Goal: Task Accomplishment & Management: Use online tool/utility

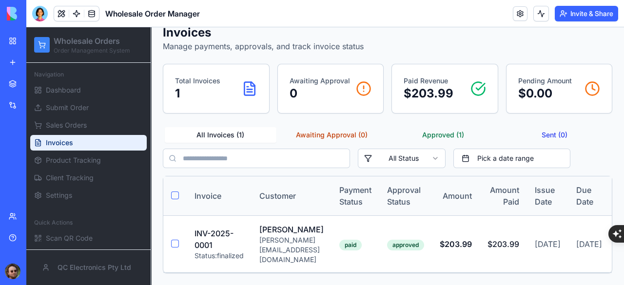
scroll to position [63, 0]
click at [295, 236] on div "[PERSON_NAME][EMAIL_ADDRESS][DOMAIN_NAME]" at bounding box center [292, 250] width 64 height 29
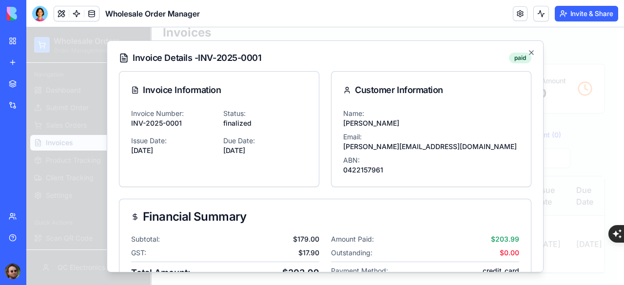
scroll to position [61, 0]
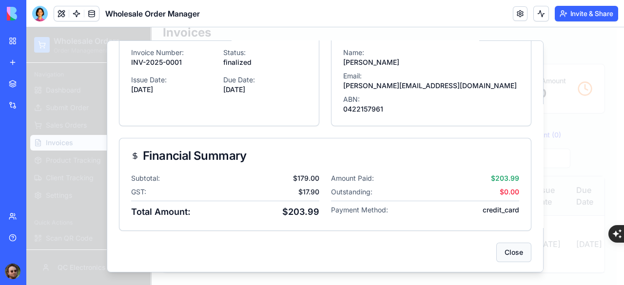
click at [504, 245] on button "Close" at bounding box center [514, 252] width 35 height 20
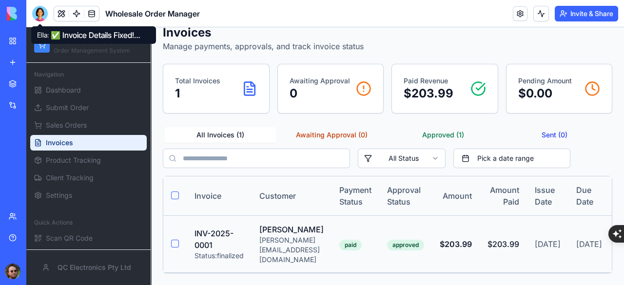
click at [380, 222] on td "paid" at bounding box center [356, 244] width 48 height 57
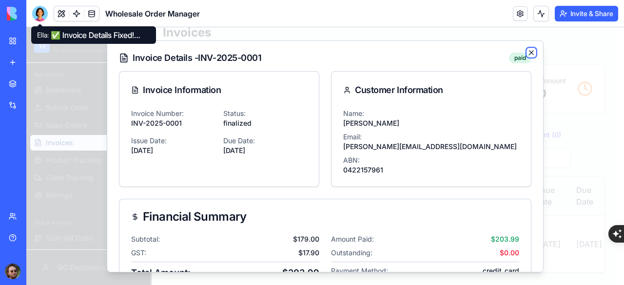
click at [530, 52] on icon "button" at bounding box center [532, 52] width 4 height 4
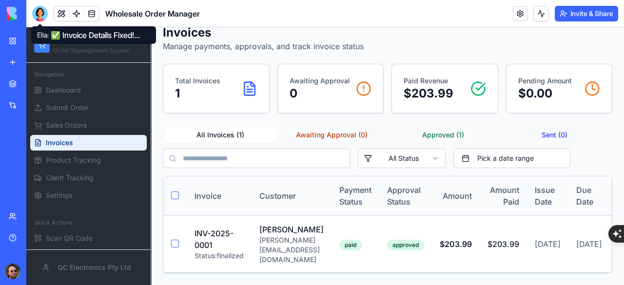
click at [39, 11] on div at bounding box center [40, 14] width 16 height 16
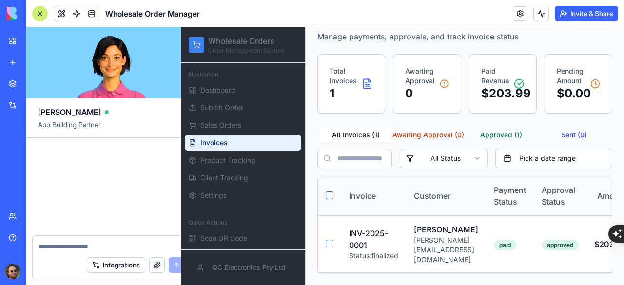
scroll to position [0, 0]
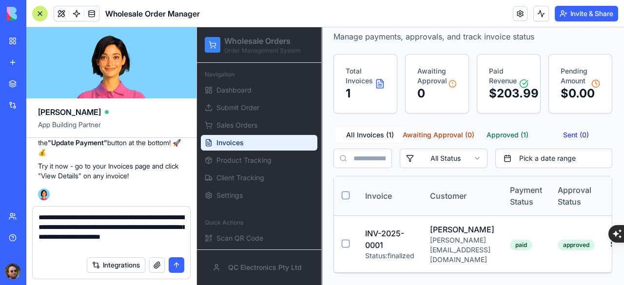
type textarea "**********"
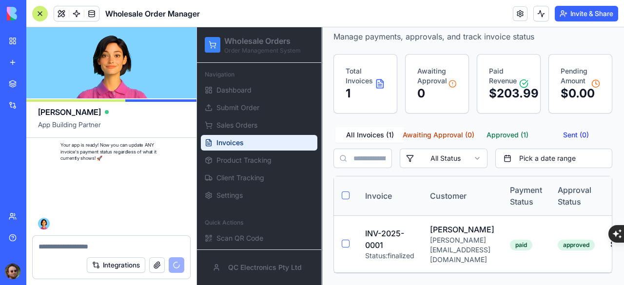
scroll to position [29667, 0]
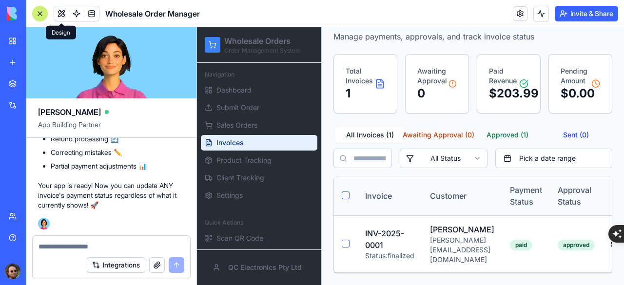
click at [40, 12] on div at bounding box center [40, 14] width 16 height 16
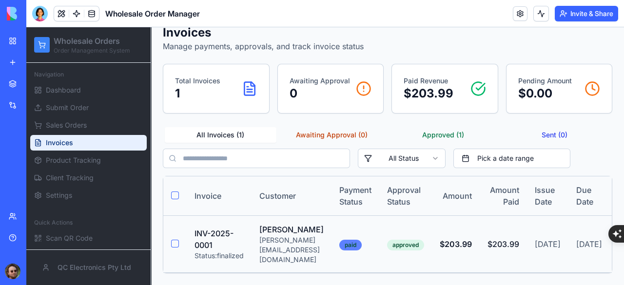
click at [362, 240] on div "paid" at bounding box center [351, 245] width 22 height 11
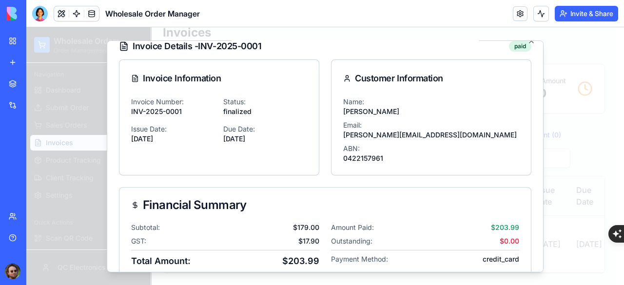
scroll to position [61, 0]
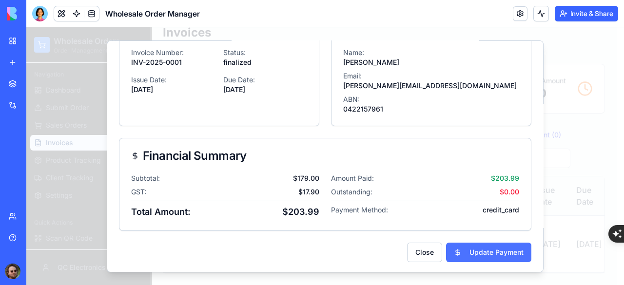
click at [472, 251] on button "Update Payment" at bounding box center [488, 252] width 85 height 20
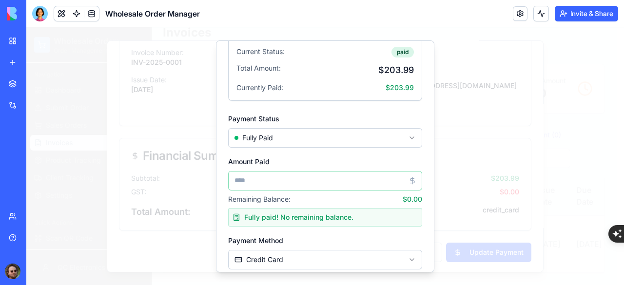
scroll to position [146, 0]
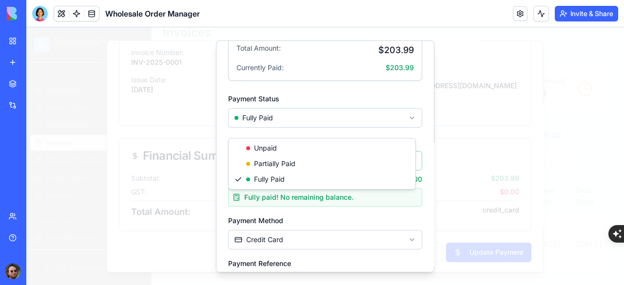
click at [363, 134] on body "Wholesale Orders Order Management System Navigation Dashboard Submit Order Sale…" at bounding box center [321, 134] width 591 height 302
type input "*"
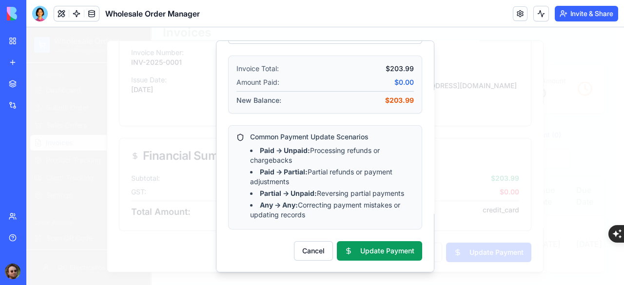
scroll to position [455, 0]
click at [306, 252] on button "Cancel" at bounding box center [313, 251] width 39 height 20
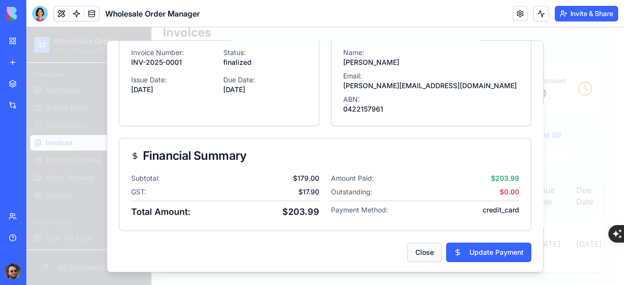
click at [413, 253] on button "Close" at bounding box center [424, 252] width 35 height 20
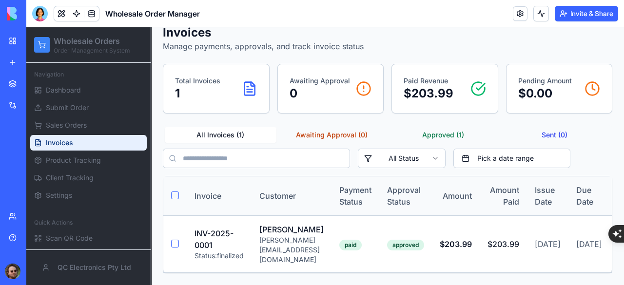
scroll to position [0, 54]
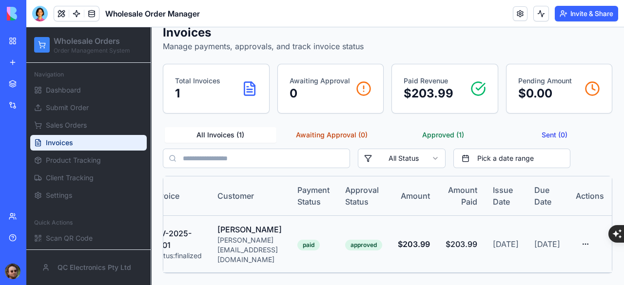
click at [296, 216] on td "paid" at bounding box center [314, 244] width 48 height 57
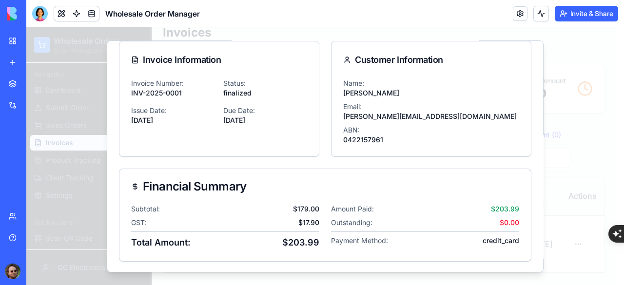
scroll to position [61, 0]
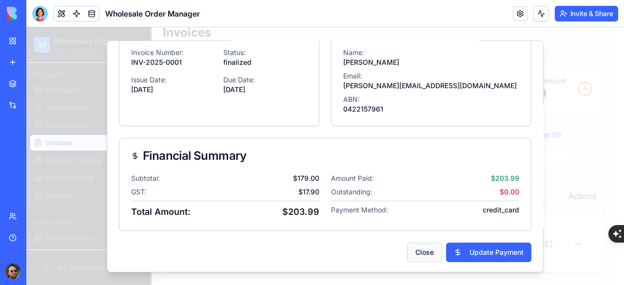
click at [416, 246] on button "Close" at bounding box center [424, 252] width 35 height 20
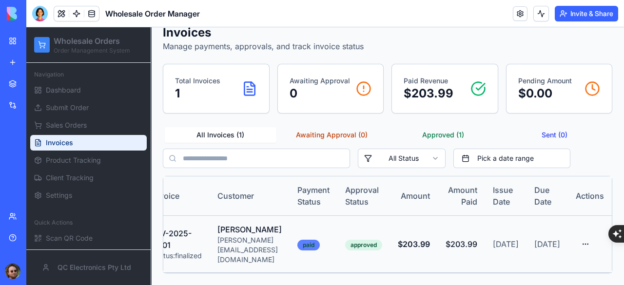
scroll to position [0, 46]
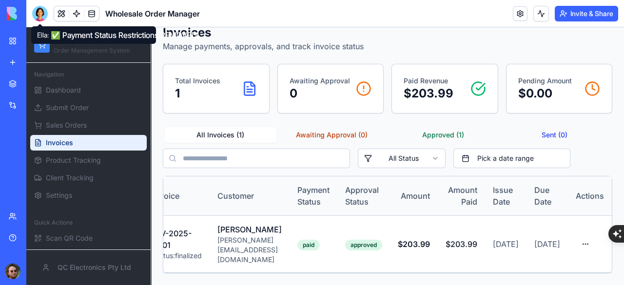
click at [37, 12] on div at bounding box center [40, 14] width 16 height 16
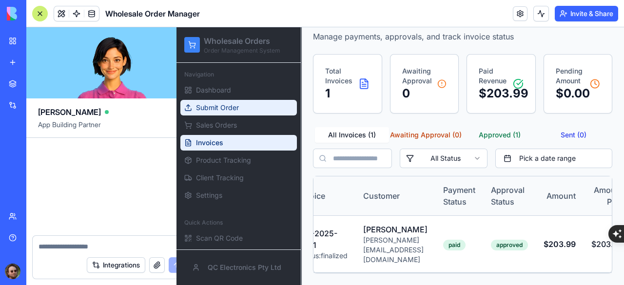
scroll to position [29667, 0]
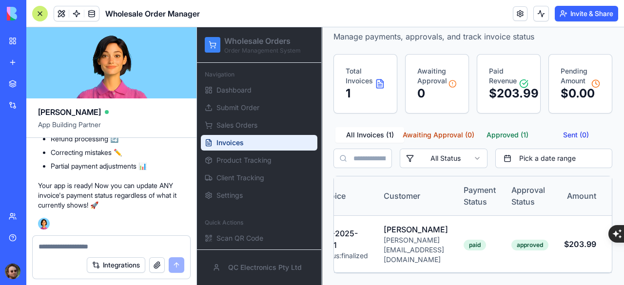
click at [69, 245] on textarea at bounding box center [112, 247] width 146 height 10
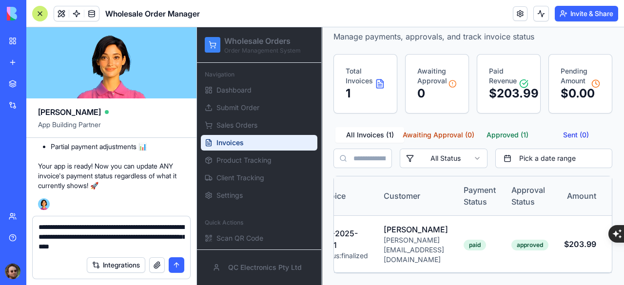
click at [157, 264] on button "button" at bounding box center [157, 266] width 16 height 16
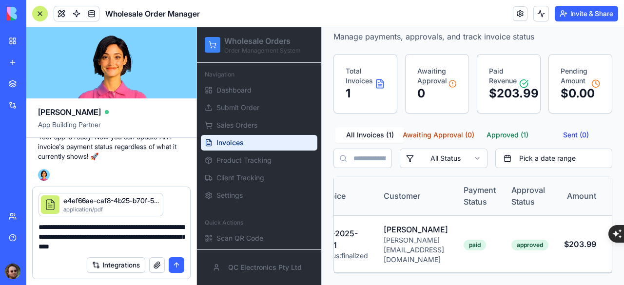
click at [162, 195] on button "button" at bounding box center [162, 195] width 0 height 0
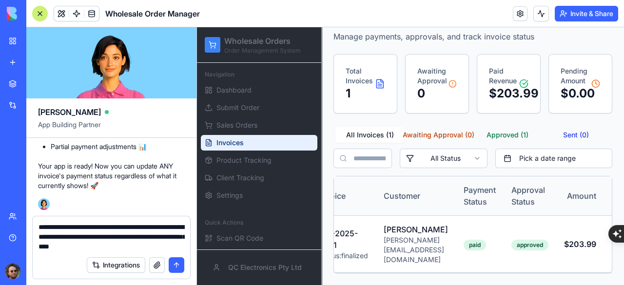
click at [155, 266] on button "button" at bounding box center [157, 266] width 16 height 16
drag, startPoint x: 158, startPoint y: 248, endPoint x: 84, endPoint y: 245, distance: 73.7
click at [84, 245] on textarea "**********" at bounding box center [112, 236] width 146 height 29
type textarea "**********"
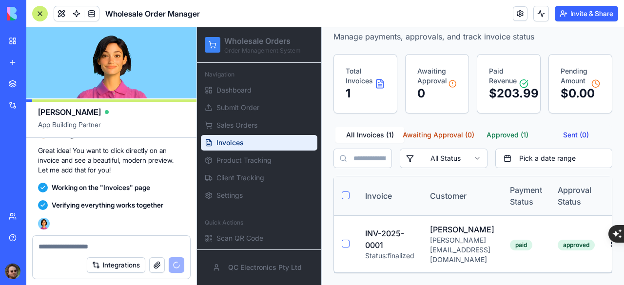
scroll to position [30208, 0]
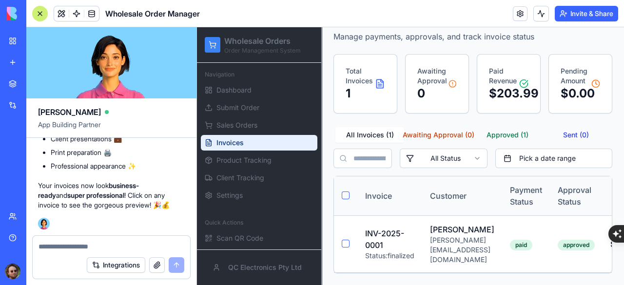
click at [42, 11] on div at bounding box center [40, 14] width 16 height 16
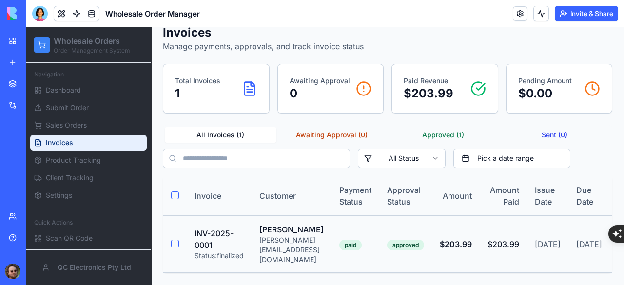
click at [301, 228] on div "[PERSON_NAME]" at bounding box center [292, 230] width 64 height 12
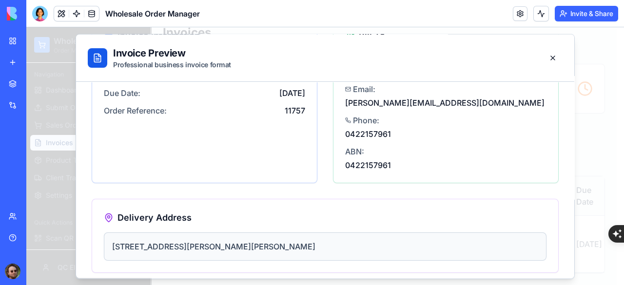
scroll to position [0, 0]
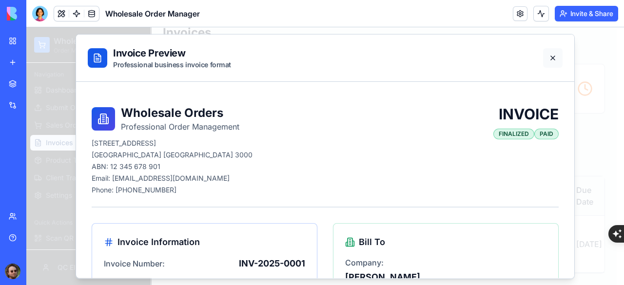
click at [544, 60] on button at bounding box center [554, 58] width 20 height 20
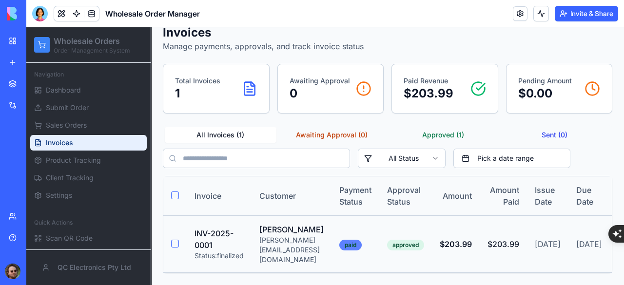
click at [362, 240] on div "paid" at bounding box center [351, 245] width 22 height 11
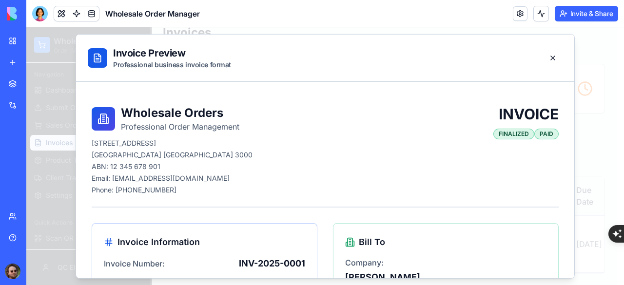
click at [543, 133] on div "PAID" at bounding box center [547, 133] width 24 height 11
click at [547, 59] on button at bounding box center [554, 58] width 20 height 20
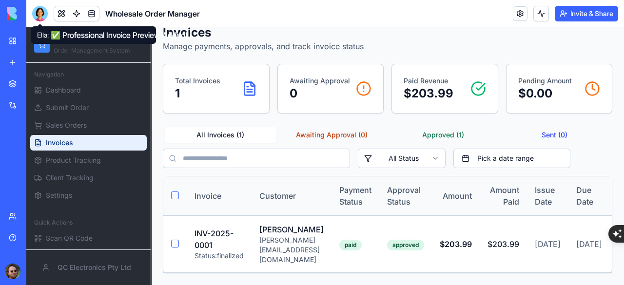
drag, startPoint x: 40, startPoint y: 20, endPoint x: 46, endPoint y: 27, distance: 9.3
click at [39, 18] on div at bounding box center [40, 14] width 16 height 16
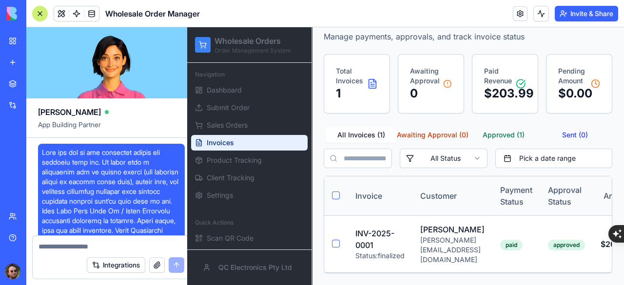
scroll to position [30208, 0]
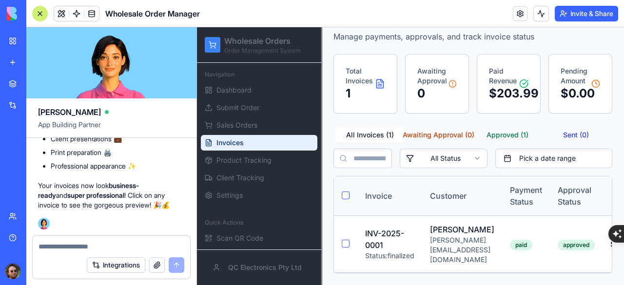
click at [85, 244] on textarea at bounding box center [112, 247] width 146 height 10
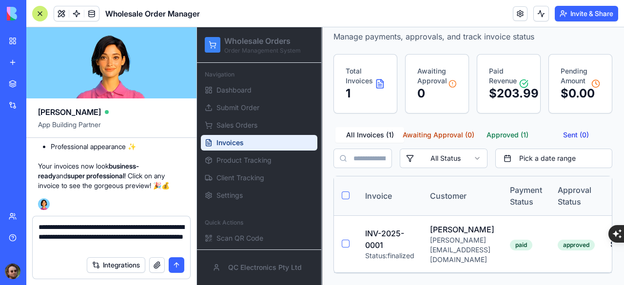
type textarea "**********"
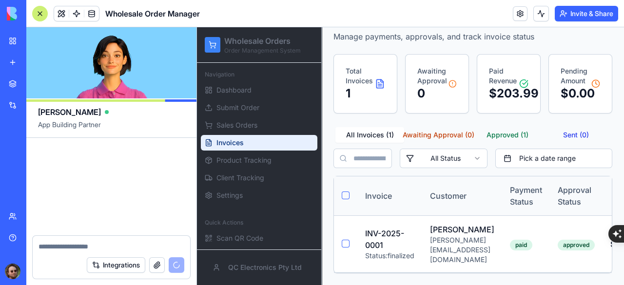
scroll to position [30690, 0]
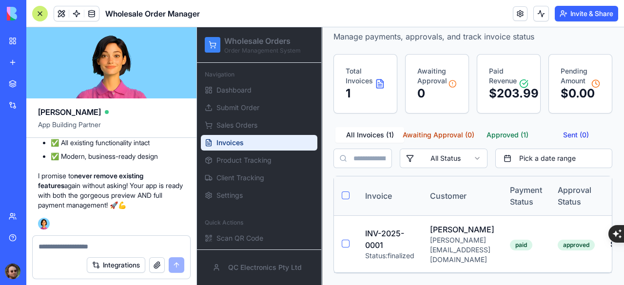
click at [37, 10] on div at bounding box center [40, 14] width 16 height 16
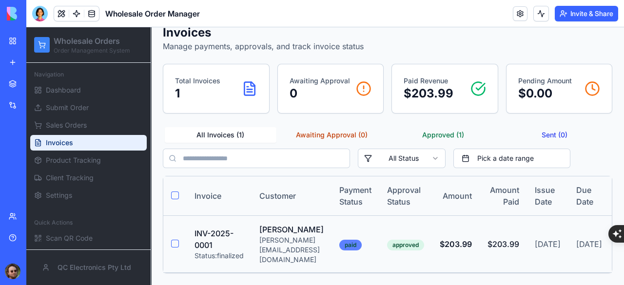
click at [361, 240] on div "paid" at bounding box center [351, 245] width 22 height 11
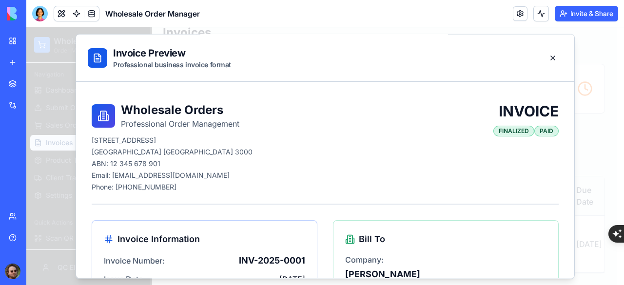
scroll to position [0, 0]
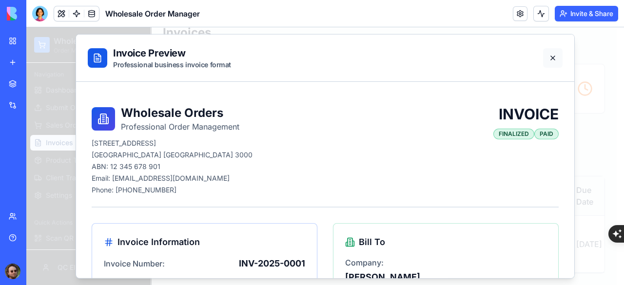
click at [545, 62] on button at bounding box center [554, 58] width 20 height 20
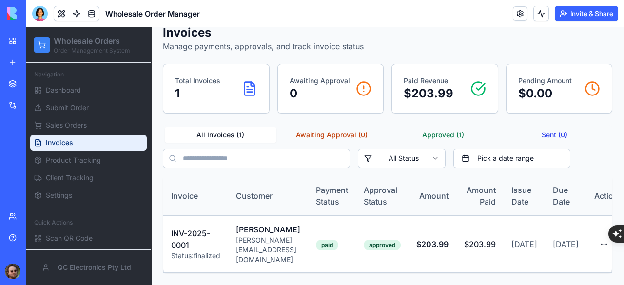
scroll to position [0, 54]
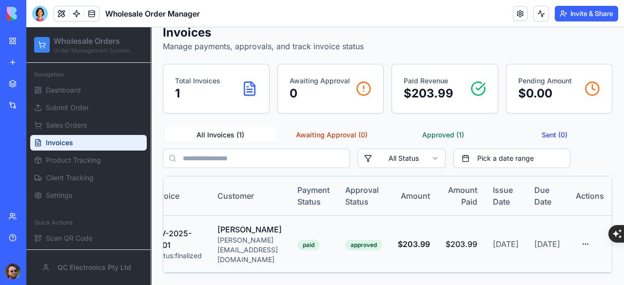
click at [580, 233] on html "Wholesale Orders Order Management System Navigation Dashboard Submit Order Sale…" at bounding box center [325, 134] width 598 height 302
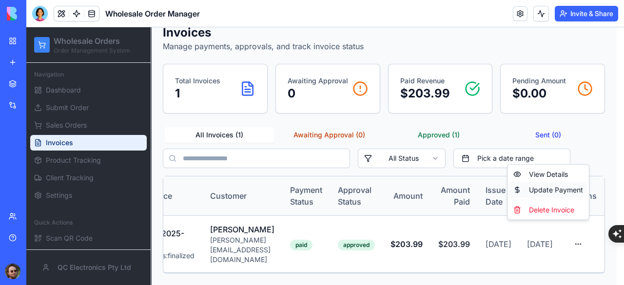
click at [552, 193] on div "Update Payment" at bounding box center [549, 190] width 78 height 16
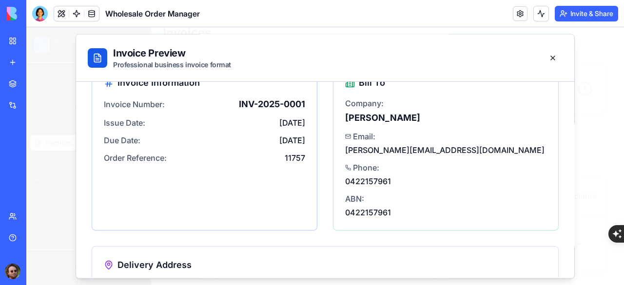
scroll to position [0, 0]
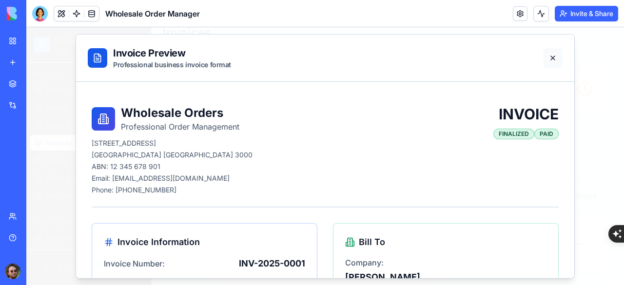
click at [544, 60] on button at bounding box center [554, 58] width 20 height 20
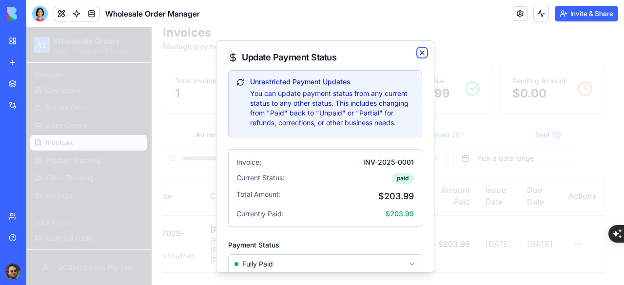
click at [419, 52] on icon "button" at bounding box center [423, 52] width 8 height 8
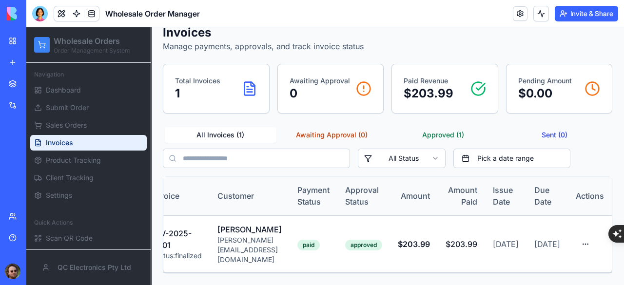
scroll to position [0, 46]
click at [319, 240] on div "paid" at bounding box center [309, 245] width 22 height 11
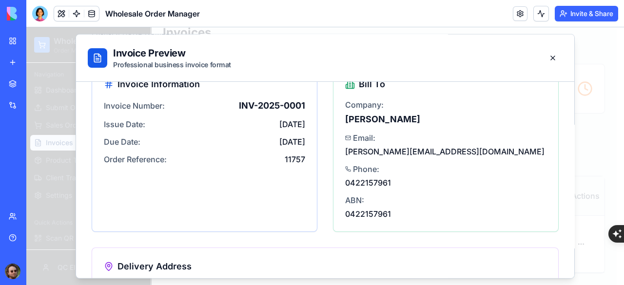
scroll to position [293, 0]
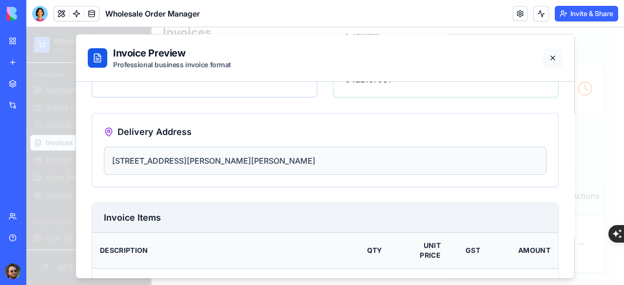
click at [545, 58] on button at bounding box center [554, 58] width 20 height 20
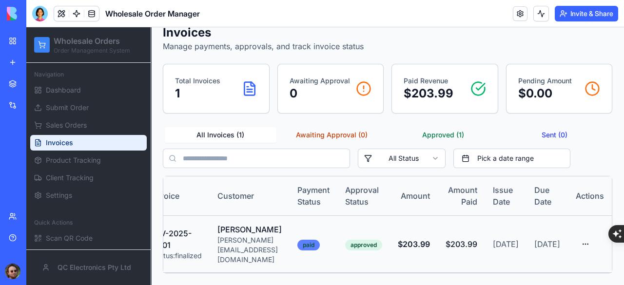
click at [320, 240] on div "paid" at bounding box center [309, 245] width 22 height 11
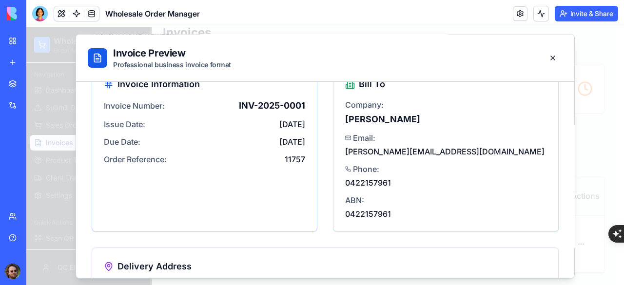
scroll to position [0, 0]
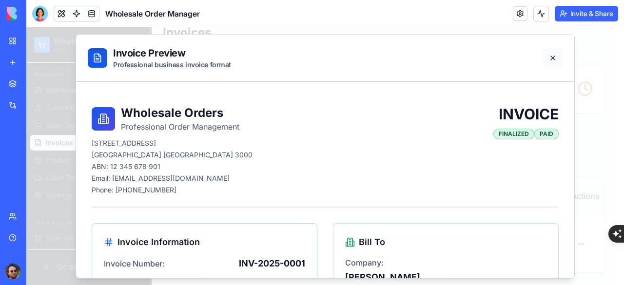
click at [544, 55] on button at bounding box center [554, 58] width 20 height 20
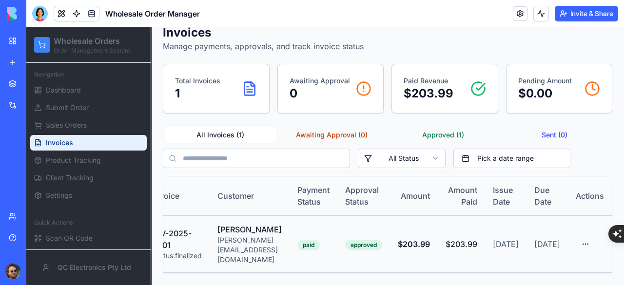
click at [585, 228] on html "Wholesale Orders Order Management System Navigation Dashboard Submit Order Sale…" at bounding box center [325, 134] width 598 height 302
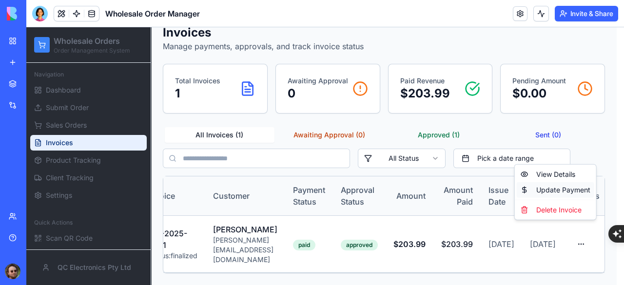
click at [558, 186] on div "Update Payment" at bounding box center [556, 190] width 78 height 16
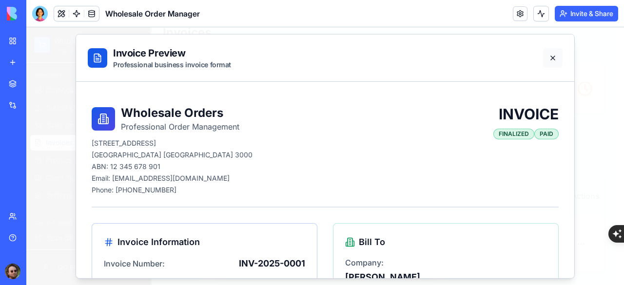
click at [545, 60] on button at bounding box center [554, 58] width 20 height 20
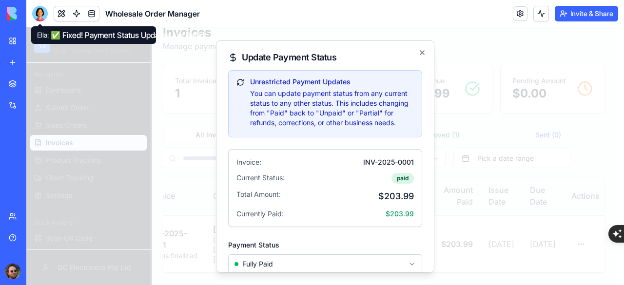
click at [40, 15] on div at bounding box center [40, 14] width 16 height 16
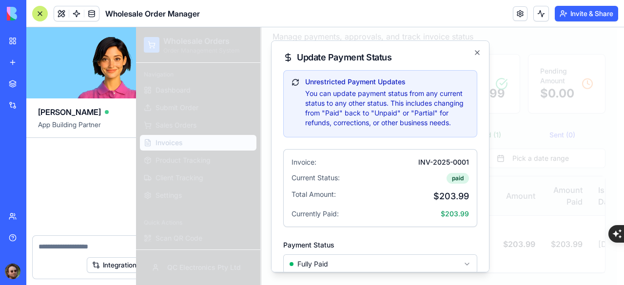
scroll to position [30690, 0]
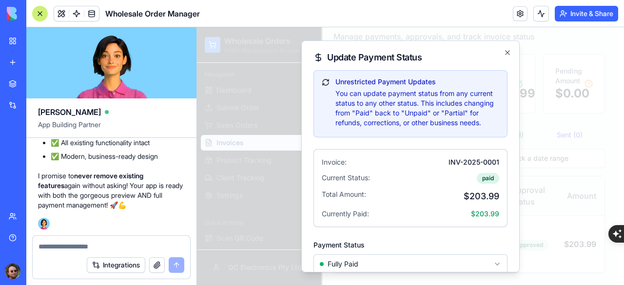
click at [86, 243] on textarea at bounding box center [112, 247] width 146 height 10
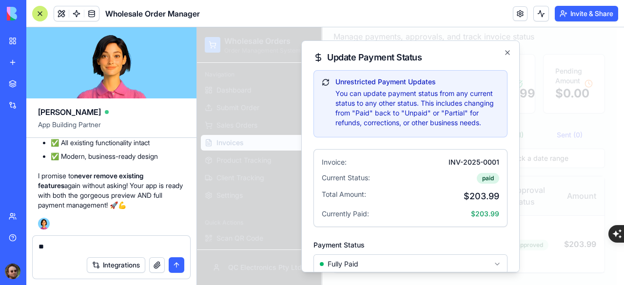
type textarea "*"
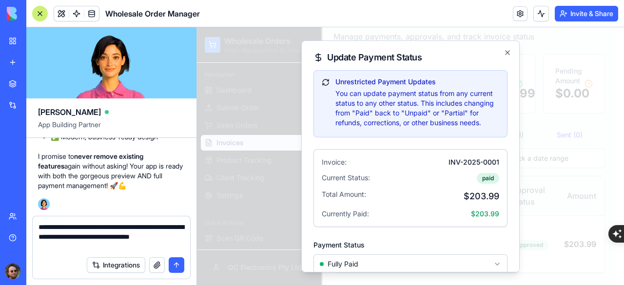
drag, startPoint x: 500, startPoint y: 52, endPoint x: 467, endPoint y: 124, distance: 79.3
click at [504, 52] on icon "button" at bounding box center [508, 52] width 8 height 8
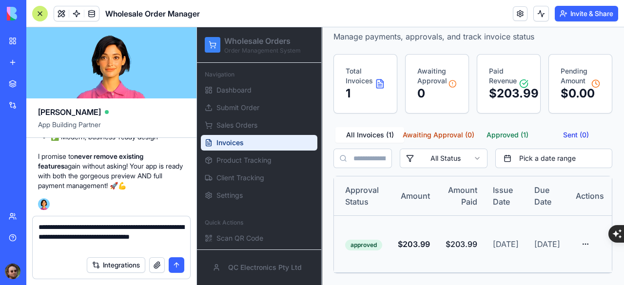
click at [575, 237] on html "Wholesale Orders Order Management System Navigation Dashboard Submit Order Sale…" at bounding box center [410, 130] width 427 height 312
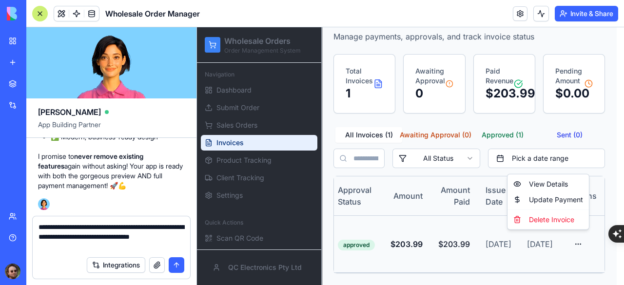
scroll to position [0, 224]
click at [92, 241] on textarea "**********" at bounding box center [112, 236] width 146 height 29
click at [82, 250] on textarea "**********" at bounding box center [112, 236] width 146 height 29
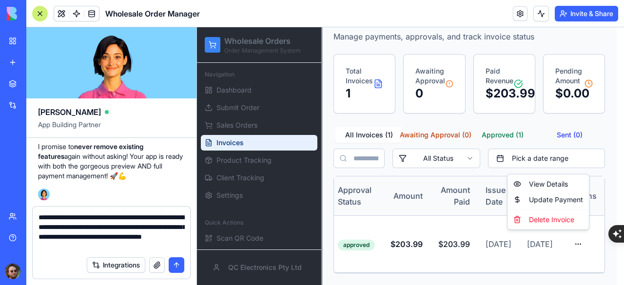
type textarea "**********"
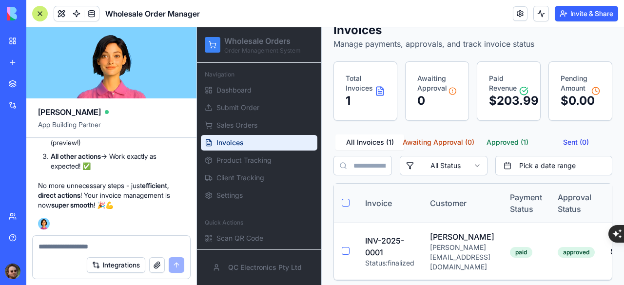
scroll to position [0, 0]
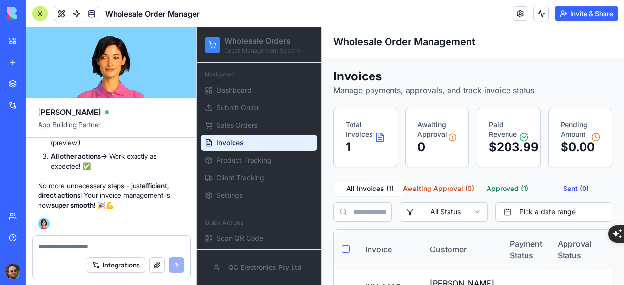
click at [42, 17] on div at bounding box center [40, 14] width 16 height 16
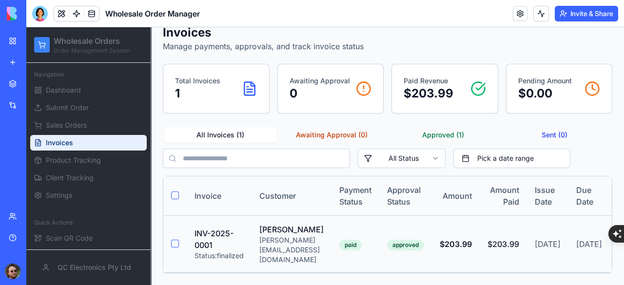
scroll to position [63, 0]
click at [362, 240] on div "paid" at bounding box center [351, 245] width 22 height 11
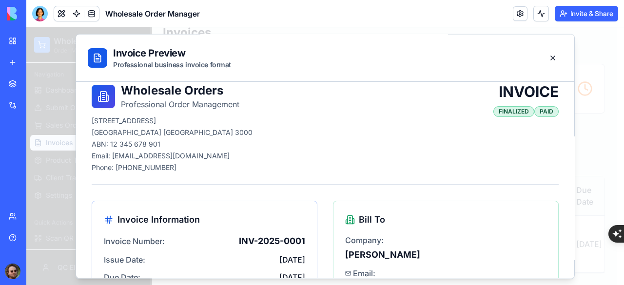
scroll to position [0, 0]
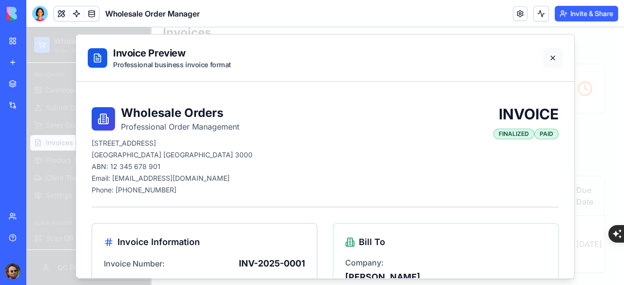
click at [547, 56] on button at bounding box center [554, 58] width 20 height 20
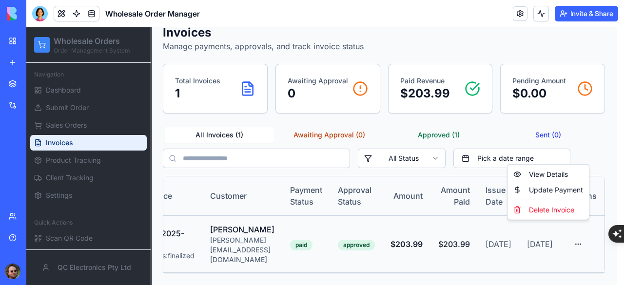
click at [574, 231] on html "Wholesale Orders Order Management System Navigation Dashboard Submit Order Sale…" at bounding box center [325, 134] width 598 height 302
click at [550, 191] on div "Update Payment" at bounding box center [549, 190] width 78 height 16
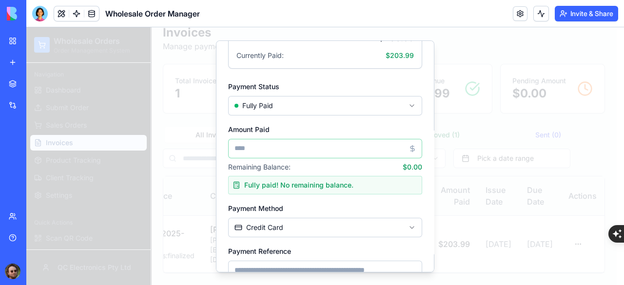
scroll to position [0, 0]
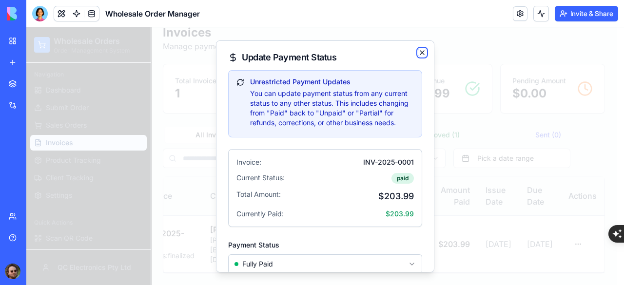
click at [419, 53] on icon "button" at bounding box center [423, 52] width 8 height 8
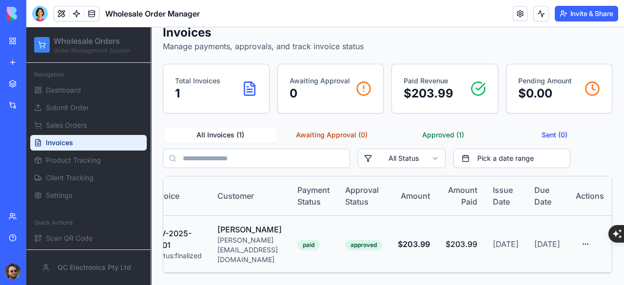
click at [290, 223] on td "Chris Sweeney chris_sweeney@hotmail.com.au" at bounding box center [250, 244] width 80 height 57
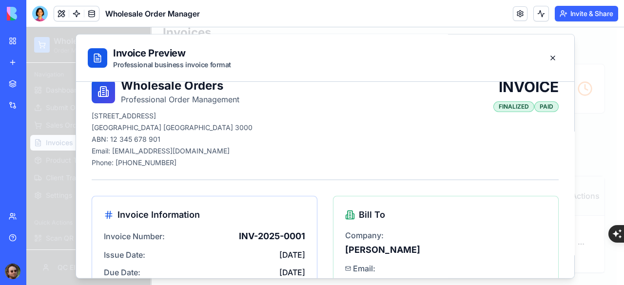
scroll to position [0, 0]
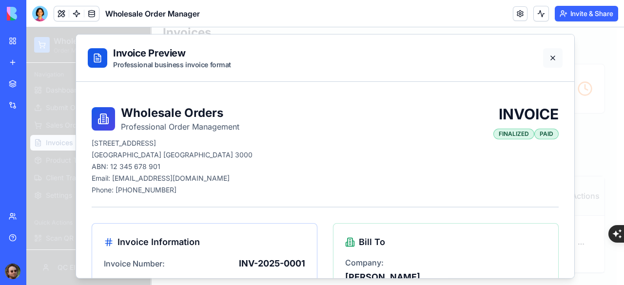
click at [544, 58] on button at bounding box center [554, 58] width 20 height 20
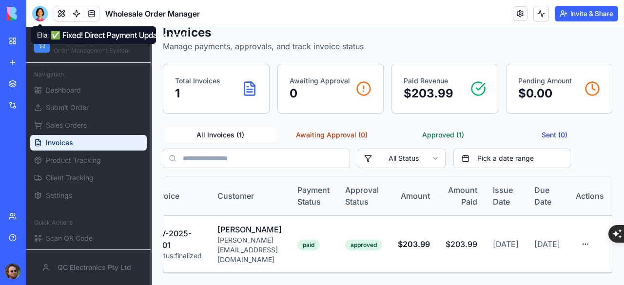
click at [38, 14] on div at bounding box center [40, 14] width 16 height 16
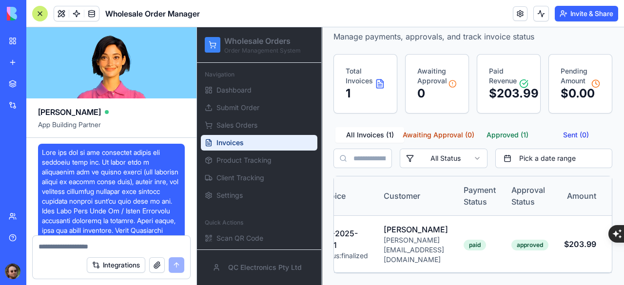
scroll to position [31161, 0]
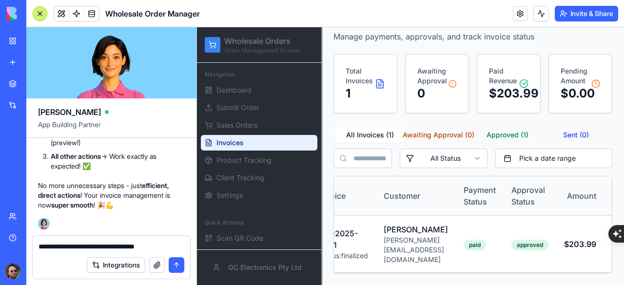
type textarea "**********"
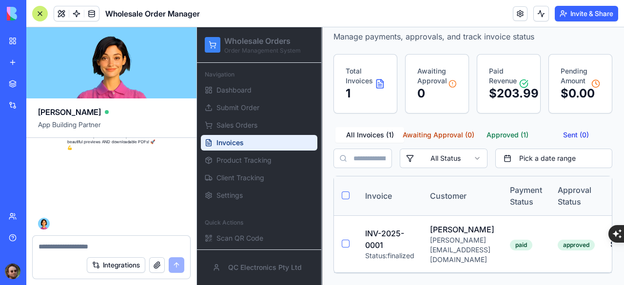
scroll to position [31634, 0]
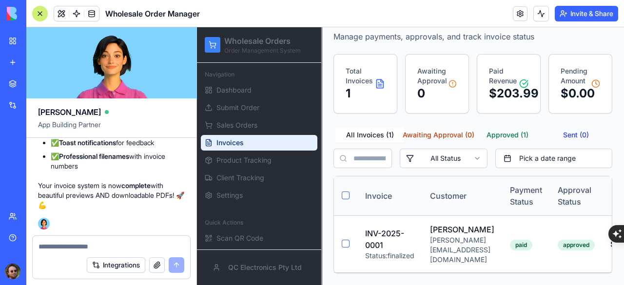
click at [37, 17] on div at bounding box center [40, 14] width 16 height 16
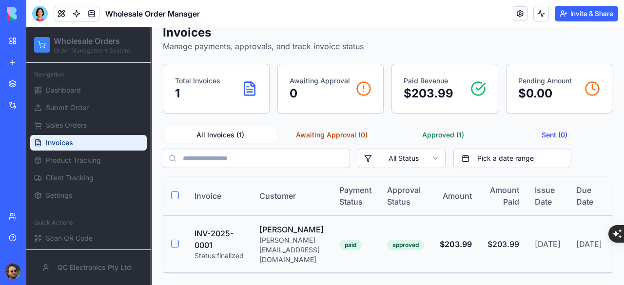
click at [321, 236] on div "[PERSON_NAME][EMAIL_ADDRESS][DOMAIN_NAME]" at bounding box center [292, 250] width 64 height 29
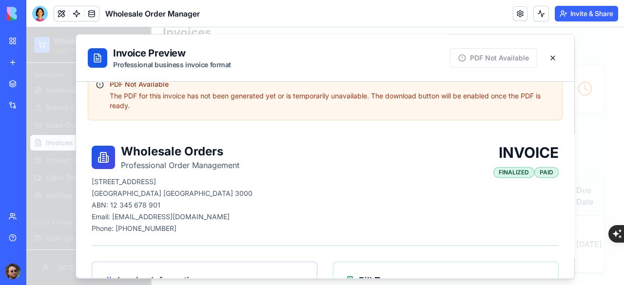
scroll to position [0, 0]
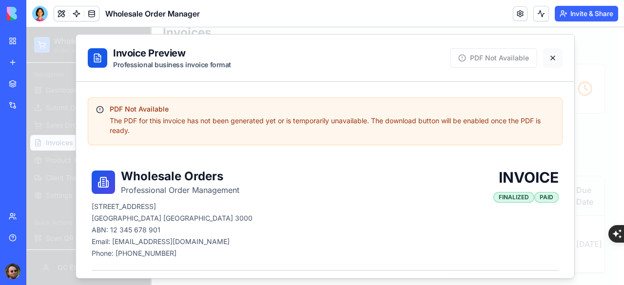
click at [544, 57] on button at bounding box center [554, 58] width 20 height 20
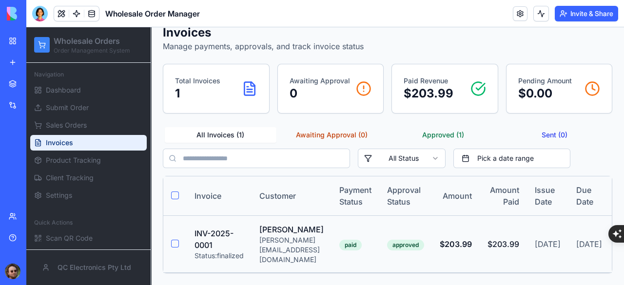
click at [177, 240] on button "Select invoice INV-2025-0001" at bounding box center [175, 244] width 8 height 8
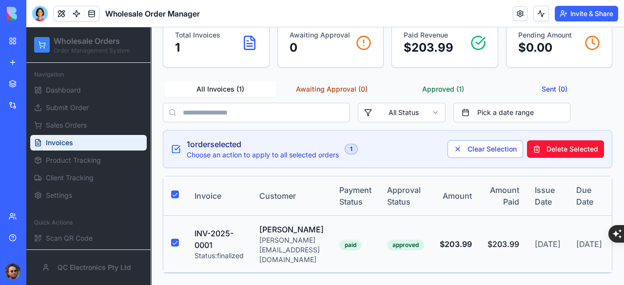
click at [173, 239] on button "Select invoice INV-2025-0001" at bounding box center [175, 243] width 8 height 8
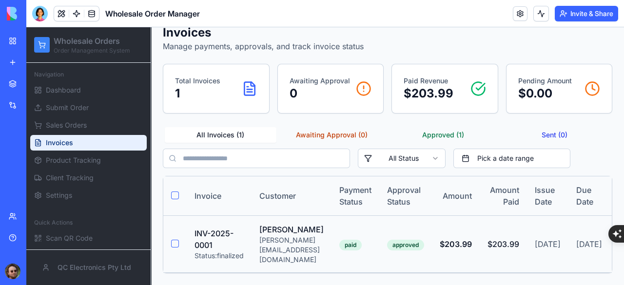
click at [380, 237] on td "paid" at bounding box center [356, 244] width 48 height 57
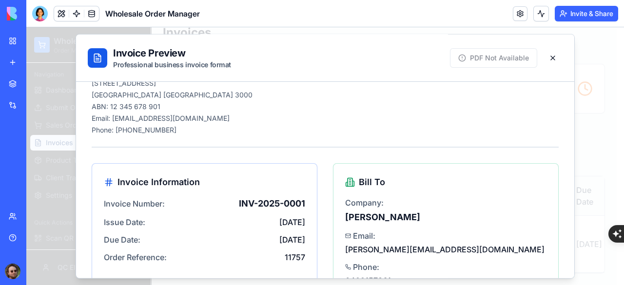
scroll to position [0, 0]
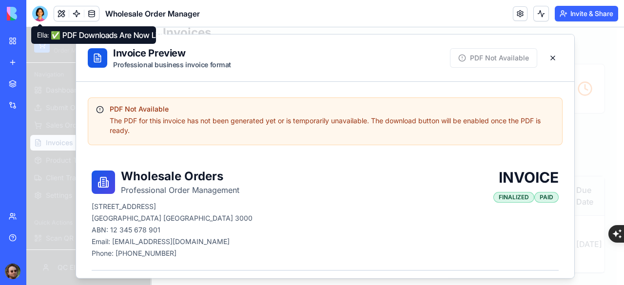
drag, startPoint x: 37, startPoint y: 9, endPoint x: 50, endPoint y: 27, distance: 23.0
click at [37, 9] on div at bounding box center [40, 14] width 16 height 16
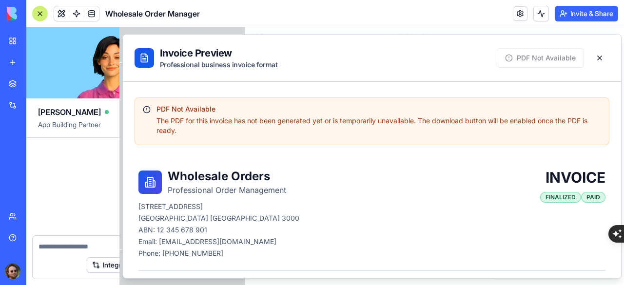
scroll to position [31634, 0]
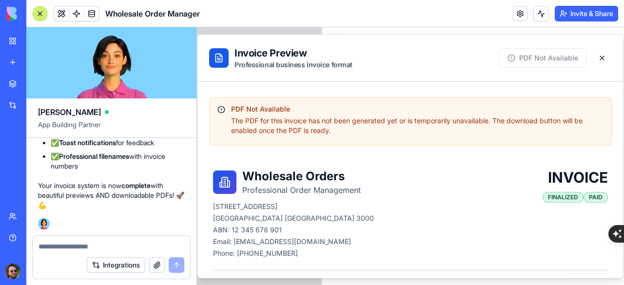
click at [77, 243] on textarea at bounding box center [112, 247] width 146 height 10
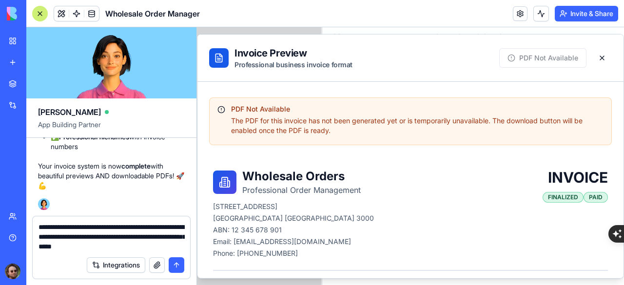
type textarea "**********"
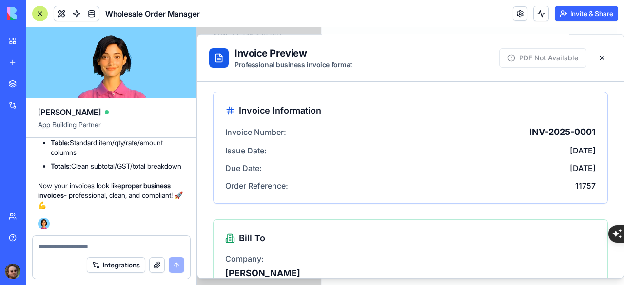
scroll to position [0, 0]
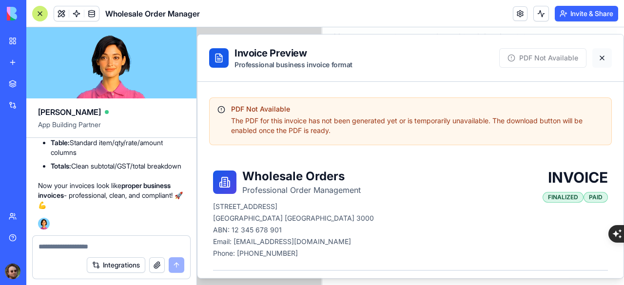
click at [594, 61] on button at bounding box center [603, 58] width 20 height 20
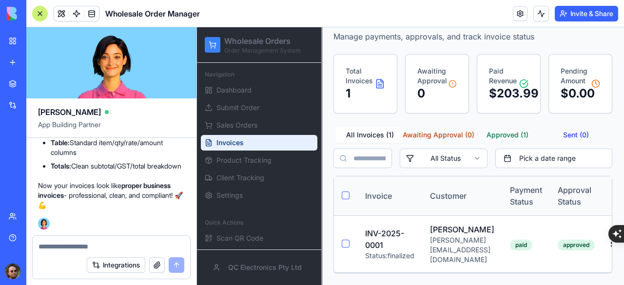
scroll to position [73, 0]
click at [450, 236] on div "[PERSON_NAME][EMAIL_ADDRESS][DOMAIN_NAME]" at bounding box center [462, 250] width 64 height 29
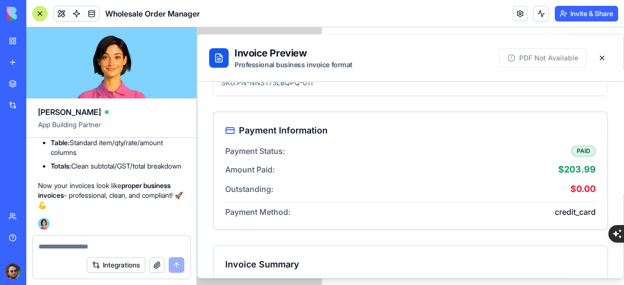
scroll to position [706, 0]
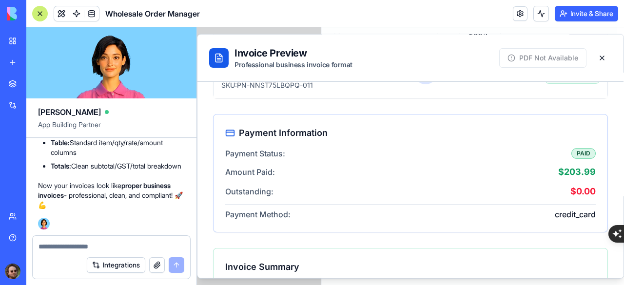
click at [36, 13] on div at bounding box center [40, 14] width 16 height 16
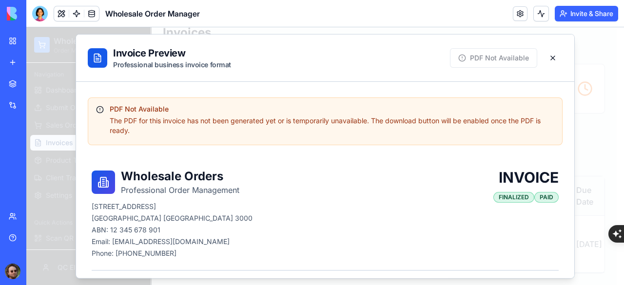
scroll to position [0, 0]
click at [544, 54] on button at bounding box center [554, 58] width 20 height 20
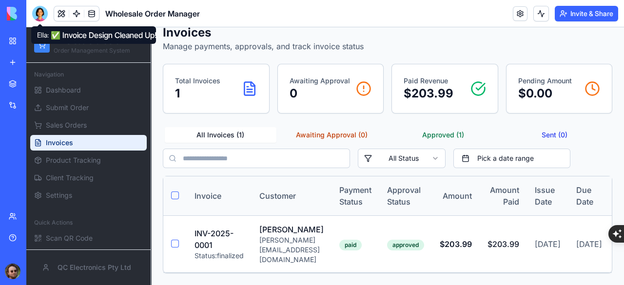
click at [38, 19] on div at bounding box center [40, 14] width 16 height 16
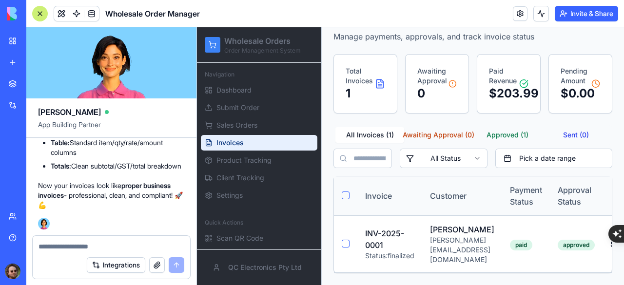
scroll to position [31817, 0]
click at [439, 228] on td "Chris Sweeney chris_sweeney@hotmail.com.au" at bounding box center [463, 244] width 80 height 57
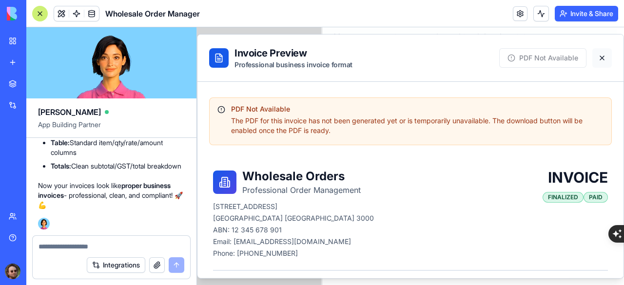
click at [596, 56] on button at bounding box center [603, 58] width 20 height 20
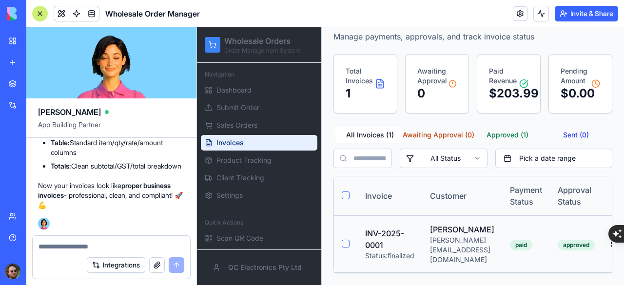
click at [343, 240] on button "Select invoice INV-2025-0001" at bounding box center [346, 244] width 8 height 8
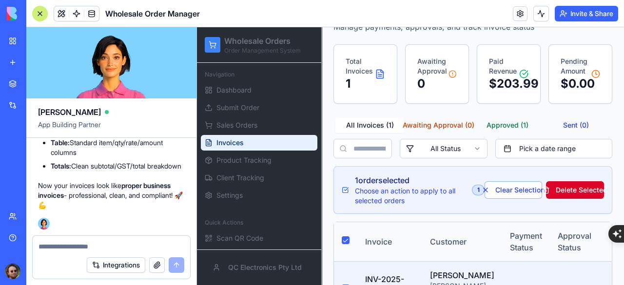
click at [568, 195] on button "Delete Selected" at bounding box center [575, 190] width 58 height 18
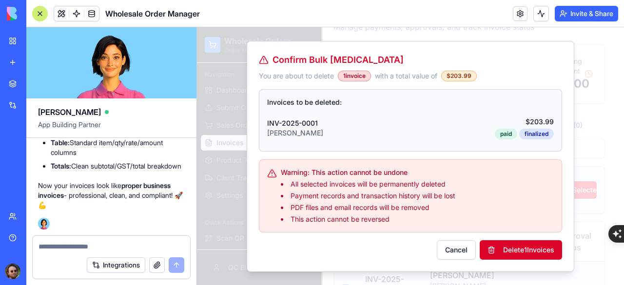
click at [513, 254] on button "Delete 1 Invoices" at bounding box center [521, 251] width 82 height 20
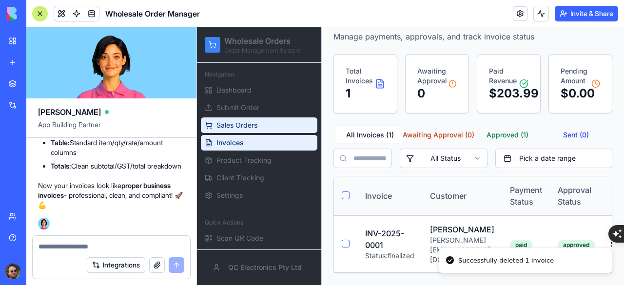
click at [251, 126] on span "Sales Orders" at bounding box center [237, 126] width 41 height 10
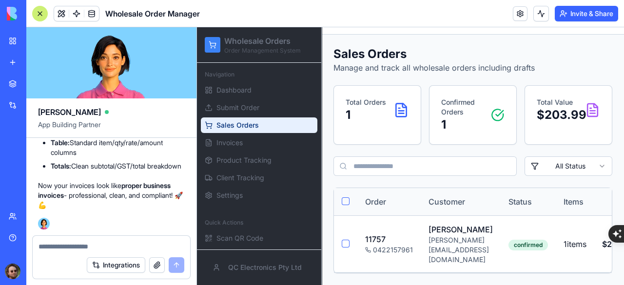
scroll to position [22, 0]
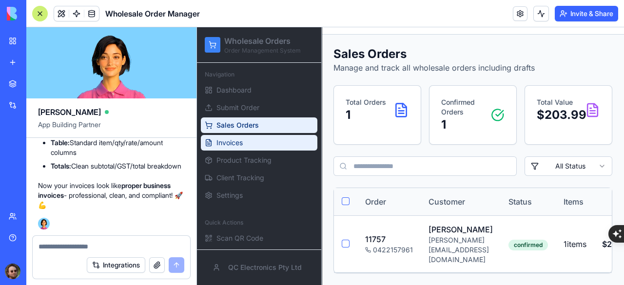
click at [243, 142] on link "Invoices" at bounding box center [259, 143] width 117 height 16
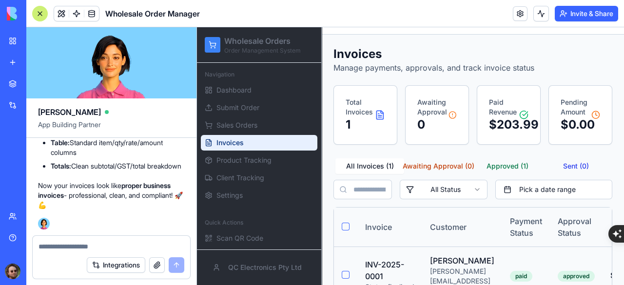
scroll to position [73, 0]
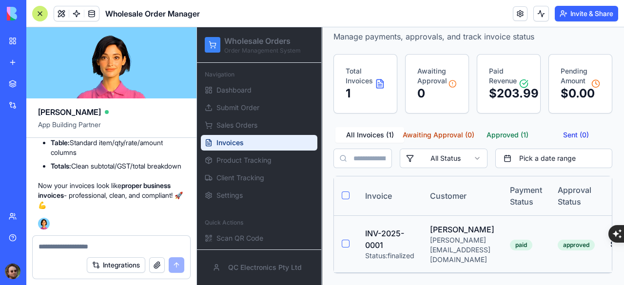
click at [347, 240] on button "Select invoice INV-2025-0001" at bounding box center [346, 244] width 8 height 8
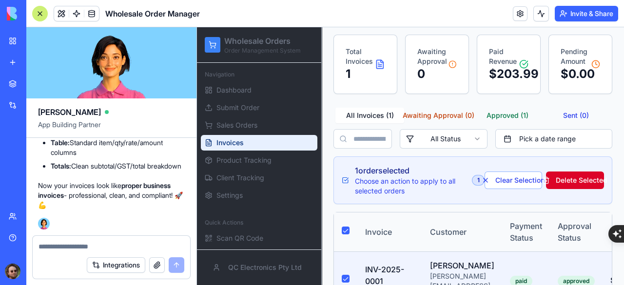
click at [564, 181] on button "Delete Selected" at bounding box center [575, 181] width 58 height 18
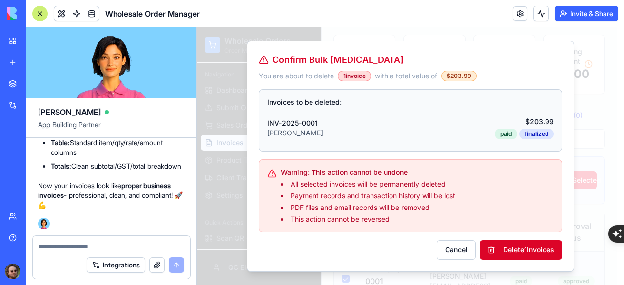
click at [504, 247] on button "Delete 1 Invoices" at bounding box center [521, 251] width 82 height 20
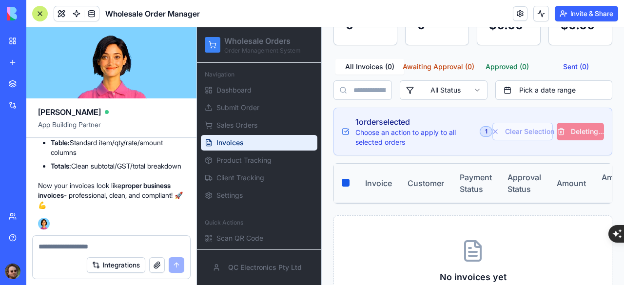
scroll to position [201, 0]
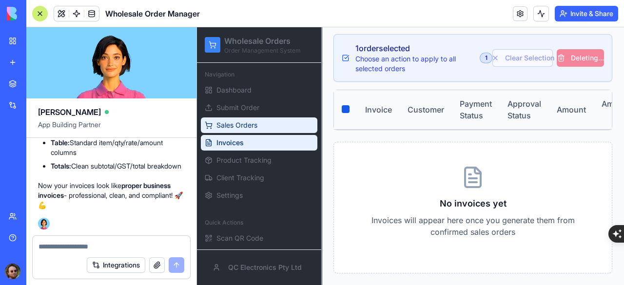
click at [224, 123] on span "Sales Orders" at bounding box center [237, 126] width 41 height 10
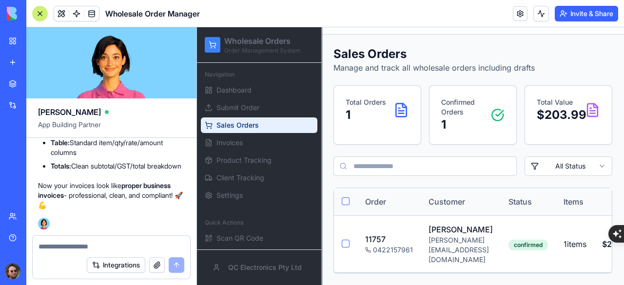
scroll to position [22, 0]
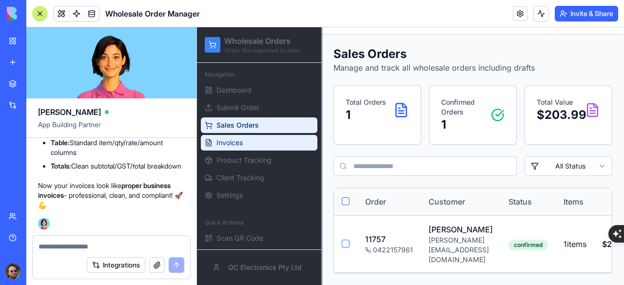
click at [228, 140] on span "Invoices" at bounding box center [230, 143] width 26 height 10
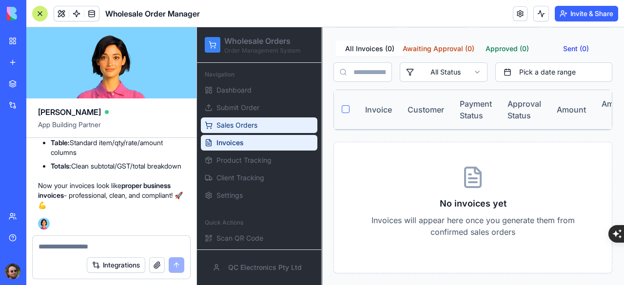
click at [230, 127] on span "Sales Orders" at bounding box center [237, 126] width 41 height 10
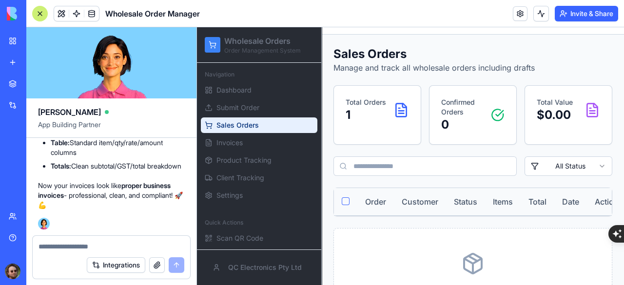
scroll to position [115, 0]
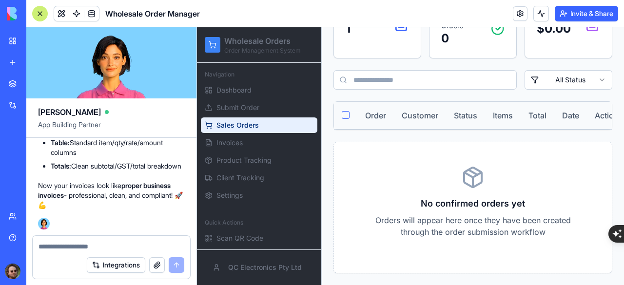
click at [39, 15] on div at bounding box center [40, 14] width 16 height 16
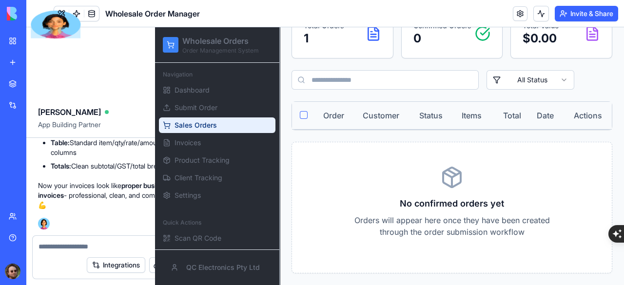
scroll to position [98, 0]
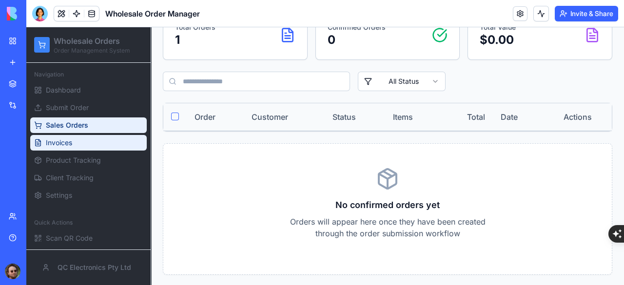
click at [67, 144] on span "Invoices" at bounding box center [59, 143] width 26 height 10
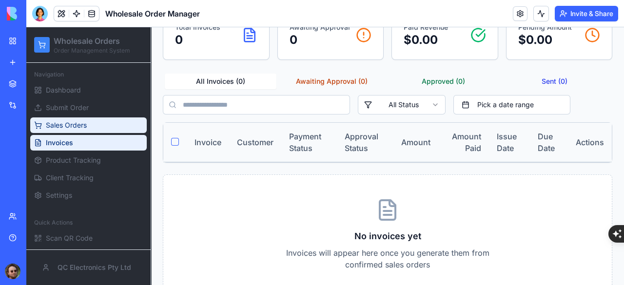
drag, startPoint x: 67, startPoint y: 141, endPoint x: 74, endPoint y: 123, distance: 19.3
click at [74, 123] on span "Sales Orders" at bounding box center [66, 126] width 41 height 10
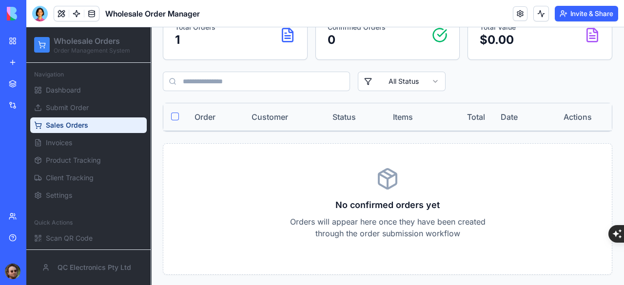
scroll to position [49, 0]
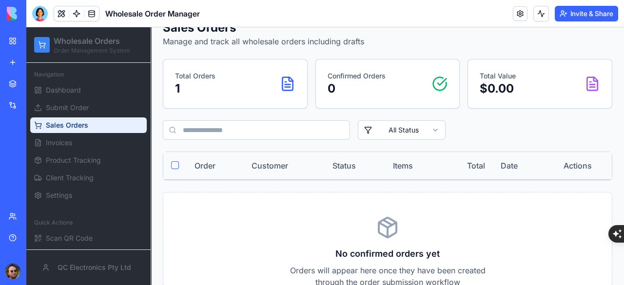
click at [181, 86] on p "1" at bounding box center [195, 89] width 40 height 16
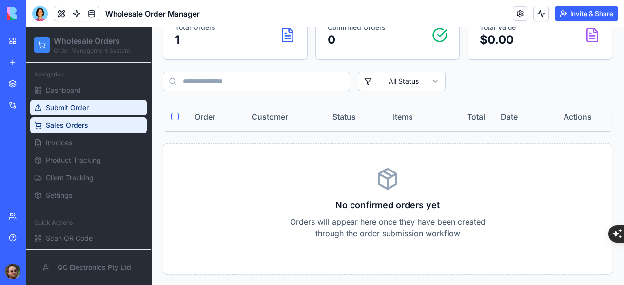
click at [65, 104] on span "Submit Order" at bounding box center [67, 108] width 43 height 10
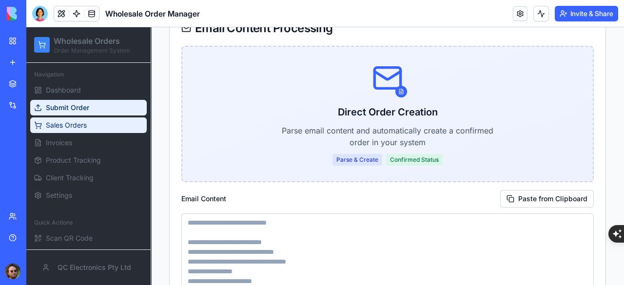
click at [70, 123] on span "Sales Orders" at bounding box center [66, 126] width 41 height 10
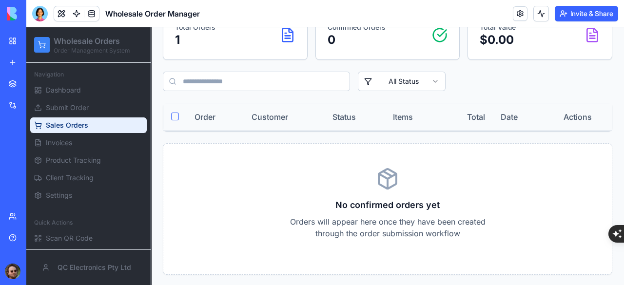
scroll to position [49, 0]
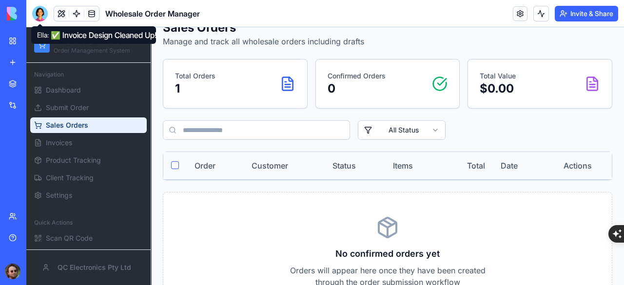
click at [42, 14] on div at bounding box center [40, 14] width 16 height 16
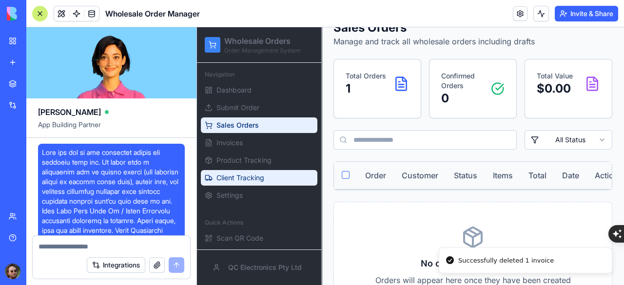
scroll to position [32159, 0]
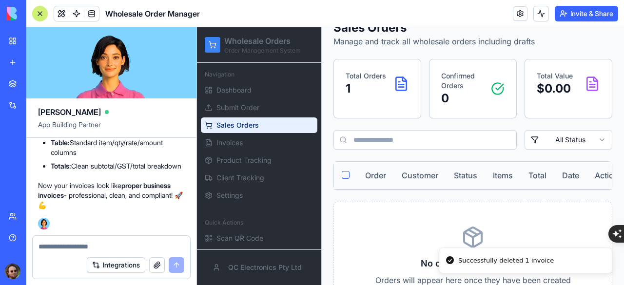
click at [39, 13] on div at bounding box center [40, 14] width 16 height 16
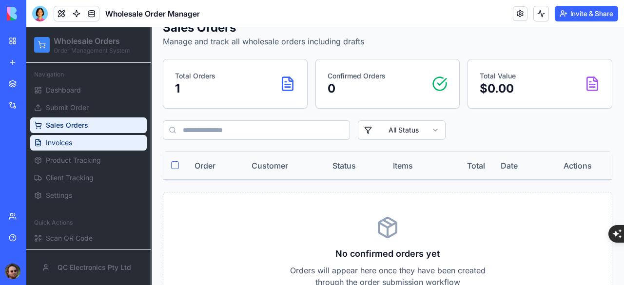
click at [61, 144] on span "Invoices" at bounding box center [59, 143] width 26 height 10
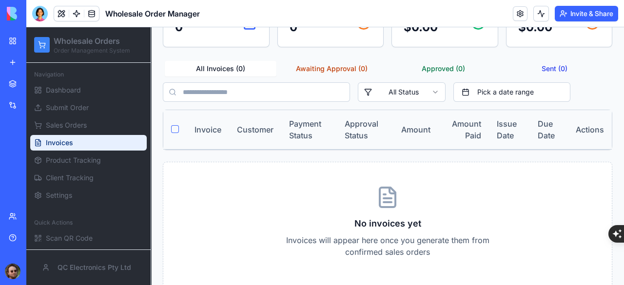
scroll to position [129, 0]
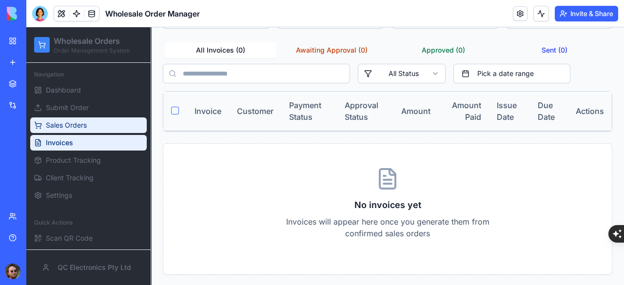
click at [51, 121] on span "Sales Orders" at bounding box center [66, 126] width 41 height 10
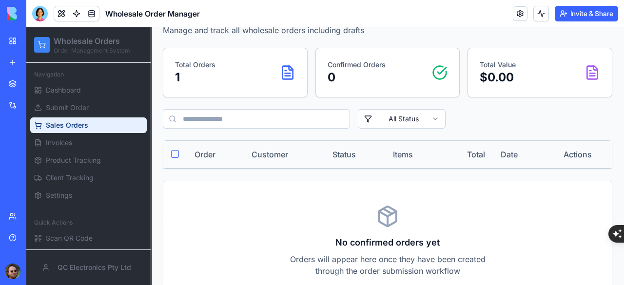
scroll to position [98, 0]
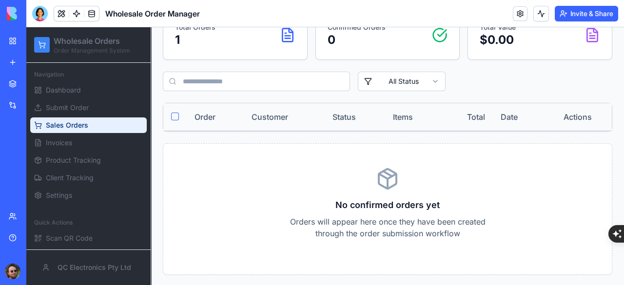
click at [228, 48] on div "Total Orders 1" at bounding box center [235, 35] width 144 height 49
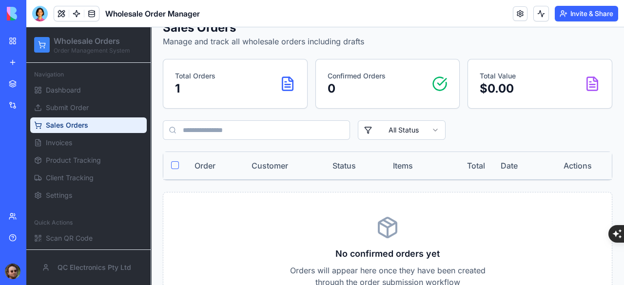
click at [390, 135] on html "Wholesale Orders Order Management System Navigation Dashboard Submit Order Sale…" at bounding box center [325, 157] width 598 height 357
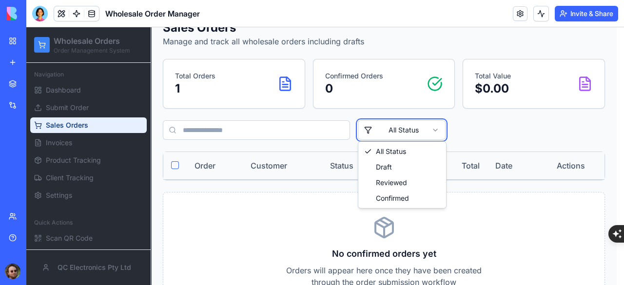
click at [399, 132] on html "Wholesale Orders Order Management System Navigation Dashboard Submit Order Sale…" at bounding box center [325, 157] width 598 height 357
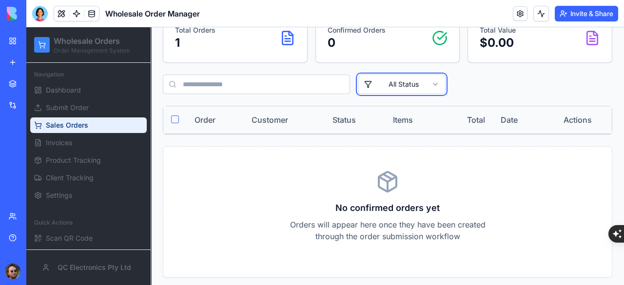
scroll to position [98, 0]
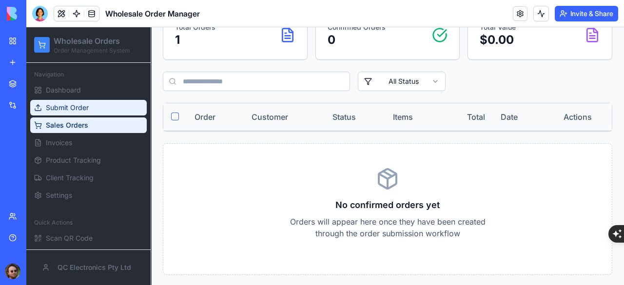
click at [64, 106] on span "Submit Order" at bounding box center [67, 108] width 43 height 10
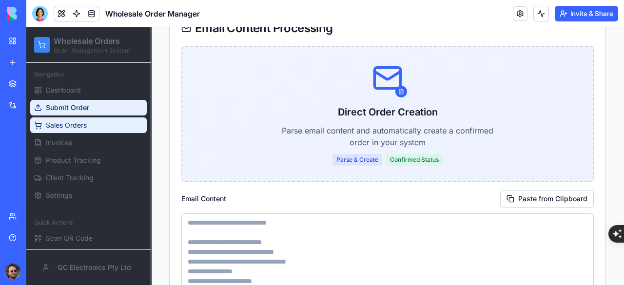
click at [68, 126] on span "Sales Orders" at bounding box center [66, 126] width 41 height 10
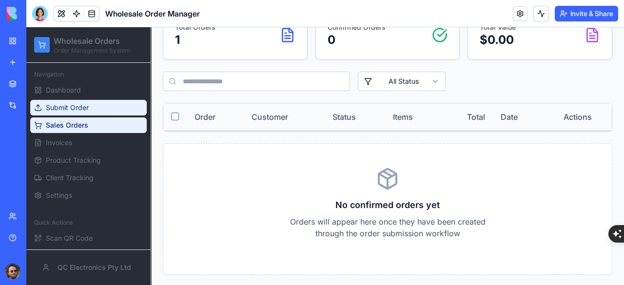
click at [70, 113] on link "Submit Order" at bounding box center [88, 108] width 117 height 16
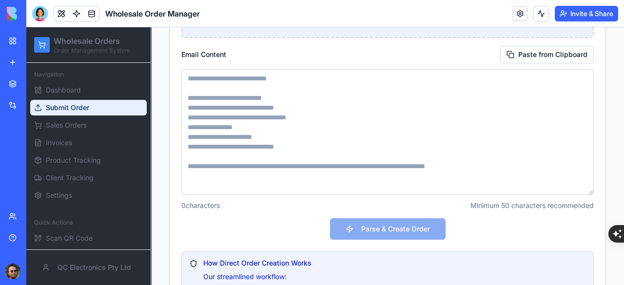
scroll to position [244, 0]
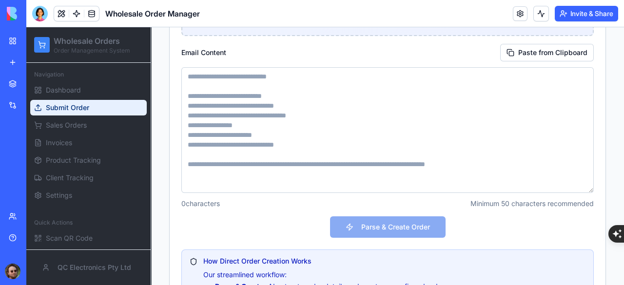
drag, startPoint x: 225, startPoint y: 164, endPoint x: 112, endPoint y: 272, distance: 156.3
click at [51, 119] on link "Sales Orders" at bounding box center [88, 126] width 117 height 16
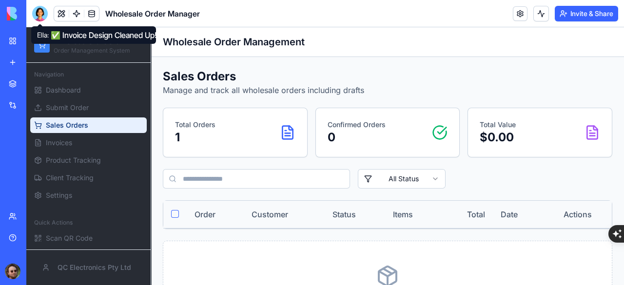
click at [43, 19] on div at bounding box center [40, 14] width 16 height 16
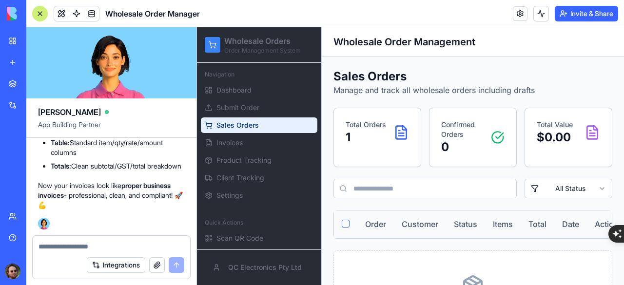
click at [77, 246] on textarea at bounding box center [112, 247] width 146 height 10
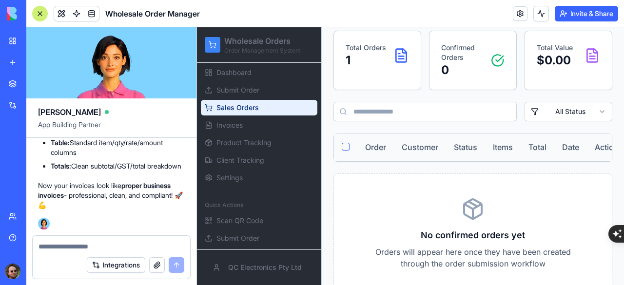
scroll to position [98, 0]
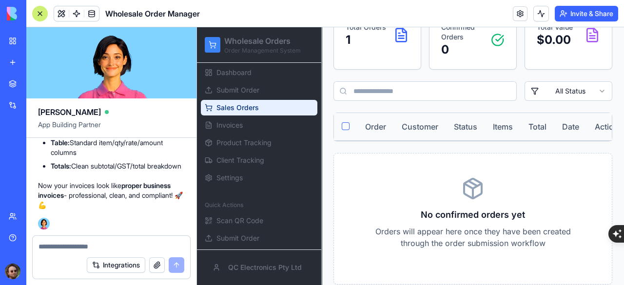
click at [97, 243] on textarea at bounding box center [112, 247] width 146 height 10
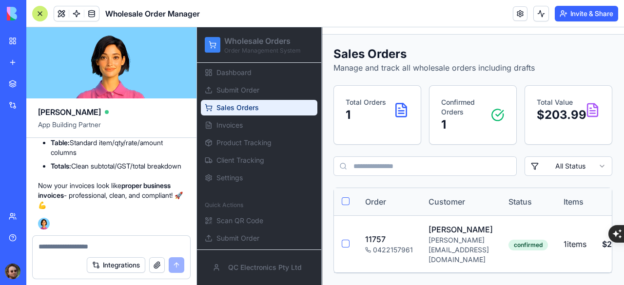
click at [38, 16] on div at bounding box center [40, 14] width 16 height 16
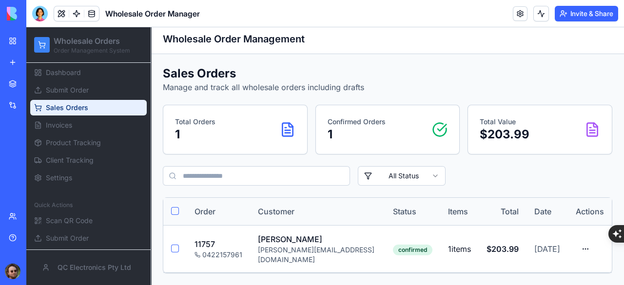
scroll to position [0, 0]
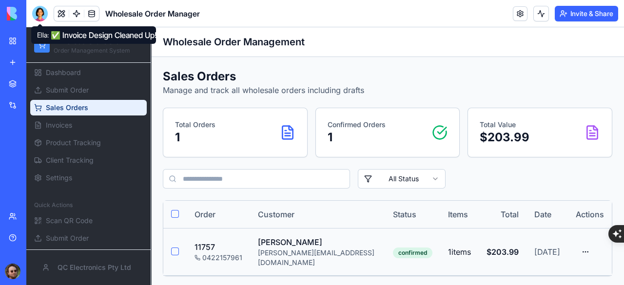
click at [328, 246] on div "[PERSON_NAME]" at bounding box center [318, 243] width 120 height 12
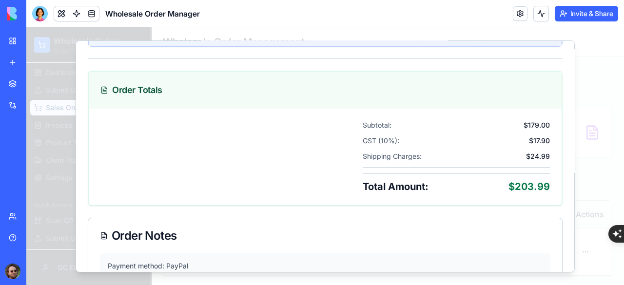
scroll to position [555, 0]
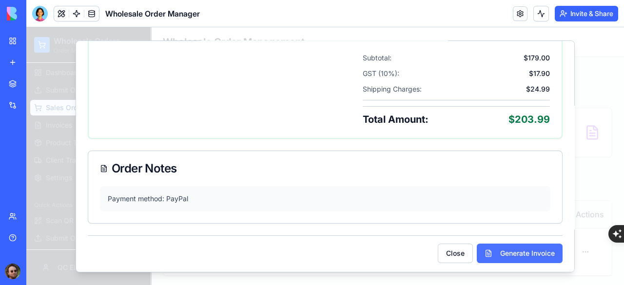
click at [504, 251] on button "Generate Invoice" at bounding box center [520, 253] width 86 height 20
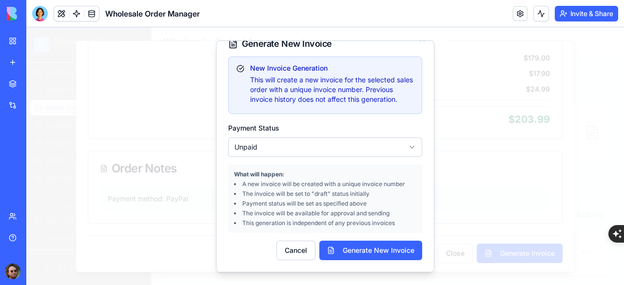
scroll to position [22, 0]
click at [350, 151] on body "Wholesale Orders Order Management System Navigation Dashboard Submit Order Sale…" at bounding box center [325, 157] width 598 height 261
click at [359, 245] on button "Generate New Invoice" at bounding box center [371, 251] width 103 height 20
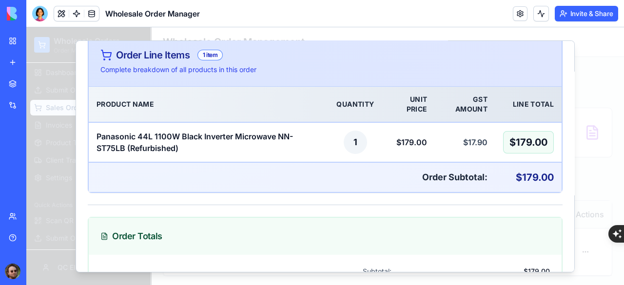
scroll to position [555, 0]
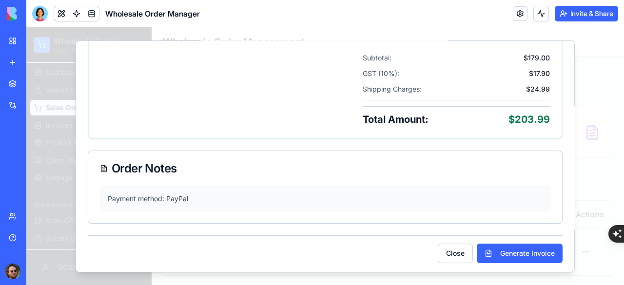
click at [448, 246] on button "Close" at bounding box center [455, 253] width 35 height 20
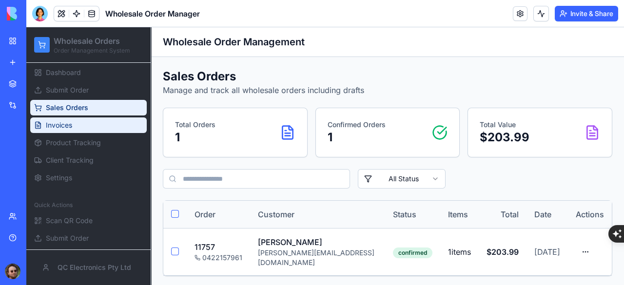
click at [75, 121] on link "Invoices" at bounding box center [88, 126] width 117 height 16
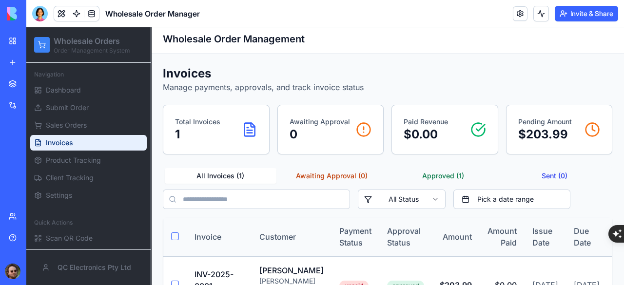
scroll to position [63, 0]
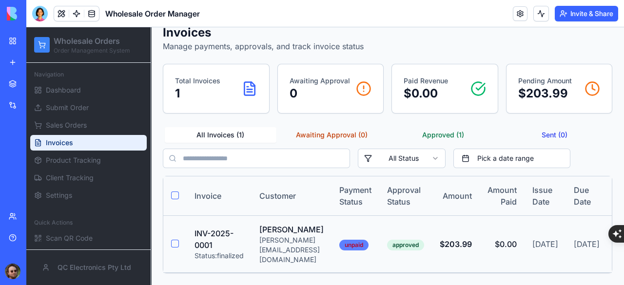
click at [368, 240] on div "unpaid" at bounding box center [354, 245] width 29 height 11
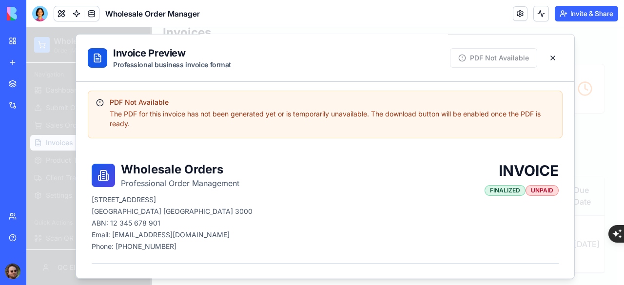
scroll to position [0, 0]
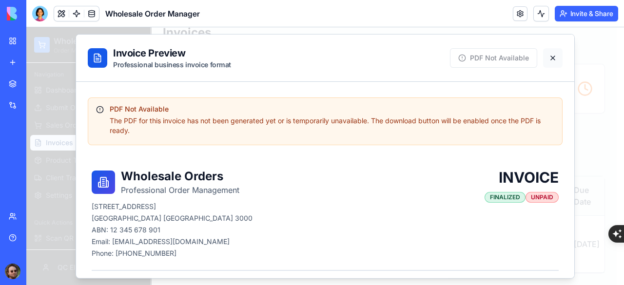
click at [546, 58] on button at bounding box center [554, 58] width 20 height 20
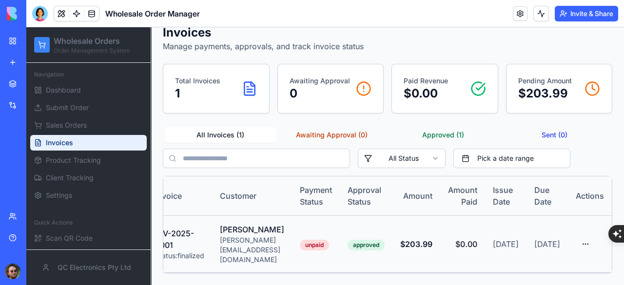
scroll to position [0, 51]
click at [582, 231] on html "Wholesale Orders Order Management System Navigation Dashboard Submit Order Sale…" at bounding box center [325, 134] width 598 height 302
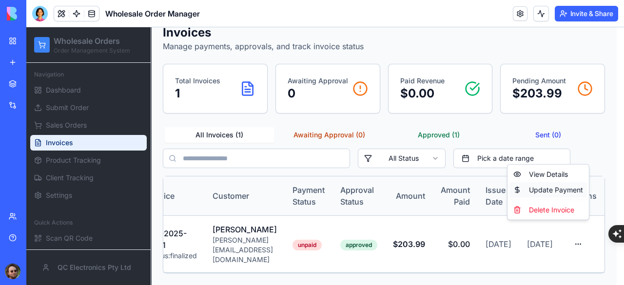
click at [563, 191] on div "Update Payment" at bounding box center [549, 190] width 78 height 16
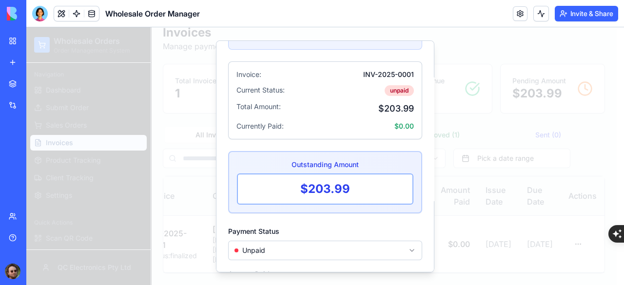
scroll to position [98, 0]
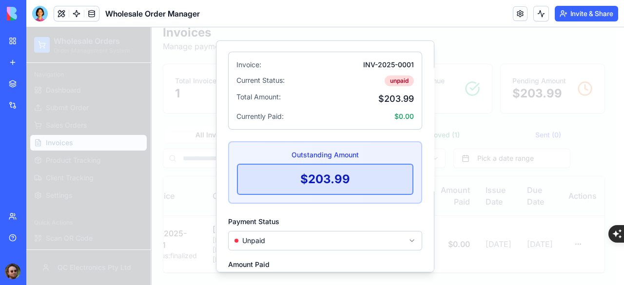
click at [343, 187] on div "$ 203.99" at bounding box center [326, 179] width 50 height 16
type input "******"
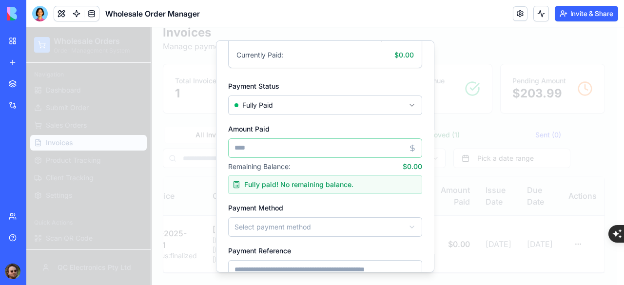
scroll to position [159, 0]
click at [349, 234] on body "Wholesale Orders Order Management System Navigation Dashboard Submit Order Sale…" at bounding box center [321, 134] width 591 height 302
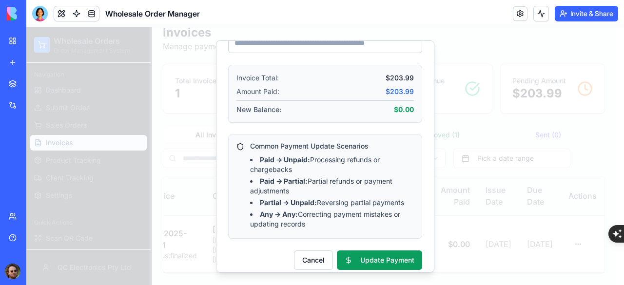
scroll to position [403, 0]
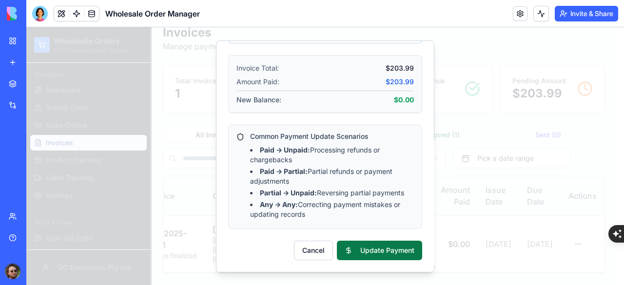
click at [360, 247] on button "Update Payment" at bounding box center [379, 251] width 85 height 20
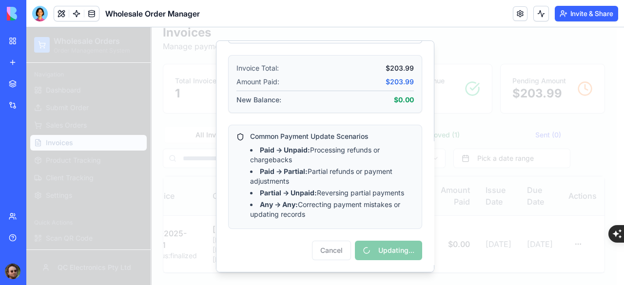
scroll to position [0, 44]
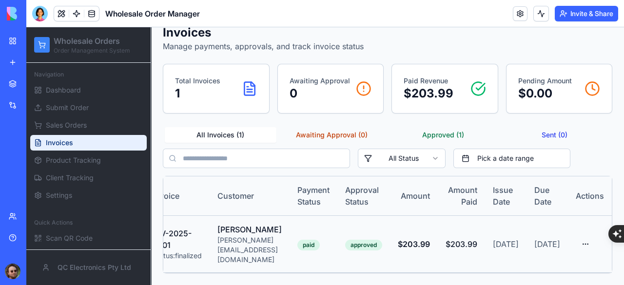
click at [290, 216] on td "Chris Sweeney chris_sweeney@hotmail.com.au" at bounding box center [250, 244] width 80 height 57
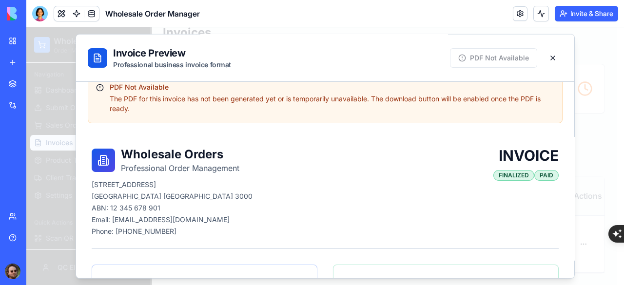
scroll to position [49, 0]
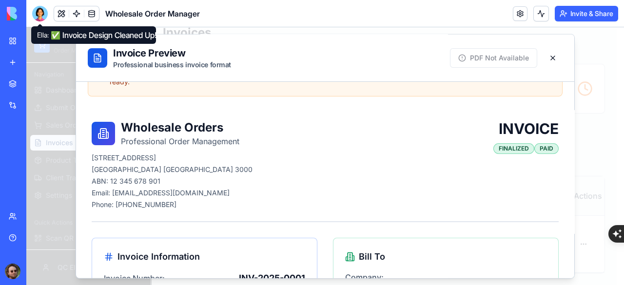
click at [43, 11] on div at bounding box center [40, 14] width 16 height 16
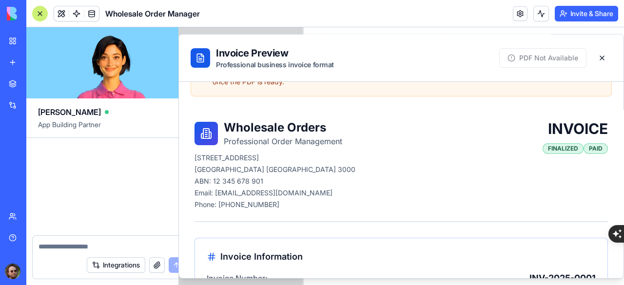
scroll to position [32159, 0]
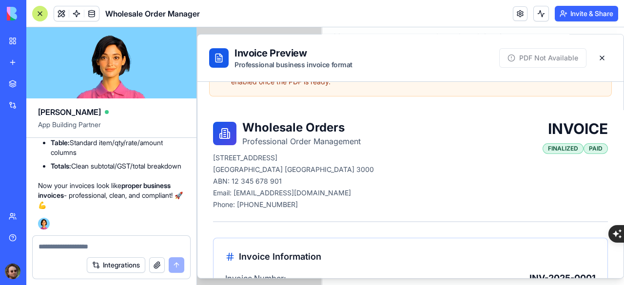
click at [81, 244] on textarea at bounding box center [112, 247] width 146 height 10
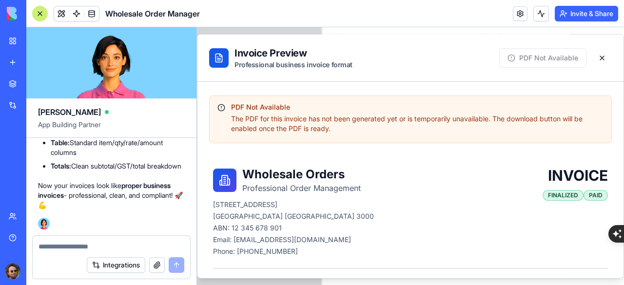
scroll to position [0, 0]
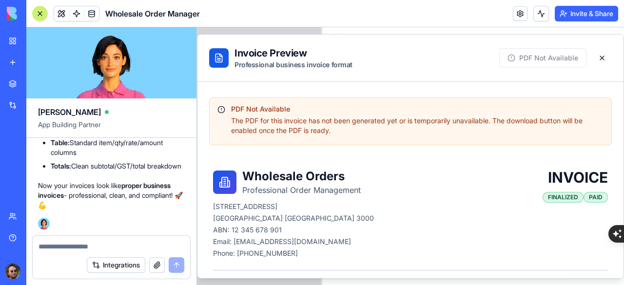
click at [102, 245] on textarea at bounding box center [112, 247] width 146 height 10
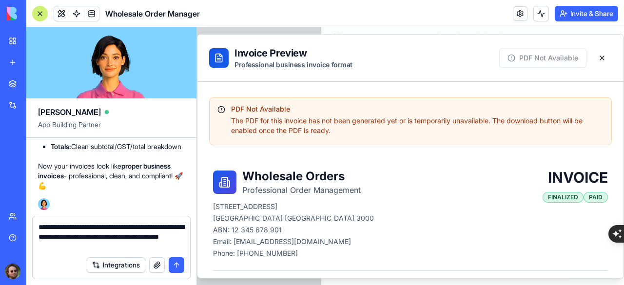
type textarea "**********"
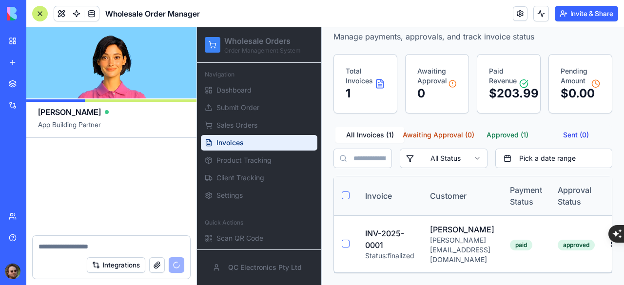
scroll to position [32518, 0]
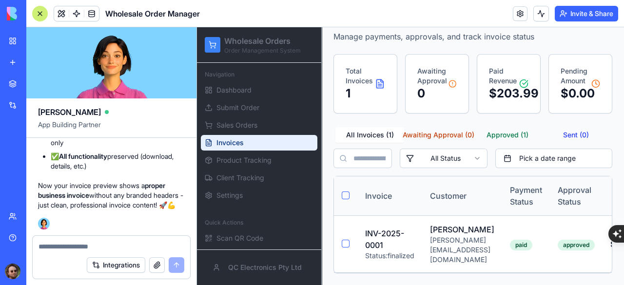
drag, startPoint x: 39, startPoint y: 17, endPoint x: 132, endPoint y: 64, distance: 105.2
click at [39, 17] on div at bounding box center [40, 14] width 16 height 16
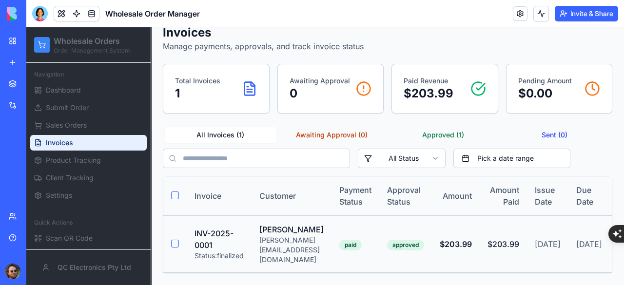
click at [324, 227] on div "[PERSON_NAME]" at bounding box center [292, 230] width 64 height 12
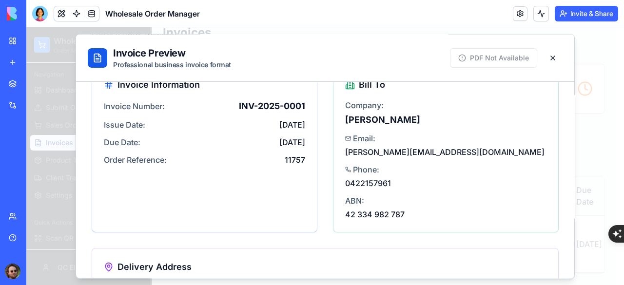
scroll to position [0, 0]
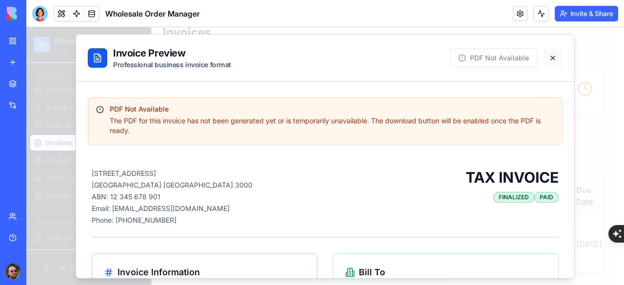
click at [544, 57] on button at bounding box center [554, 58] width 20 height 20
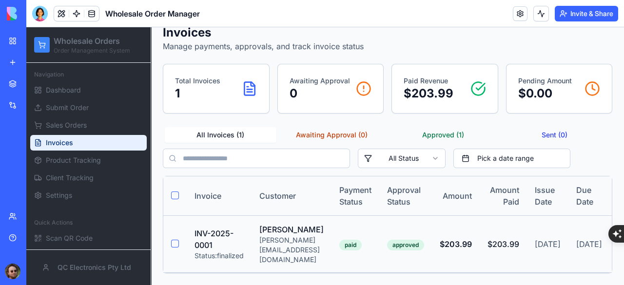
click at [327, 216] on td "Chris Sweeney chris_sweeney@hotmail.com.au" at bounding box center [292, 244] width 80 height 57
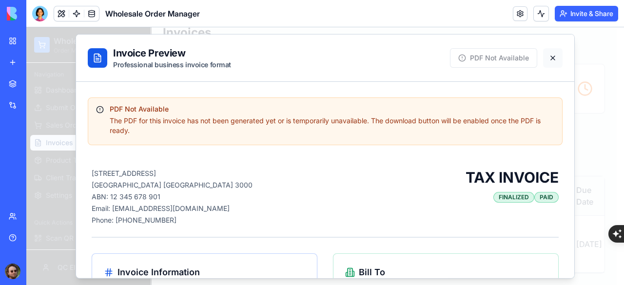
click at [547, 56] on button at bounding box center [554, 58] width 20 height 20
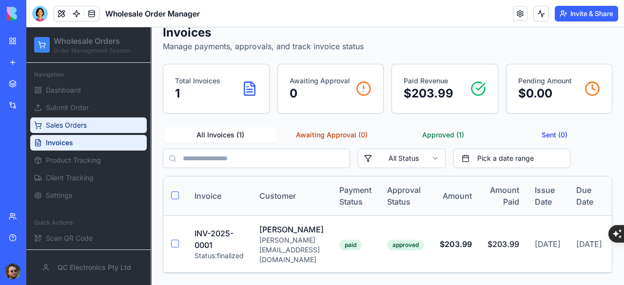
click at [80, 121] on span "Sales Orders" at bounding box center [66, 126] width 41 height 10
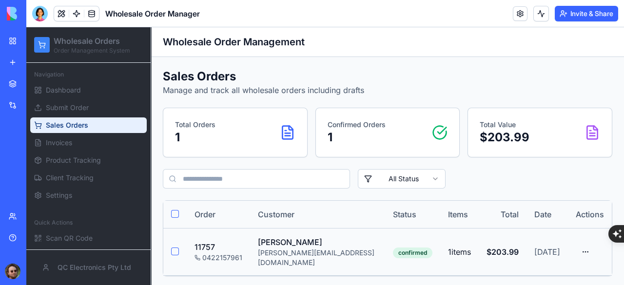
click at [356, 237] on div "[PERSON_NAME]" at bounding box center [318, 243] width 120 height 12
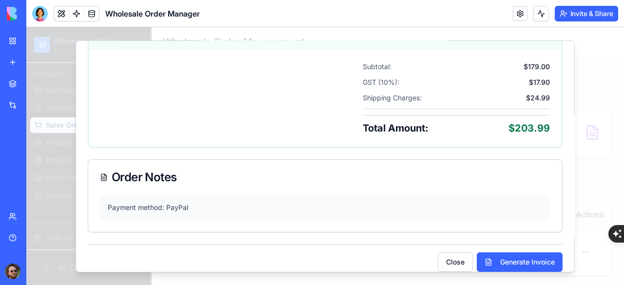
scroll to position [555, 0]
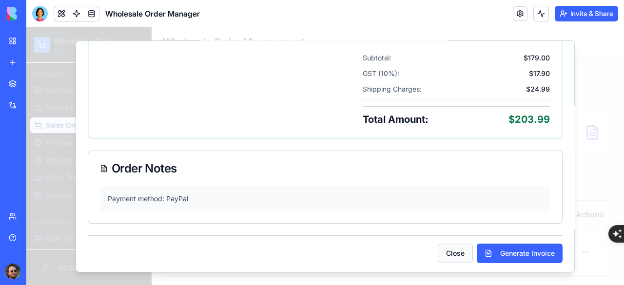
click at [448, 252] on button "Close" at bounding box center [455, 253] width 35 height 20
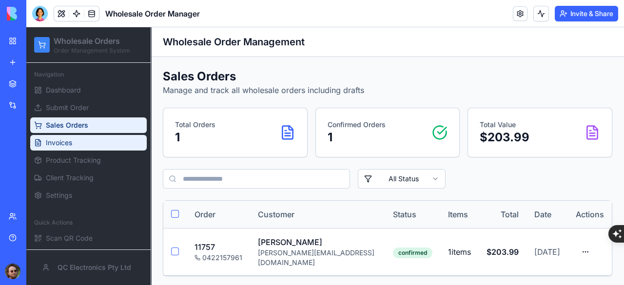
click at [77, 140] on link "Invoices" at bounding box center [88, 143] width 117 height 16
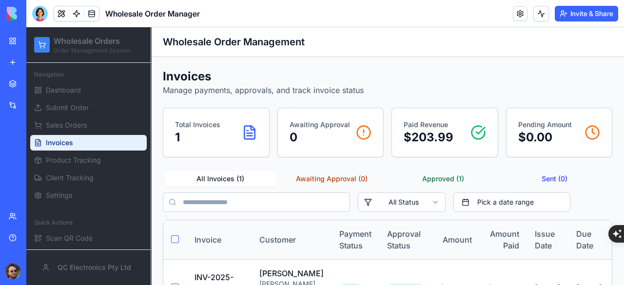
scroll to position [63, 0]
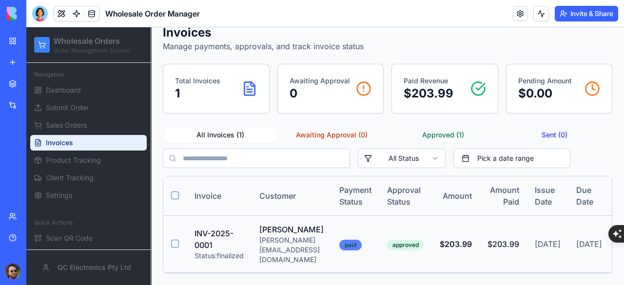
click at [362, 240] on div "paid" at bounding box center [351, 245] width 22 height 11
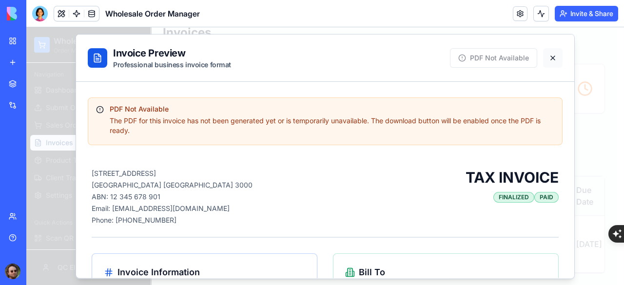
click at [548, 56] on button at bounding box center [554, 58] width 20 height 20
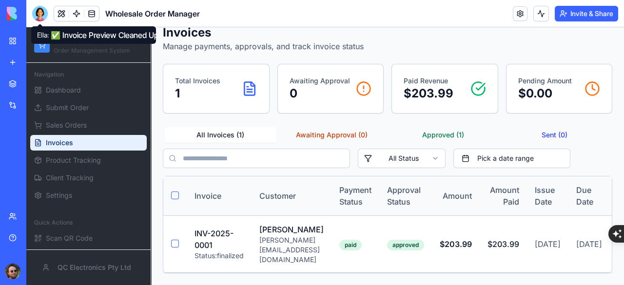
click at [40, 17] on div at bounding box center [40, 14] width 16 height 16
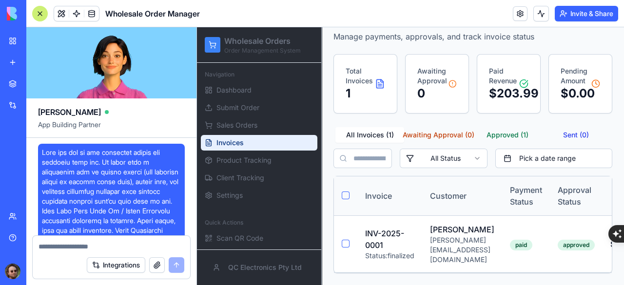
scroll to position [32518, 0]
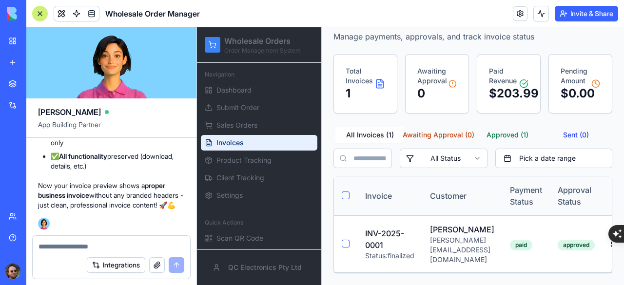
click at [103, 244] on textarea at bounding box center [112, 247] width 146 height 10
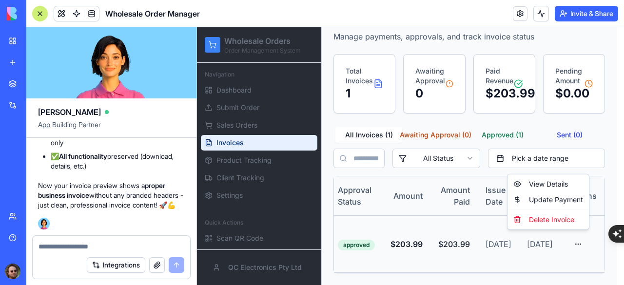
click at [576, 240] on html "Wholesale Orders Order Management System Navigation Dashboard Submit Order Sale…" at bounding box center [410, 130] width 427 height 312
click at [502, 285] on html "Wholesale Orders Order Management System Navigation Dashboard Submit Order Sale…" at bounding box center [410, 130] width 427 height 312
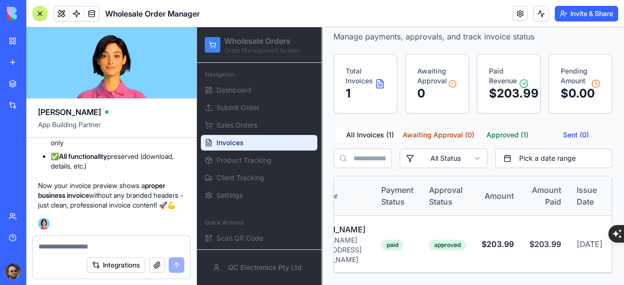
scroll to position [0, 119]
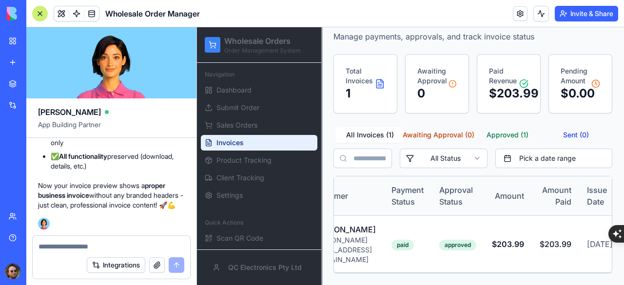
click at [51, 245] on textarea at bounding box center [112, 247] width 146 height 10
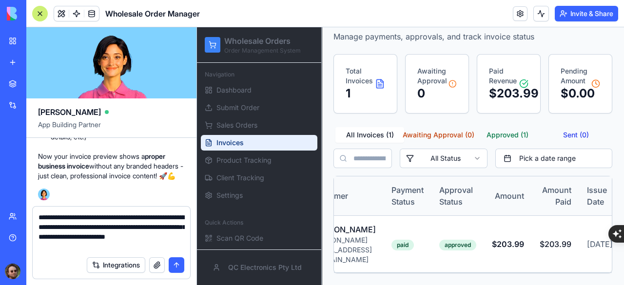
type textarea "**********"
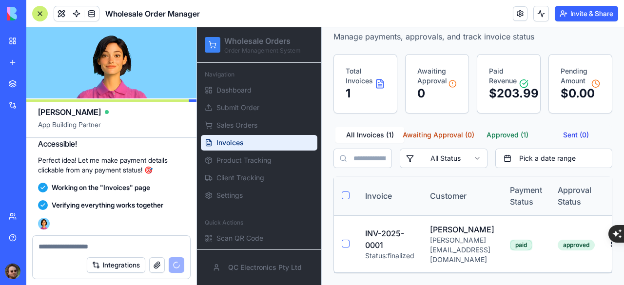
scroll to position [33035, 0]
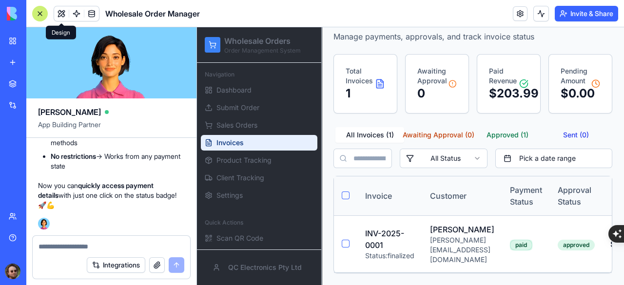
drag, startPoint x: 37, startPoint y: 17, endPoint x: 60, endPoint y: 26, distance: 24.7
click at [37, 17] on div at bounding box center [40, 14] width 16 height 16
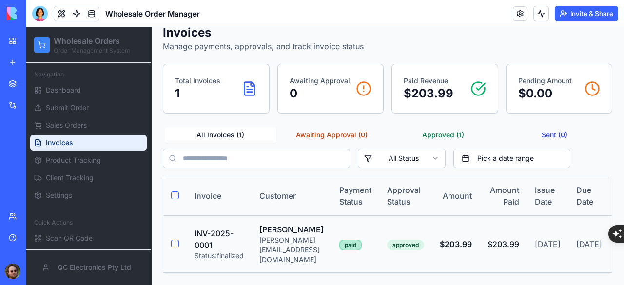
click at [362, 240] on div "paid" at bounding box center [351, 245] width 22 height 11
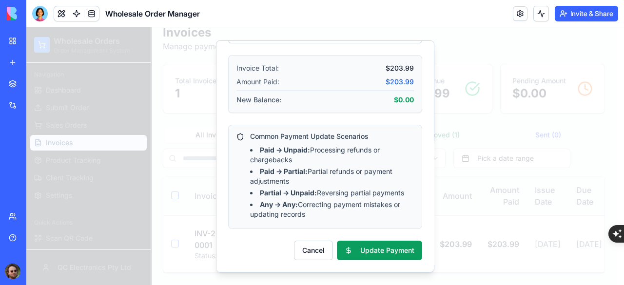
scroll to position [403, 0]
click at [316, 250] on button "Cancel" at bounding box center [313, 251] width 39 height 20
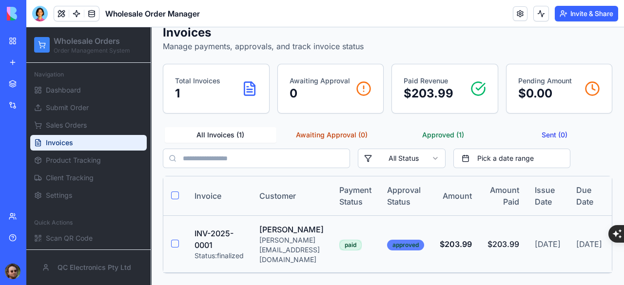
click at [416, 240] on div "approved" at bounding box center [405, 245] width 37 height 11
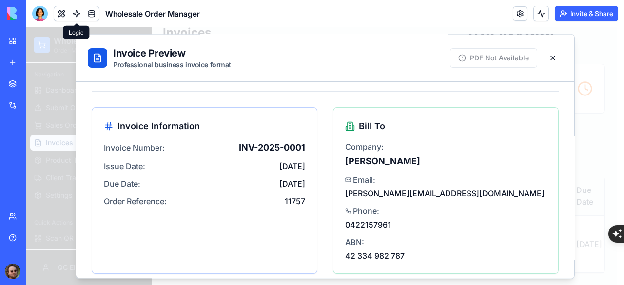
scroll to position [0, 0]
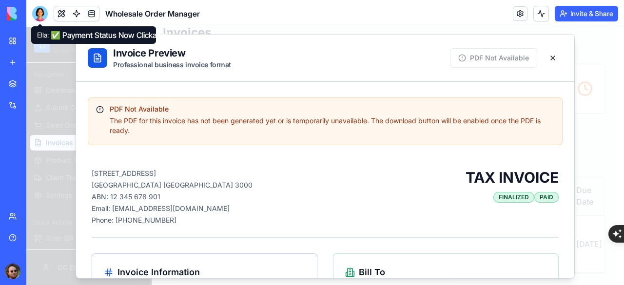
click at [39, 14] on div at bounding box center [40, 14] width 16 height 16
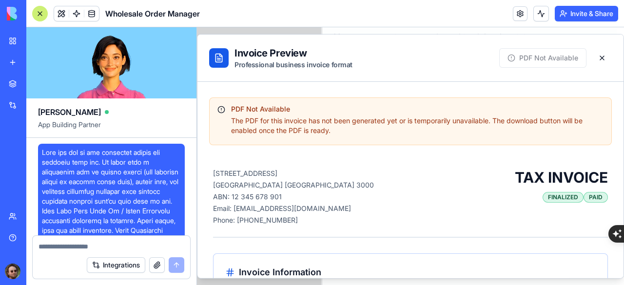
scroll to position [33035, 0]
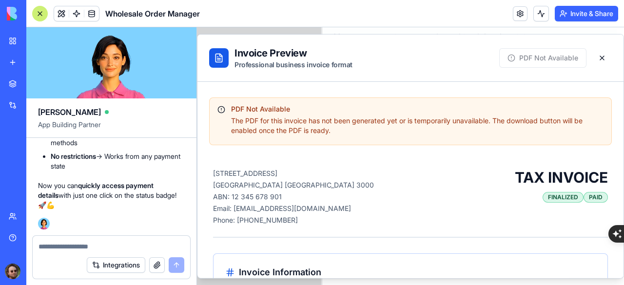
click at [94, 241] on div at bounding box center [112, 244] width 158 height 16
click at [86, 246] on textarea at bounding box center [112, 247] width 146 height 10
type textarea "*"
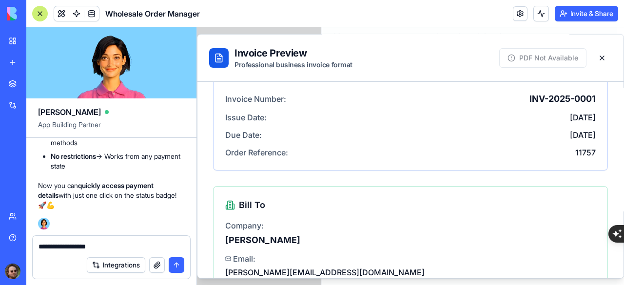
scroll to position [0, 0]
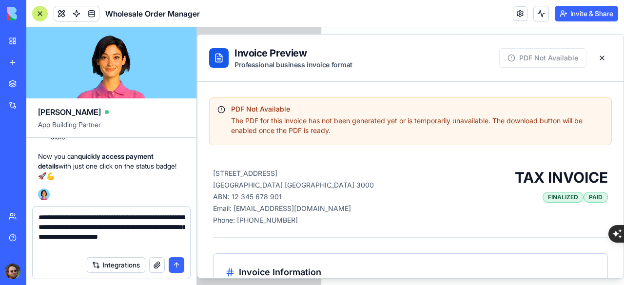
type textarea "**********"
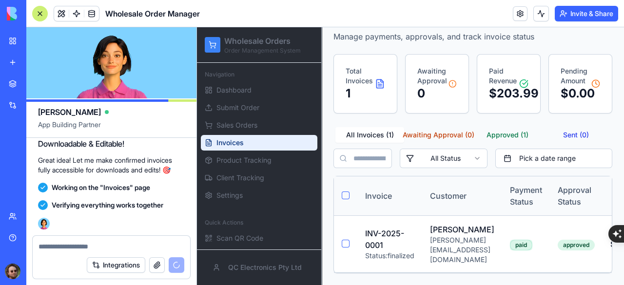
scroll to position [33540, 0]
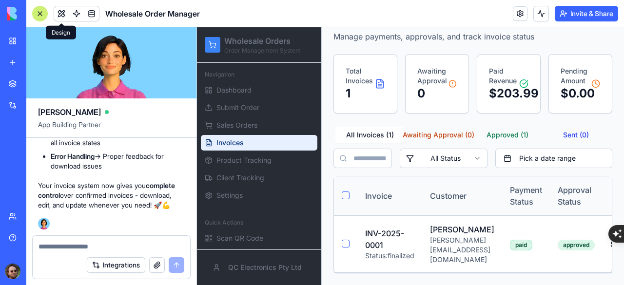
click at [40, 9] on div at bounding box center [40, 14] width 16 height 16
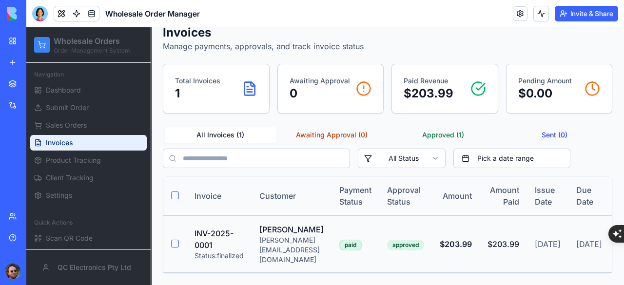
click at [296, 230] on div "[PERSON_NAME]" at bounding box center [292, 230] width 64 height 12
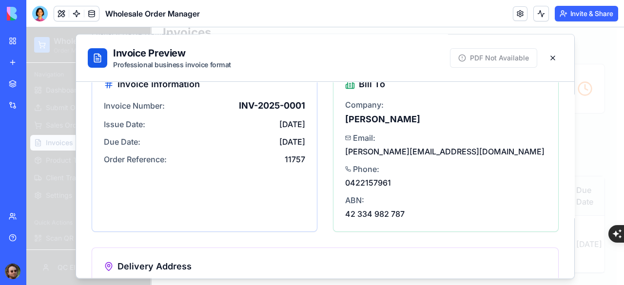
scroll to position [0, 0]
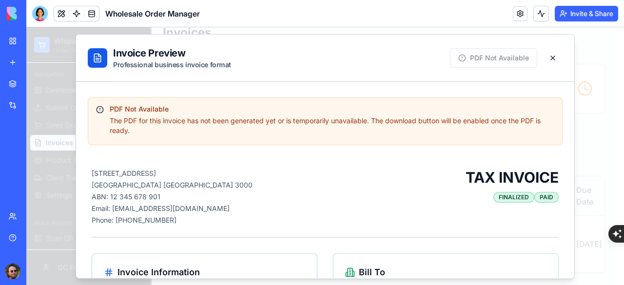
click at [545, 59] on button at bounding box center [554, 58] width 20 height 20
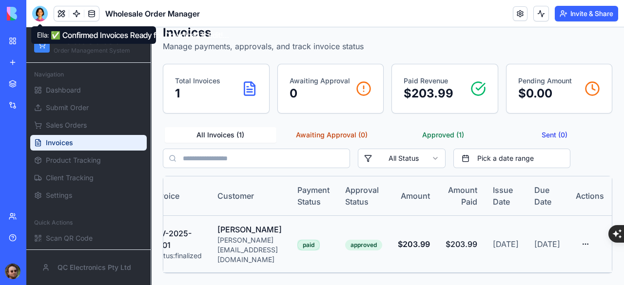
click at [582, 229] on html "Wholesale Orders Order Management System Navigation Dashboard Submit Order Sale…" at bounding box center [325, 134] width 598 height 302
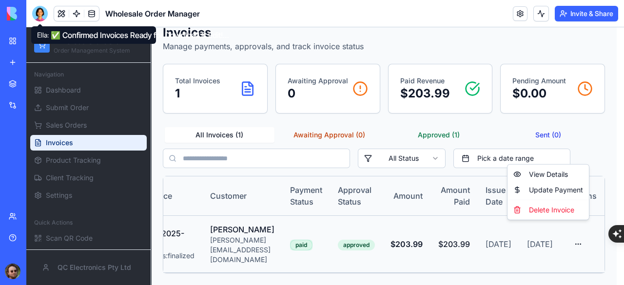
scroll to position [0, 54]
click at [553, 171] on div "View Details" at bounding box center [549, 175] width 78 height 16
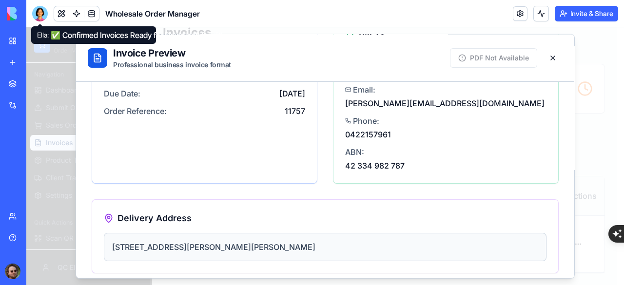
scroll to position [0, 0]
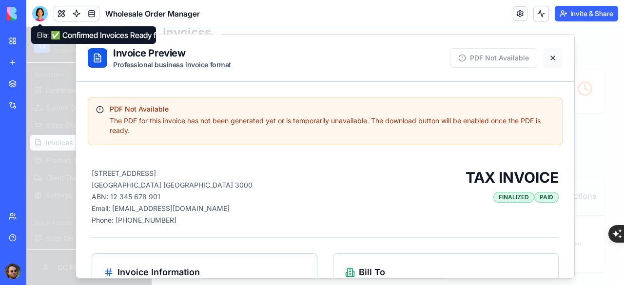
click at [548, 60] on button at bounding box center [554, 58] width 20 height 20
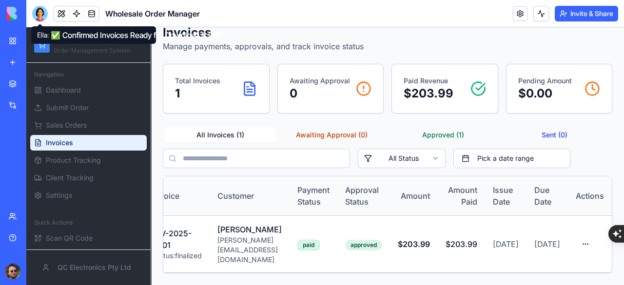
scroll to position [0, 46]
drag, startPoint x: 42, startPoint y: 10, endPoint x: 56, endPoint y: 27, distance: 21.6
click at [42, 10] on div at bounding box center [40, 14] width 16 height 16
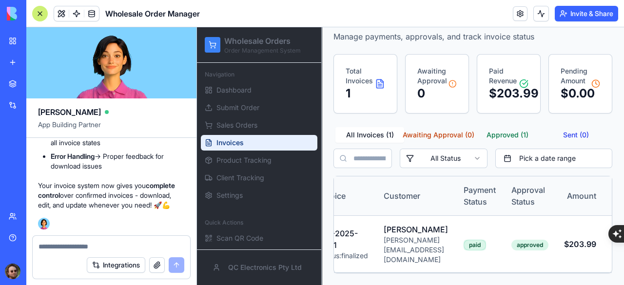
scroll to position [33248, 0]
click at [400, 232] on div "[PERSON_NAME]" at bounding box center [416, 230] width 64 height 12
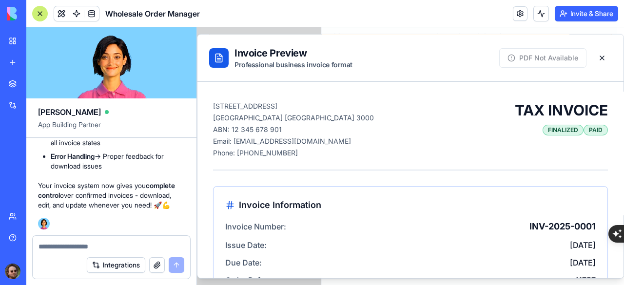
scroll to position [0, 0]
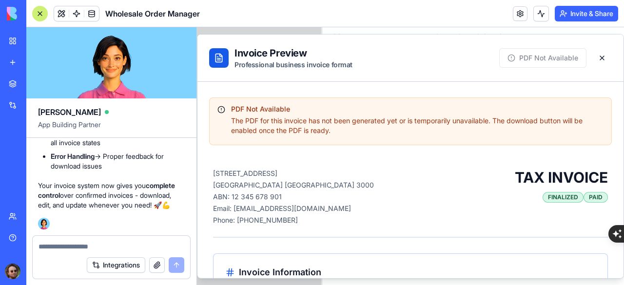
click at [79, 244] on textarea at bounding box center [112, 247] width 146 height 10
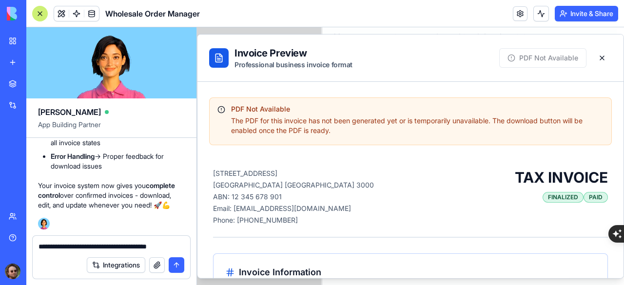
type textarea "**********"
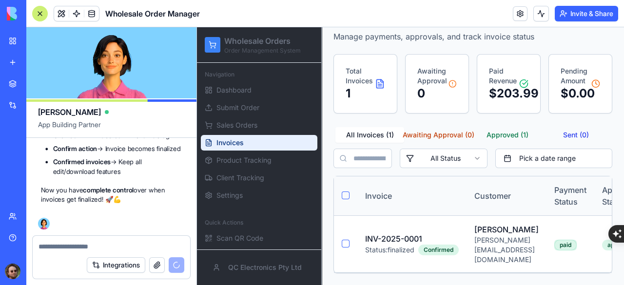
scroll to position [34042, 0]
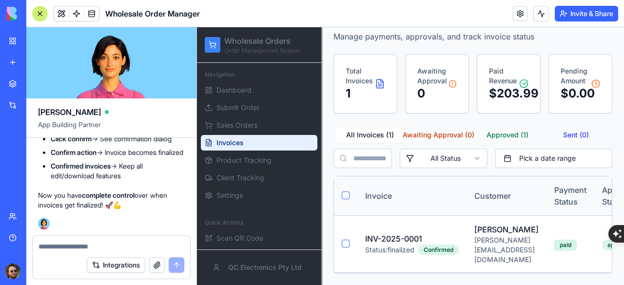
click at [40, 12] on div at bounding box center [40, 14] width 16 height 16
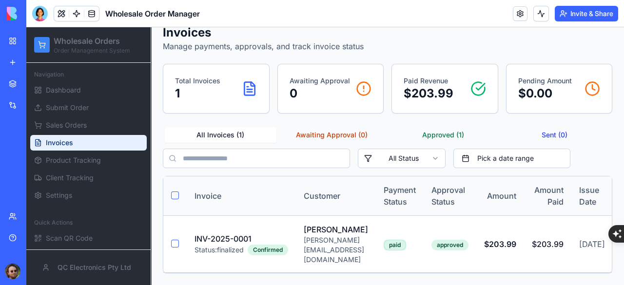
scroll to position [44, 0]
click at [325, 241] on div "[PERSON_NAME][EMAIL_ADDRESS][DOMAIN_NAME]" at bounding box center [336, 250] width 64 height 29
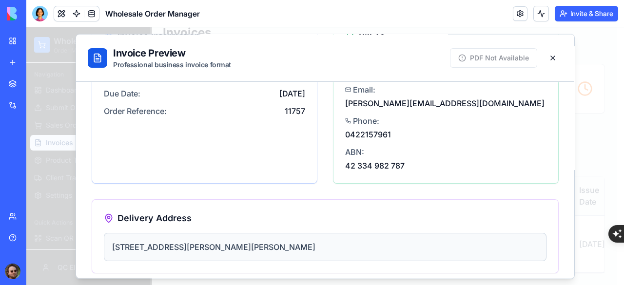
scroll to position [0, 0]
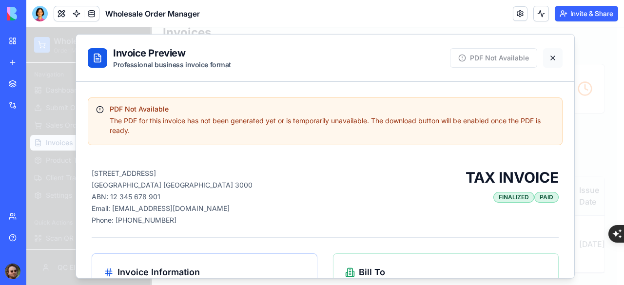
click at [544, 58] on button at bounding box center [554, 58] width 20 height 20
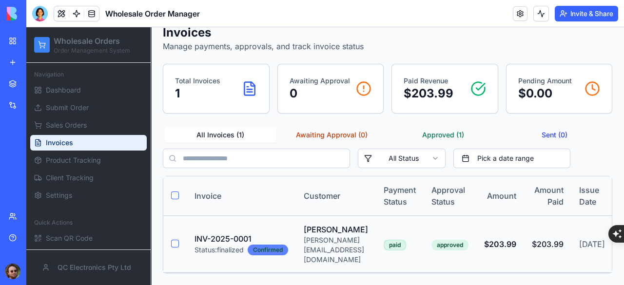
click at [256, 248] on div "Confirmed" at bounding box center [268, 250] width 40 height 11
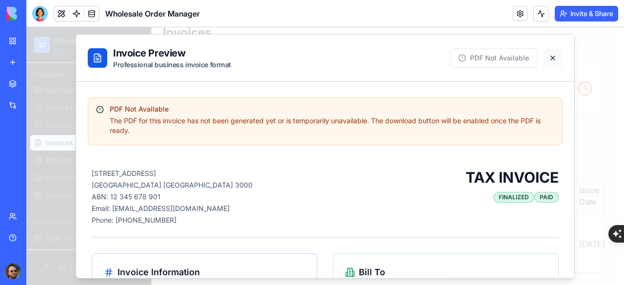
click at [544, 60] on button at bounding box center [554, 58] width 20 height 20
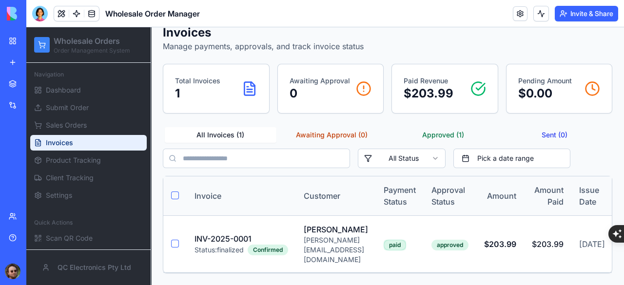
click at [40, 20] on body "BETA My Workspace New app Marketplace Integrations Recent Spare Parts Manager S…" at bounding box center [312, 142] width 624 height 285
click at [39, 13] on div at bounding box center [40, 14] width 16 height 16
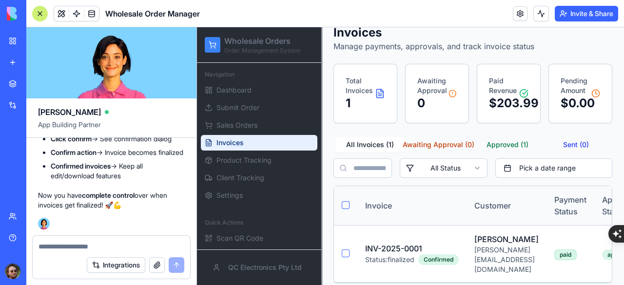
click at [103, 246] on textarea at bounding box center [112, 247] width 146 height 10
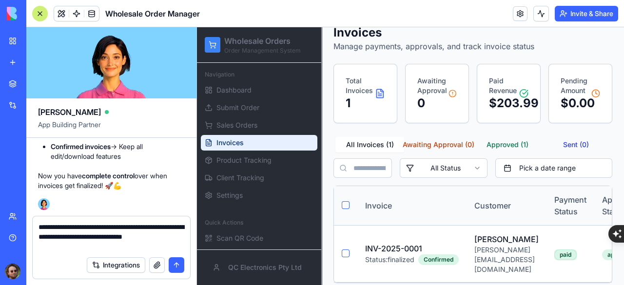
type textarea "**********"
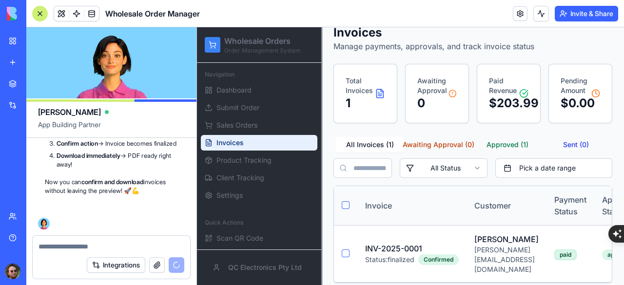
scroll to position [34557, 0]
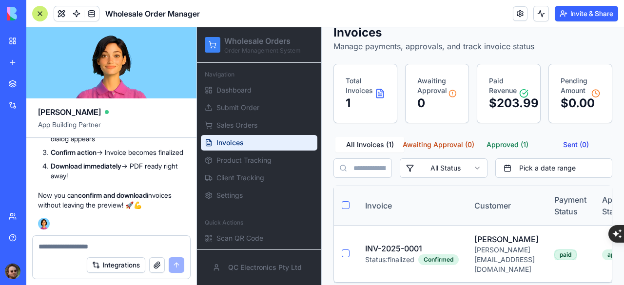
click at [38, 10] on div at bounding box center [40, 14] width 16 height 16
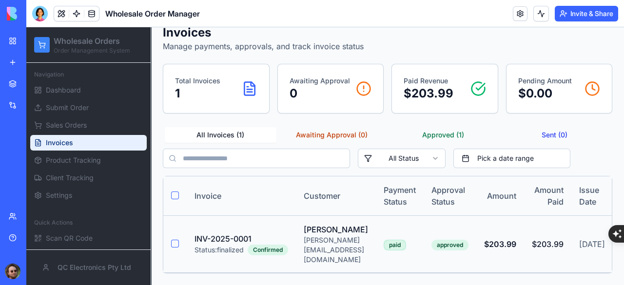
click at [319, 252] on td "Chris Sweeney chris_sweeney@hotmail.com.au" at bounding box center [336, 244] width 80 height 57
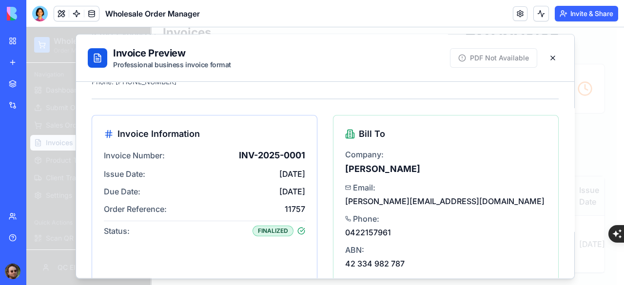
scroll to position [0, 0]
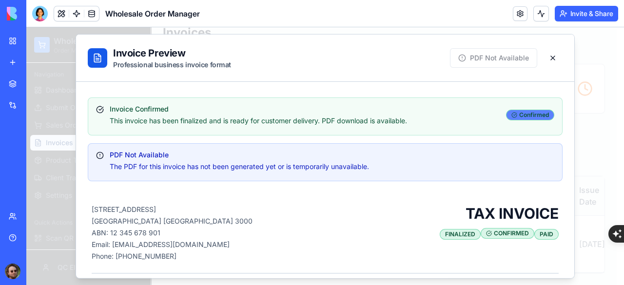
click at [538, 116] on div "Confirmed" at bounding box center [530, 114] width 48 height 11
click at [544, 54] on button at bounding box center [554, 58] width 20 height 20
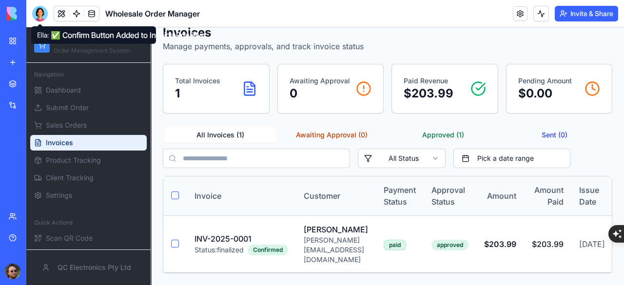
click at [43, 19] on div at bounding box center [40, 14] width 16 height 16
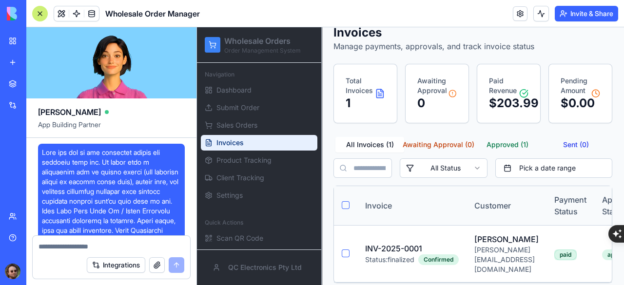
scroll to position [34557, 0]
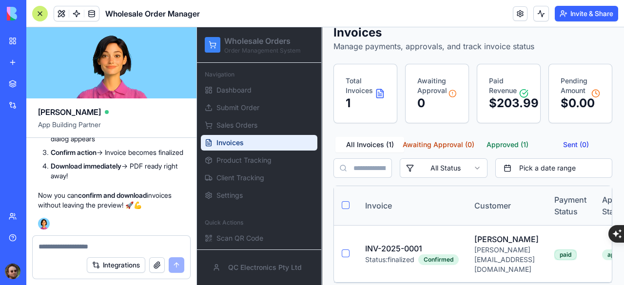
click at [91, 247] on textarea at bounding box center [112, 247] width 146 height 10
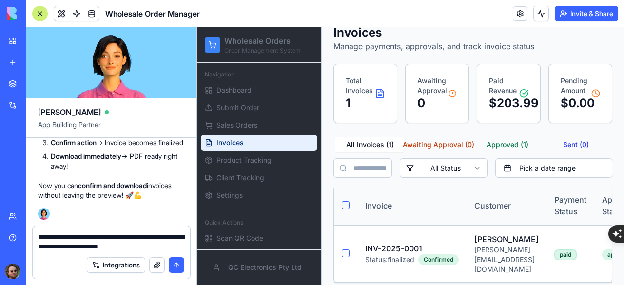
type textarea "**********"
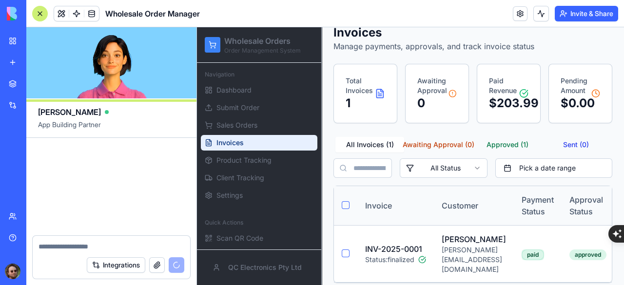
scroll to position [35069, 0]
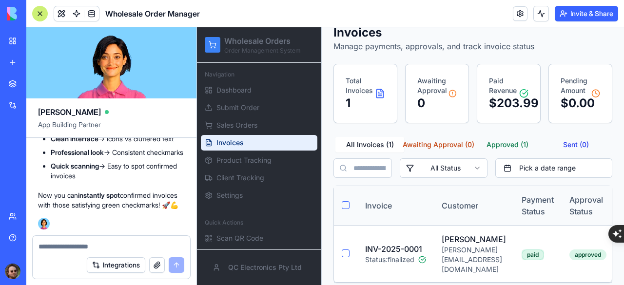
click at [40, 13] on div at bounding box center [40, 14] width 16 height 16
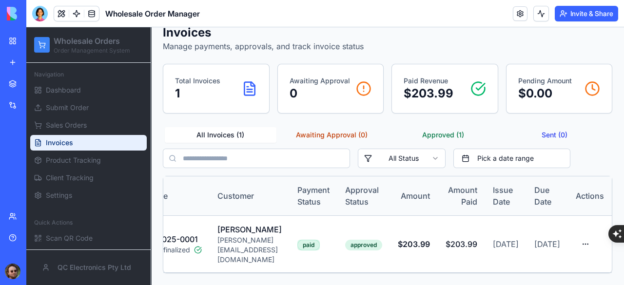
scroll to position [0, 0]
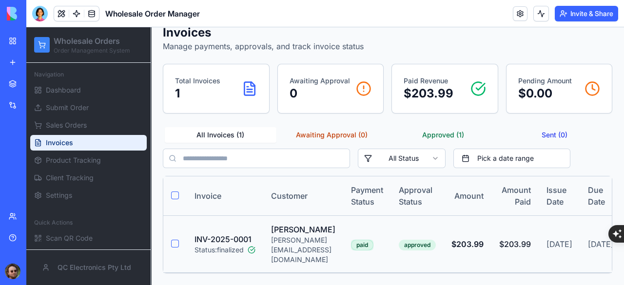
click at [280, 248] on td "Chris Sweeney chris_sweeney@hotmail.com.au" at bounding box center [303, 244] width 80 height 57
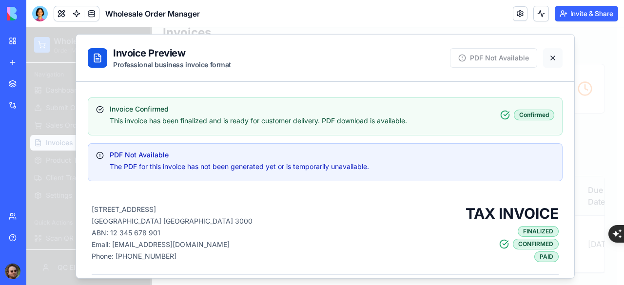
click at [546, 60] on button at bounding box center [554, 58] width 20 height 20
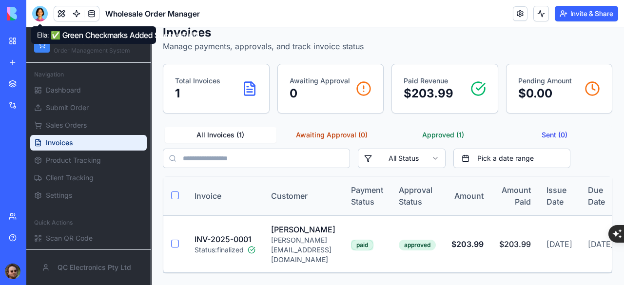
click at [37, 17] on div at bounding box center [40, 14] width 16 height 16
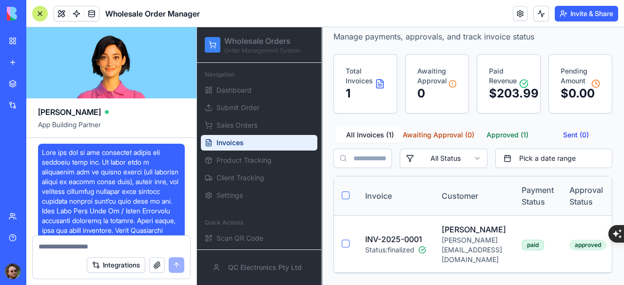
scroll to position [35069, 0]
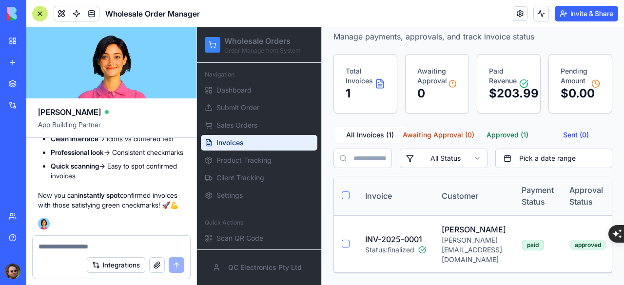
click at [105, 243] on textarea at bounding box center [112, 247] width 146 height 10
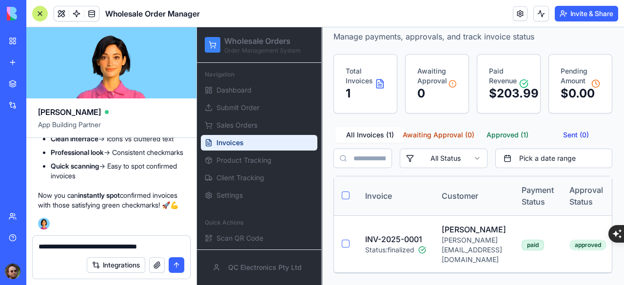
type textarea "**********"
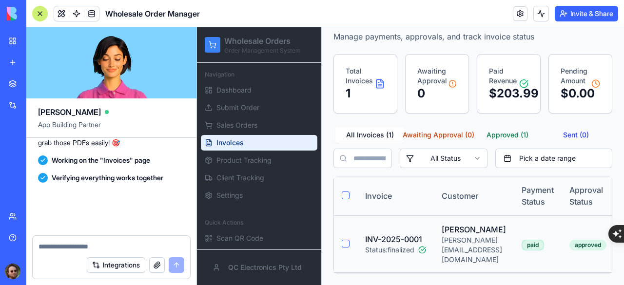
scroll to position [35254, 0]
click at [158, 244] on textarea at bounding box center [112, 247] width 146 height 10
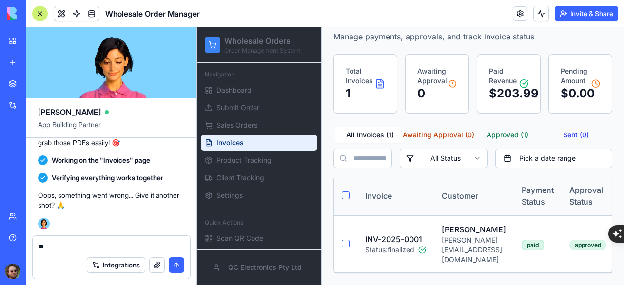
type textarea "***"
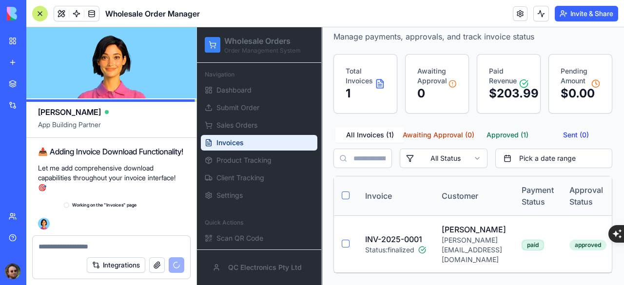
scroll to position [35383, 0]
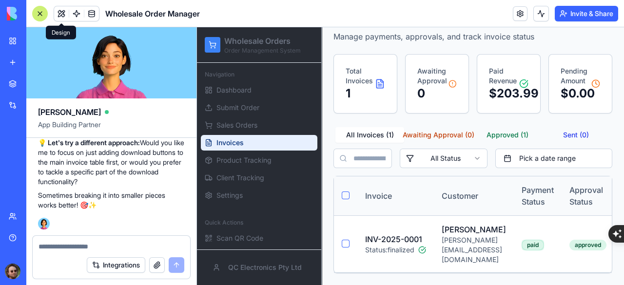
scroll to position [35572, 0]
click at [93, 248] on textarea at bounding box center [112, 247] width 146 height 10
click at [73, 243] on textarea at bounding box center [112, 247] width 146 height 10
type textarea "**********"
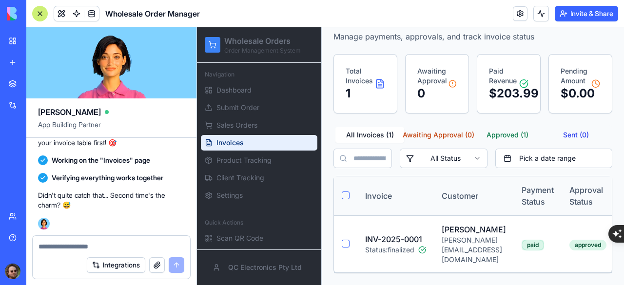
scroll to position [73, 0]
click at [100, 246] on textarea at bounding box center [112, 247] width 146 height 10
click at [94, 243] on textarea at bounding box center [112, 247] width 146 height 10
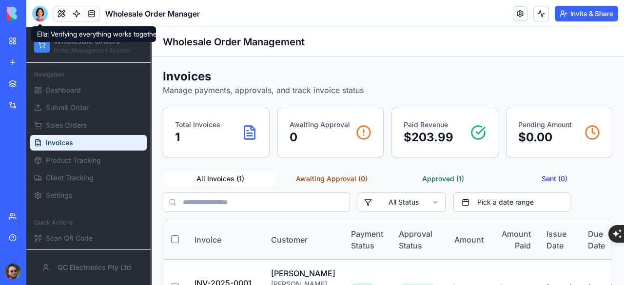
click at [36, 11] on div at bounding box center [40, 14] width 16 height 16
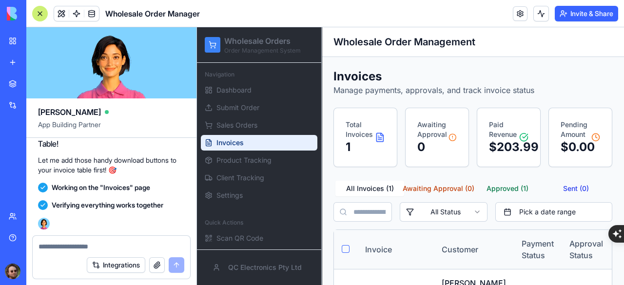
scroll to position [35693, 0]
click at [74, 248] on textarea at bounding box center [112, 247] width 146 height 10
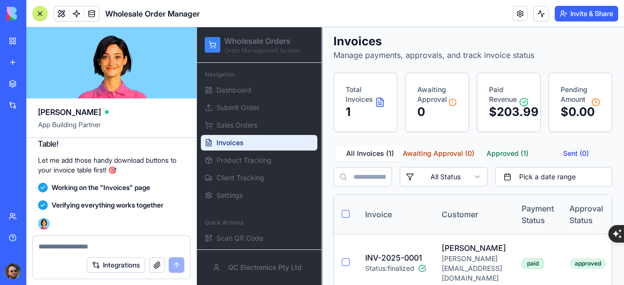
scroll to position [73, 0]
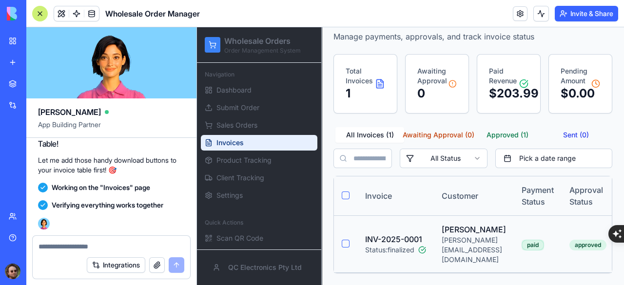
click at [409, 223] on td "INV-2025-0001 Status: finalized" at bounding box center [396, 244] width 77 height 57
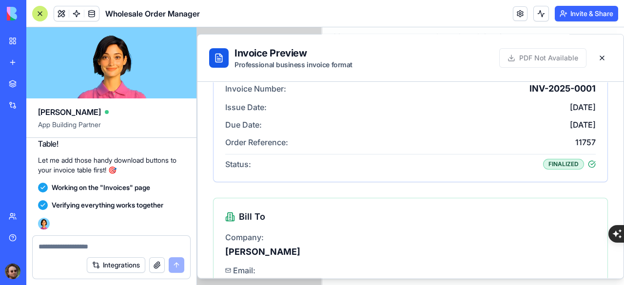
scroll to position [0, 0]
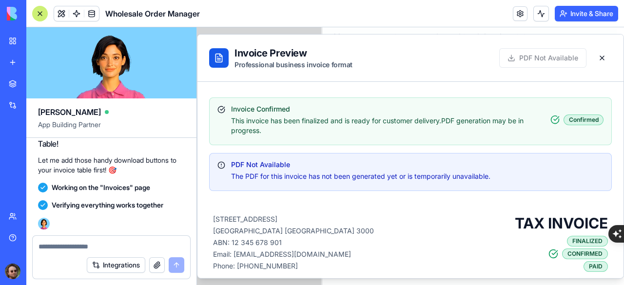
click at [94, 243] on textarea at bounding box center [112, 247] width 146 height 10
type textarea "**********"
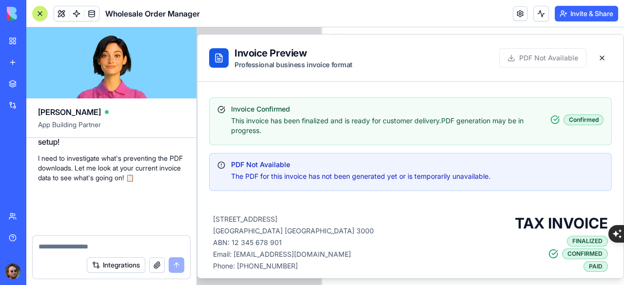
scroll to position [35843, 0]
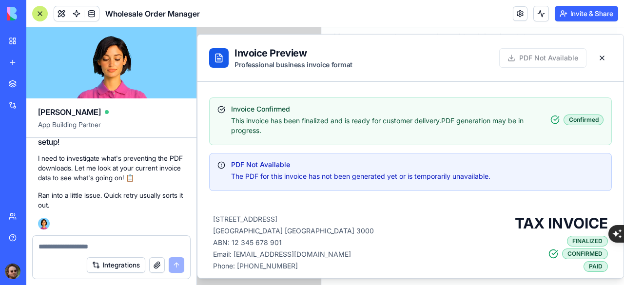
click at [112, 246] on textarea at bounding box center [112, 247] width 146 height 10
type textarea "**********"
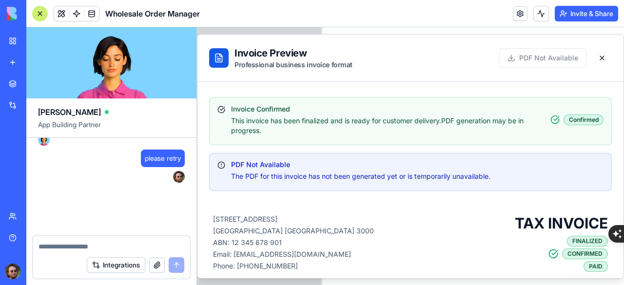
scroll to position [35927, 0]
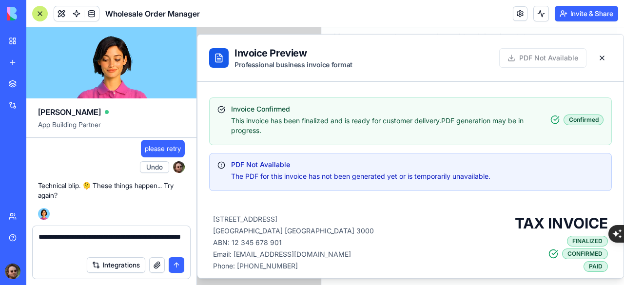
type textarea "**********"
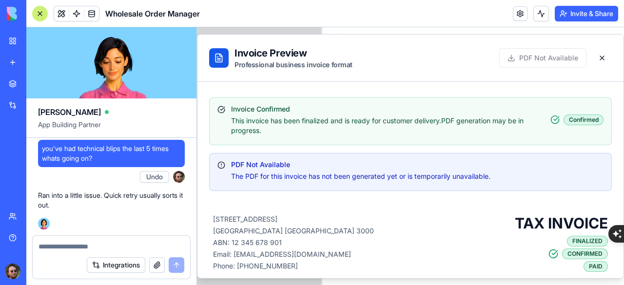
scroll to position [36021, 0]
click at [79, 243] on textarea at bounding box center [112, 247] width 146 height 10
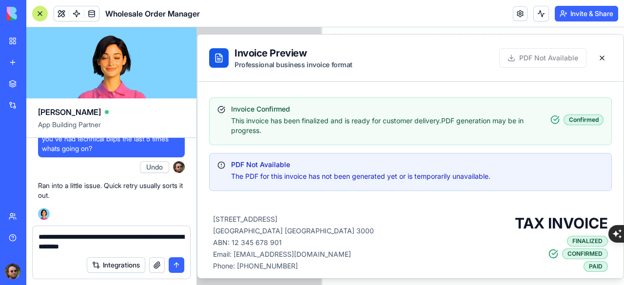
type textarea "**********"
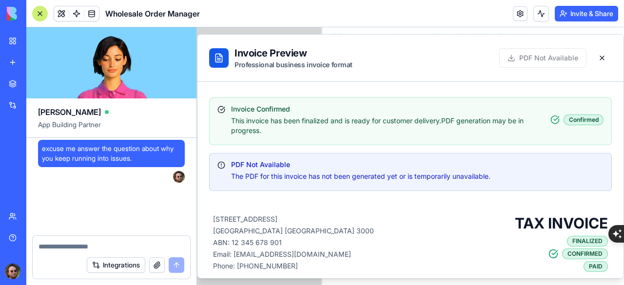
scroll to position [36115, 0]
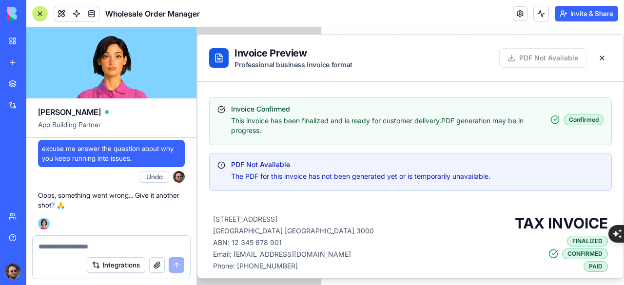
click at [128, 240] on div at bounding box center [112, 244] width 158 height 16
click at [114, 246] on textarea at bounding box center [112, 247] width 146 height 10
click at [86, 246] on textarea at bounding box center [112, 247] width 146 height 10
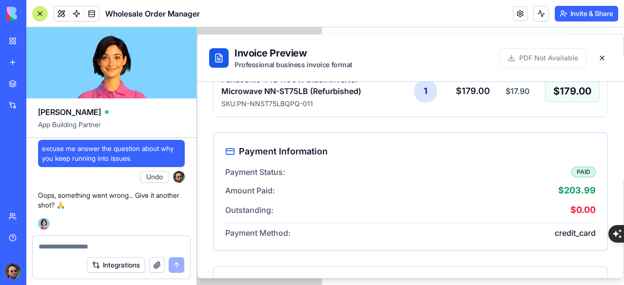
scroll to position [594, 0]
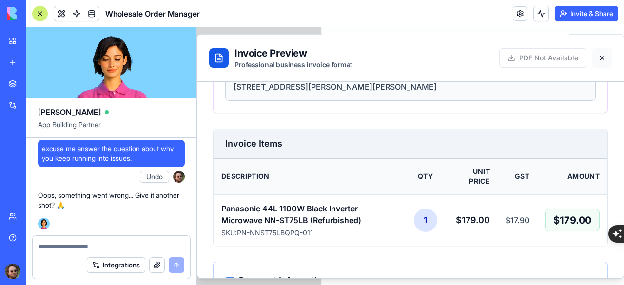
click at [597, 59] on button at bounding box center [603, 58] width 20 height 20
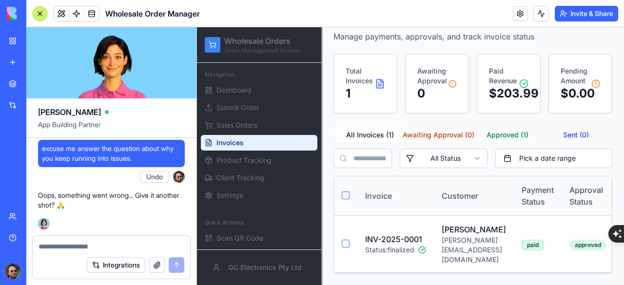
click at [90, 247] on textarea at bounding box center [112, 247] width 146 height 10
click at [434, 127] on button "Awaiting Approval ( 0 )" at bounding box center [438, 135] width 69 height 16
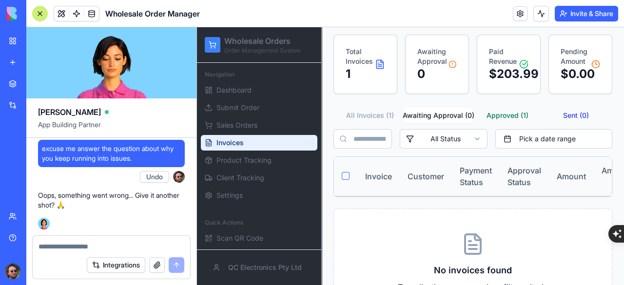
click at [494, 112] on button "Approved ( 1 )" at bounding box center [507, 116] width 69 height 16
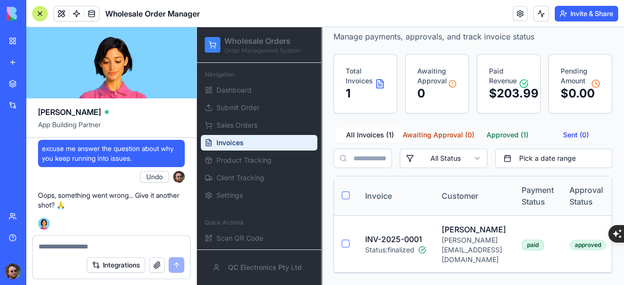
click at [374, 127] on button "All Invoices ( 1 )" at bounding box center [370, 135] width 69 height 16
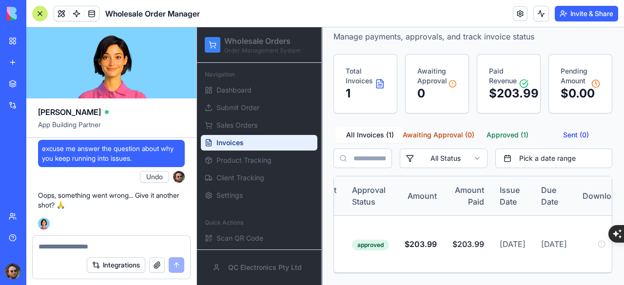
scroll to position [0, 289]
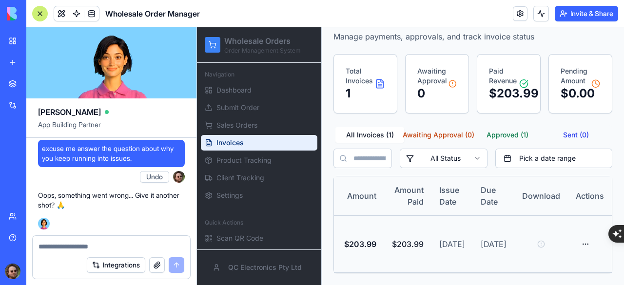
click at [537, 236] on div at bounding box center [542, 245] width 38 height 18
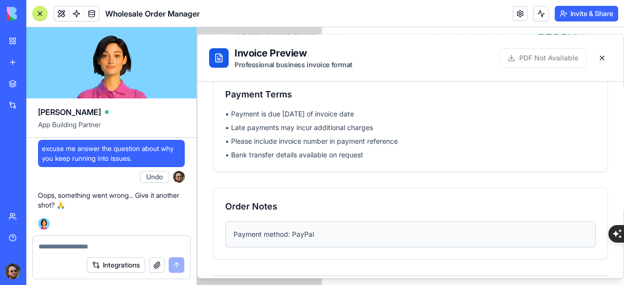
scroll to position [1228, 0]
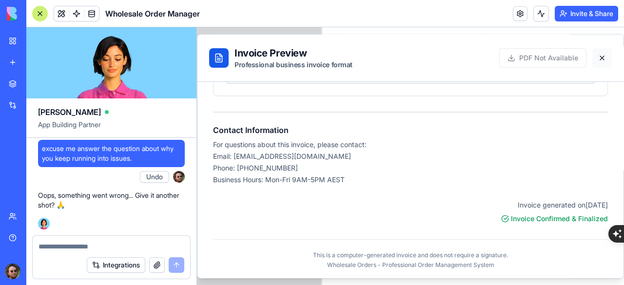
click at [593, 57] on button at bounding box center [603, 58] width 20 height 20
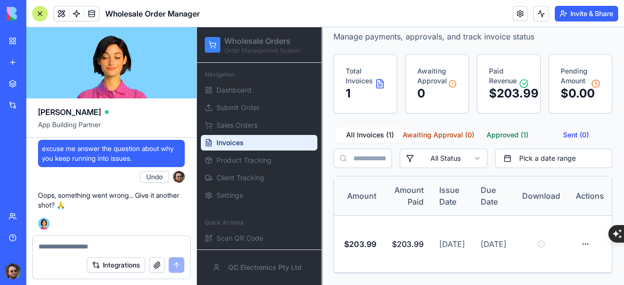
scroll to position [0, 282]
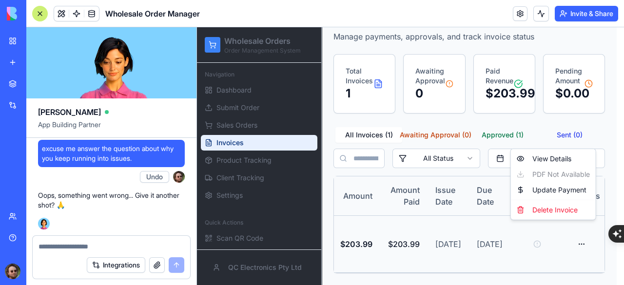
click at [585, 229] on html "Wholesale Orders Order Management System Navigation Dashboard Submit Order Sale…" at bounding box center [410, 130] width 427 height 312
click at [493, 268] on html "Wholesale Orders Order Management System Navigation Dashboard Submit Order Sale…" at bounding box center [410, 130] width 427 height 312
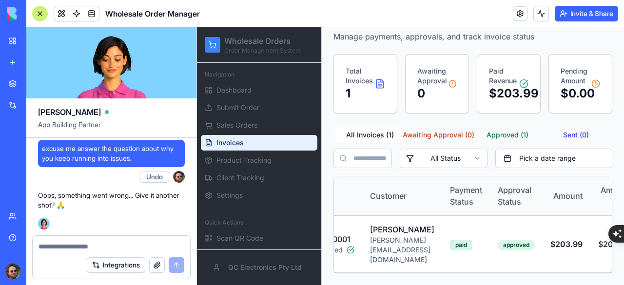
scroll to position [0, 58]
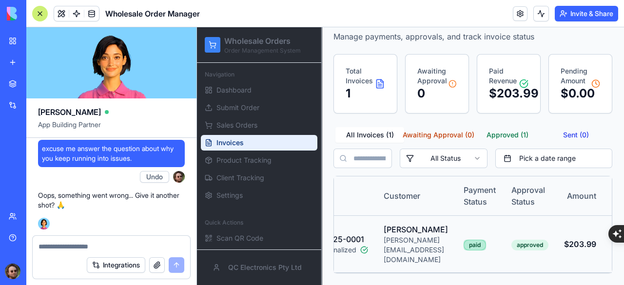
click at [486, 240] on div "paid" at bounding box center [475, 245] width 22 height 11
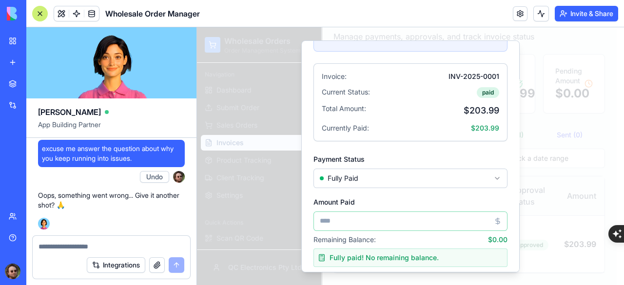
scroll to position [98, 0]
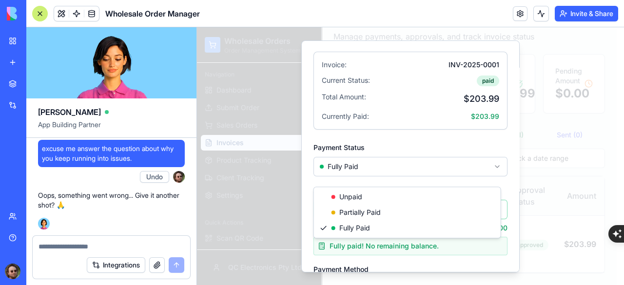
click at [444, 181] on body "Wholesale Orders Order Management System Navigation Dashboard Submit Order Sale…" at bounding box center [407, 130] width 420 height 312
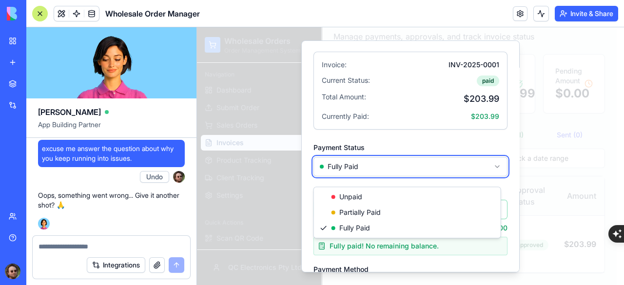
click at [413, 149] on body "Wholesale Orders Order Management System Navigation Dashboard Submit Order Sale…" at bounding box center [407, 130] width 420 height 312
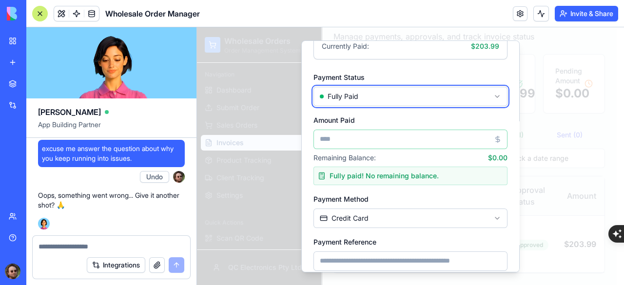
scroll to position [159, 0]
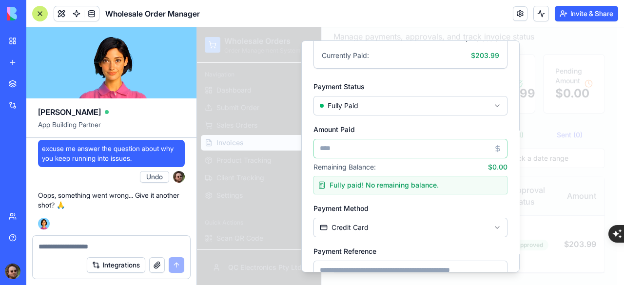
click at [414, 120] on body "Wholesale Orders Order Management System Navigation Dashboard Submit Order Sale…" at bounding box center [407, 130] width 420 height 312
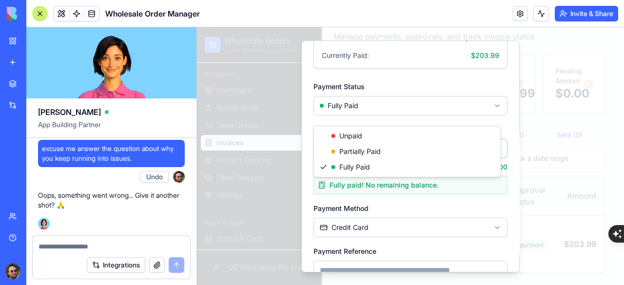
type input "*"
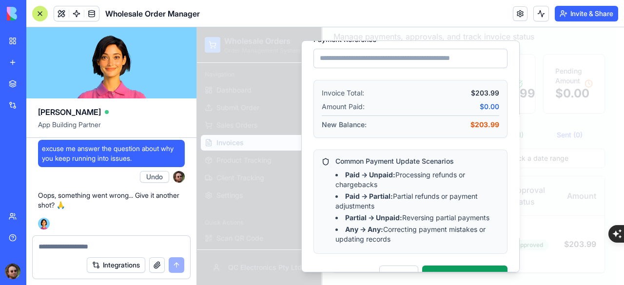
scroll to position [451, 0]
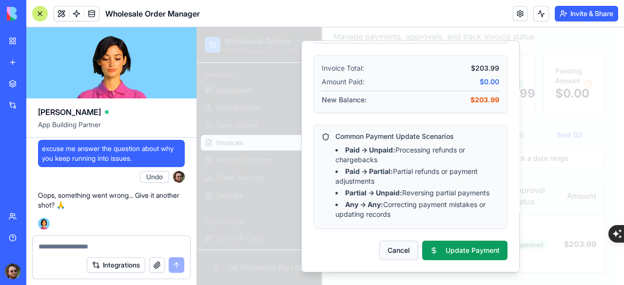
click at [408, 248] on button "Cancel" at bounding box center [399, 251] width 39 height 20
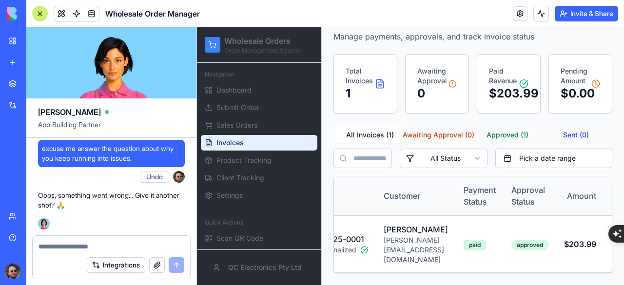
scroll to position [0, 0]
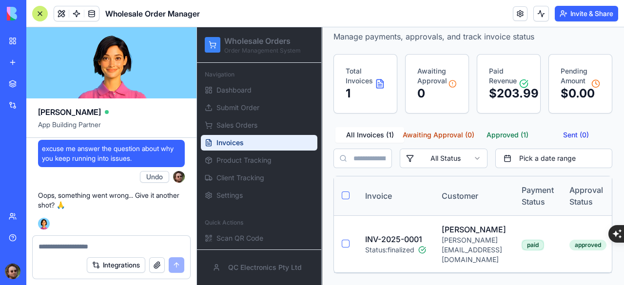
click at [102, 244] on textarea at bounding box center [112, 247] width 146 height 10
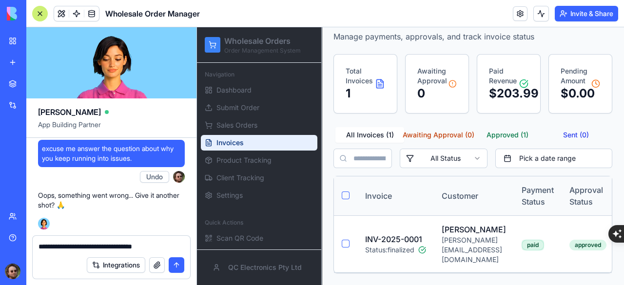
type textarea "**********"
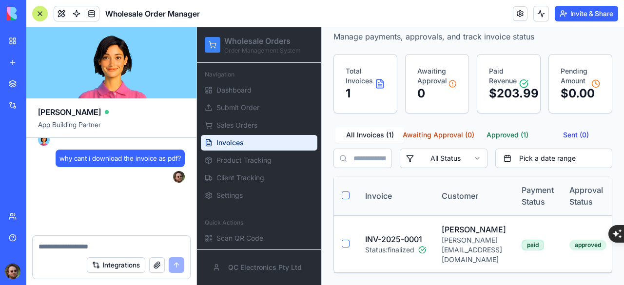
scroll to position [36198, 0]
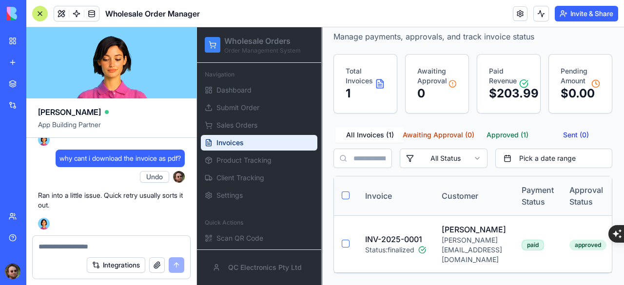
click at [16, 13] on img at bounding box center [37, 14] width 60 height 14
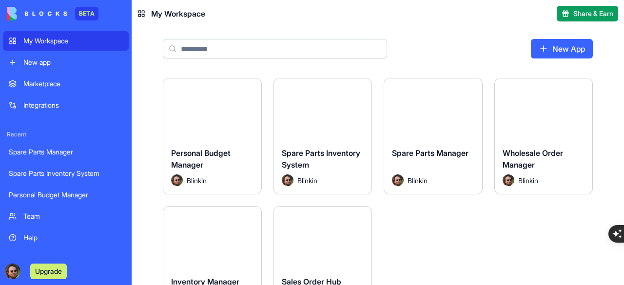
click at [528, 110] on button "Launch" at bounding box center [543, 110] width 73 height 20
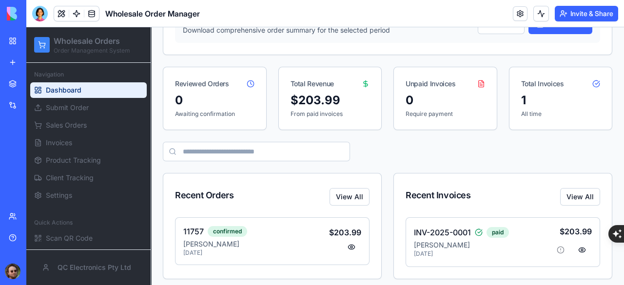
scroll to position [443, 0]
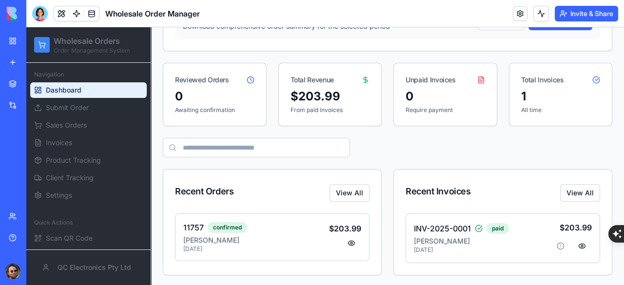
drag, startPoint x: 40, startPoint y: 20, endPoint x: 50, endPoint y: 26, distance: 12.5
click at [38, 18] on div at bounding box center [40, 14] width 16 height 16
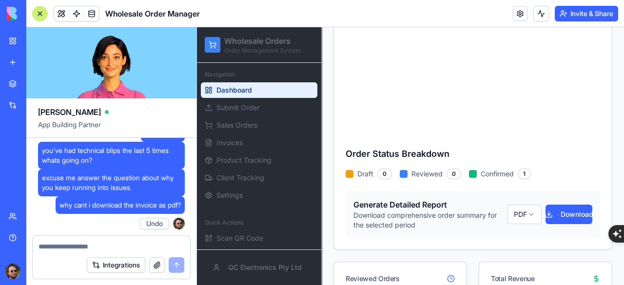
scroll to position [35925, 0]
click at [80, 244] on textarea at bounding box center [112, 247] width 146 height 10
click at [155, 224] on button "Undo" at bounding box center [154, 224] width 29 height 12
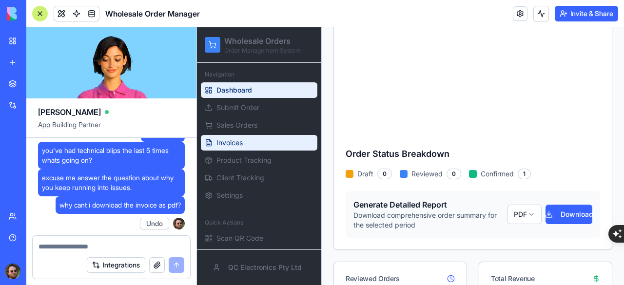
click at [224, 140] on span "Invoices" at bounding box center [230, 143] width 26 height 10
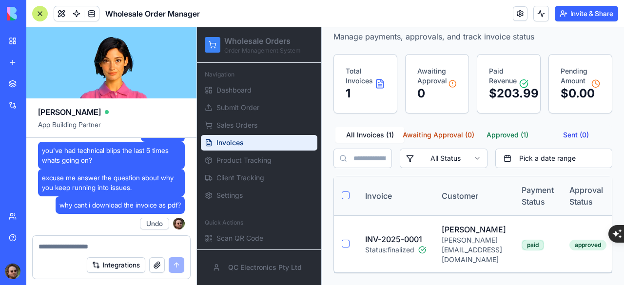
scroll to position [73, 0]
click at [442, 224] on div "[PERSON_NAME]" at bounding box center [474, 230] width 64 height 12
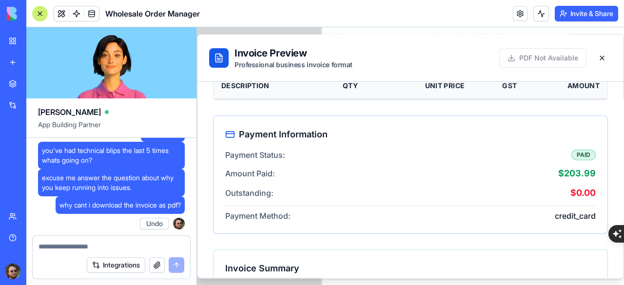
scroll to position [533, 0]
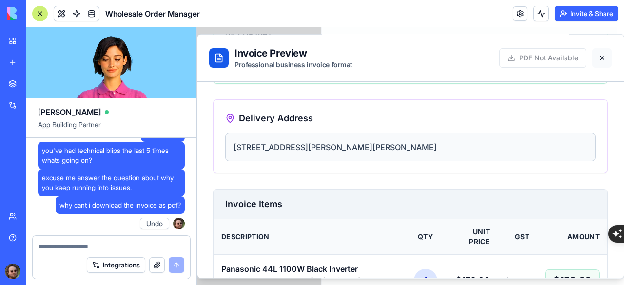
click at [599, 59] on button at bounding box center [603, 58] width 20 height 20
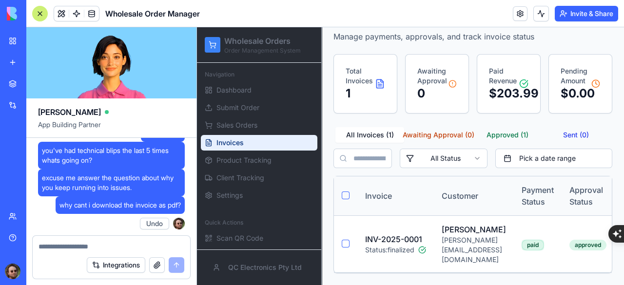
click at [78, 247] on textarea at bounding box center [112, 247] width 146 height 10
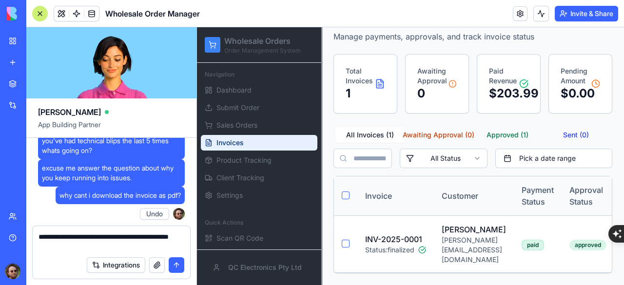
type textarea "**********"
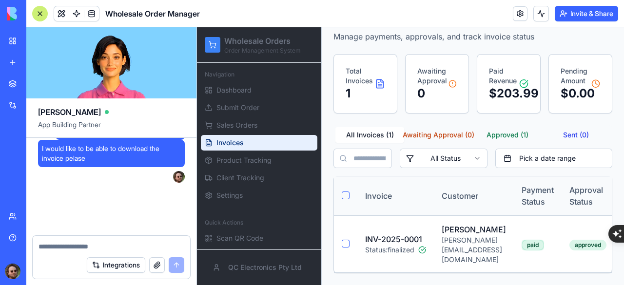
scroll to position [35999, 0]
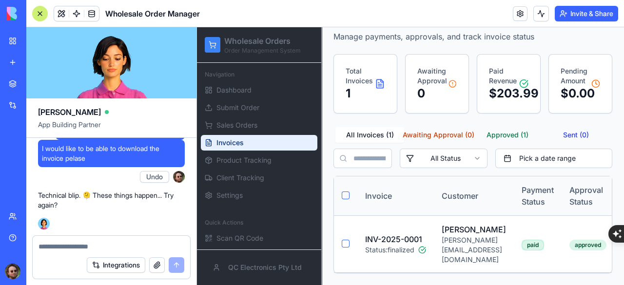
click at [90, 243] on textarea at bounding box center [112, 247] width 146 height 10
type textarea "**"
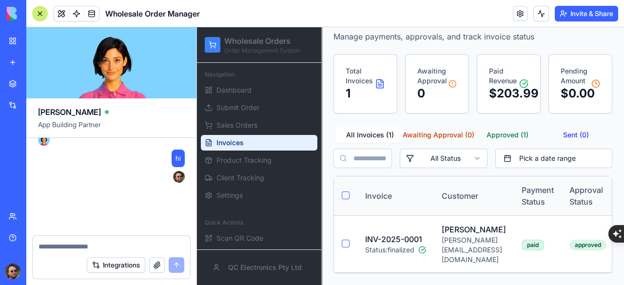
scroll to position [36083, 0]
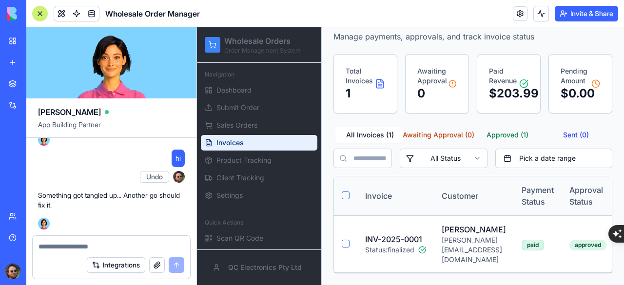
click at [36, 41] on div "My Workspace" at bounding box center [29, 41] width 13 height 10
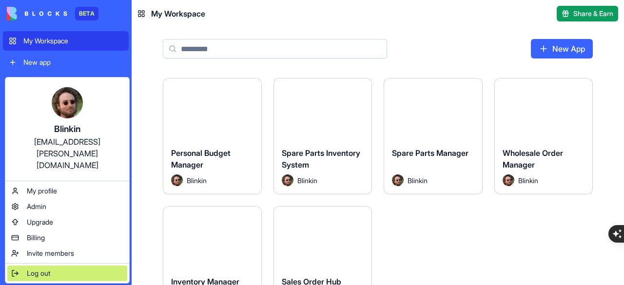
click at [53, 266] on div "Log out" at bounding box center [67, 274] width 120 height 16
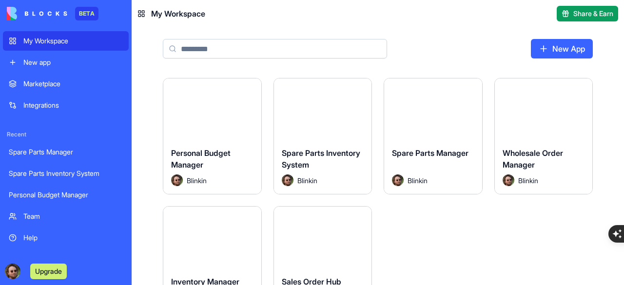
click at [553, 117] on button "Launch" at bounding box center [543, 110] width 73 height 20
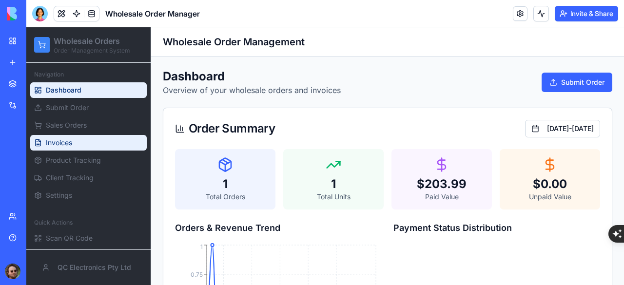
click at [68, 140] on span "Invoices" at bounding box center [59, 143] width 26 height 10
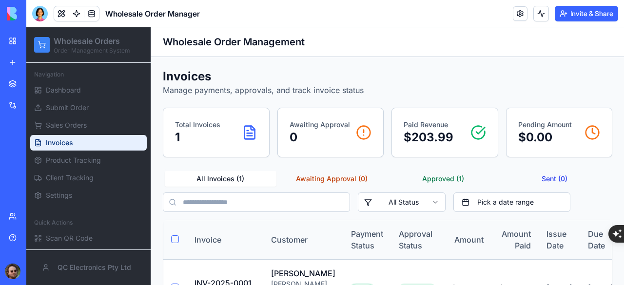
click at [42, 19] on div at bounding box center [40, 14] width 16 height 16
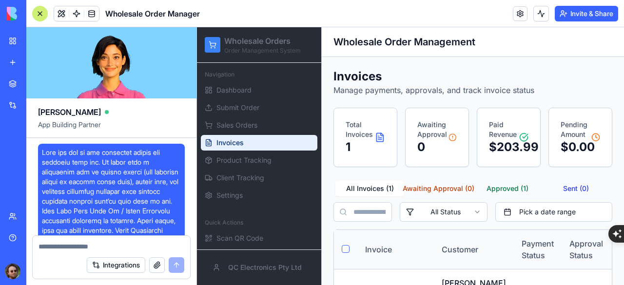
scroll to position [35971, 0]
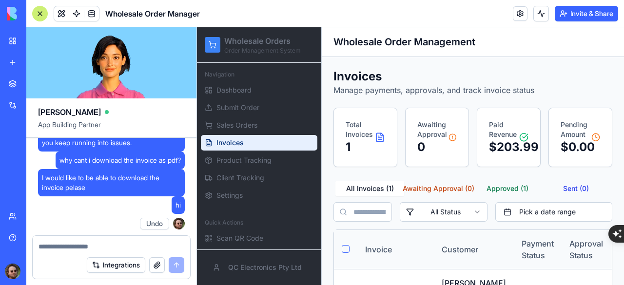
click at [78, 247] on textarea at bounding box center [112, 247] width 146 height 10
type textarea "**"
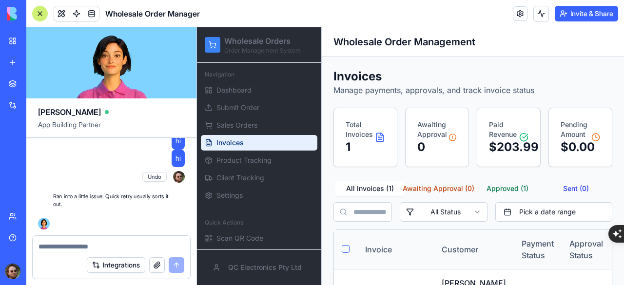
scroll to position [36035, 0]
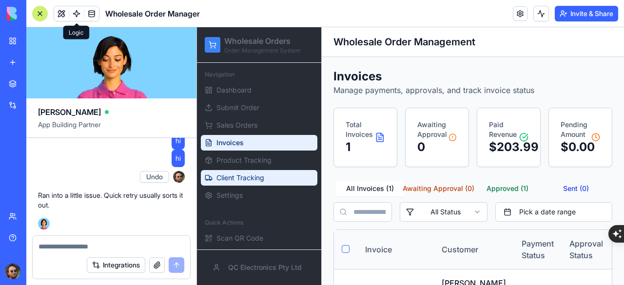
click at [252, 181] on span "Client Tracking" at bounding box center [241, 178] width 48 height 10
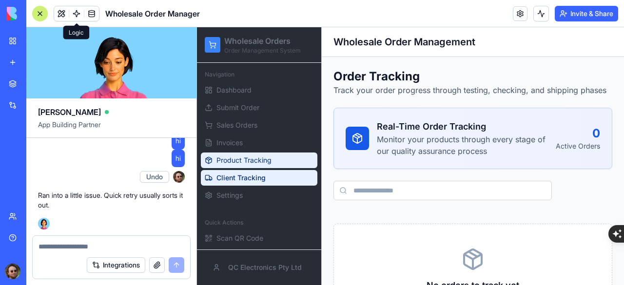
click at [253, 163] on span "Product Tracking" at bounding box center [244, 161] width 55 height 10
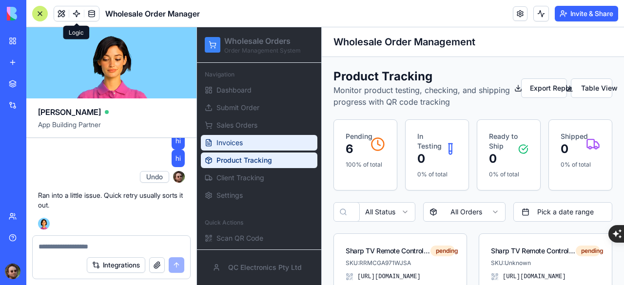
click at [250, 141] on link "Invoices" at bounding box center [259, 143] width 117 height 16
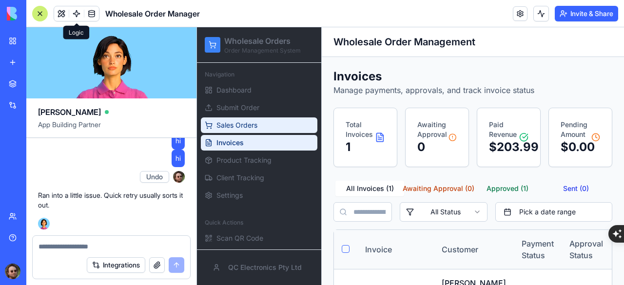
click at [251, 121] on span "Sales Orders" at bounding box center [237, 126] width 41 height 10
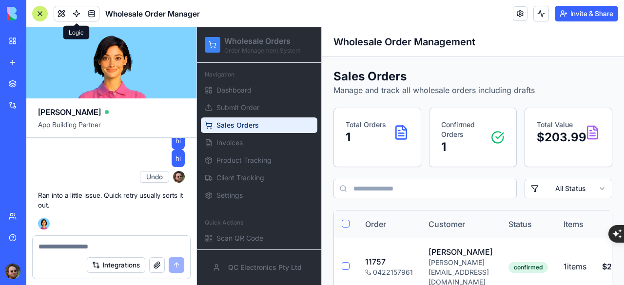
click at [36, 66] on div "New app" at bounding box center [29, 63] width 13 height 10
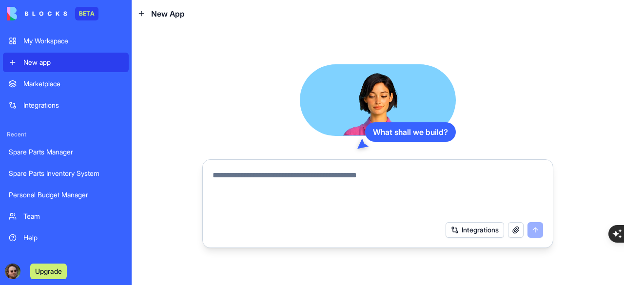
click at [282, 181] on textarea at bounding box center [378, 193] width 331 height 47
click at [293, 178] on textarea at bounding box center [378, 193] width 331 height 47
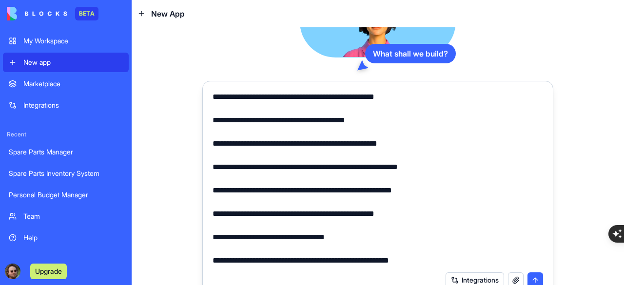
scroll to position [27, 0]
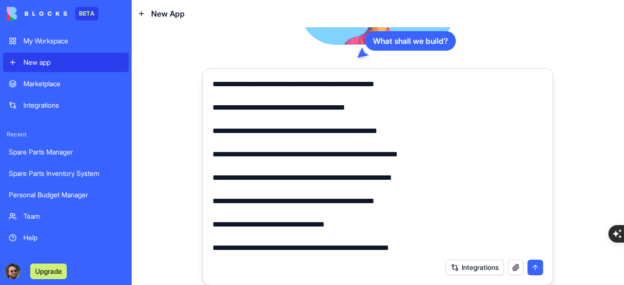
type textarea "**********"
click at [536, 271] on button "submit" at bounding box center [536, 268] width 16 height 16
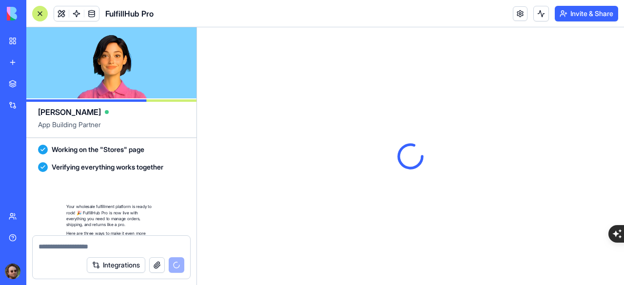
scroll to position [1184, 0]
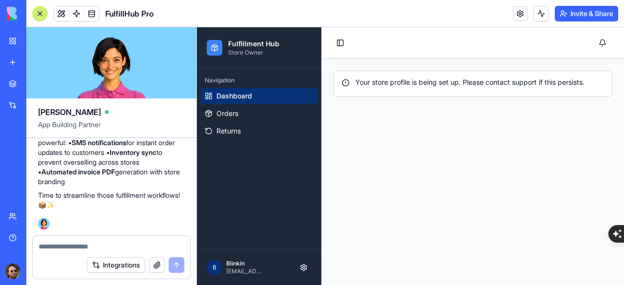
click at [38, 20] on div at bounding box center [40, 14] width 16 height 16
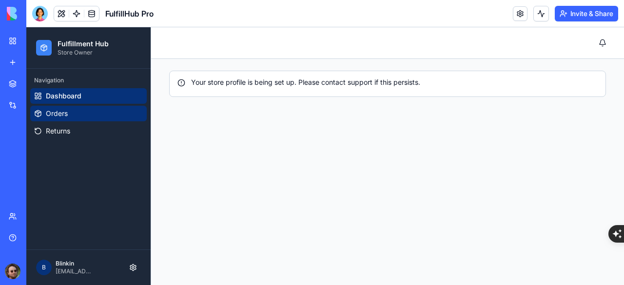
click at [73, 111] on link "Orders" at bounding box center [88, 114] width 117 height 16
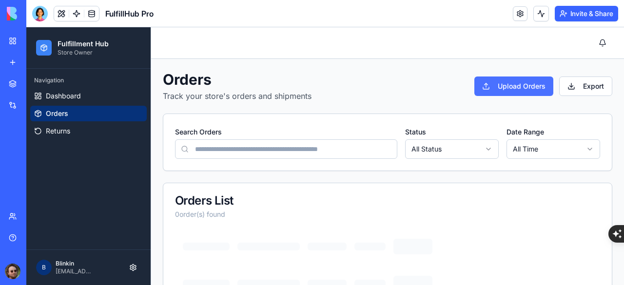
click at [485, 87] on button "Upload Orders" at bounding box center [514, 87] width 79 height 20
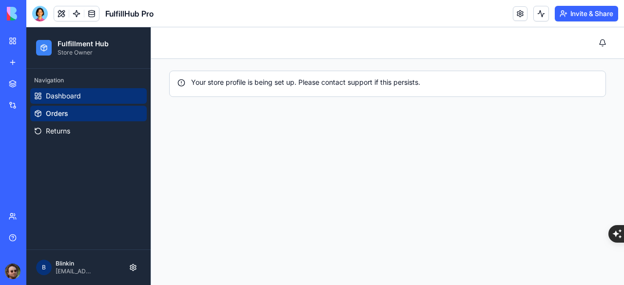
click at [73, 98] on span "Dashboard" at bounding box center [63, 96] width 35 height 10
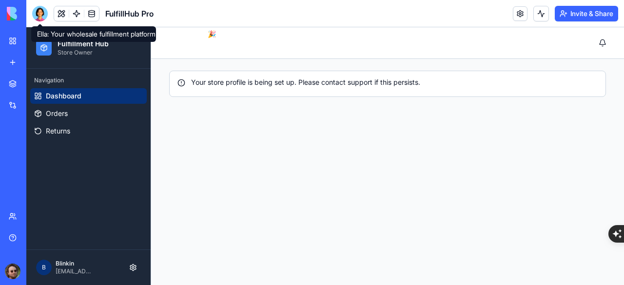
click at [42, 13] on div at bounding box center [40, 14] width 16 height 16
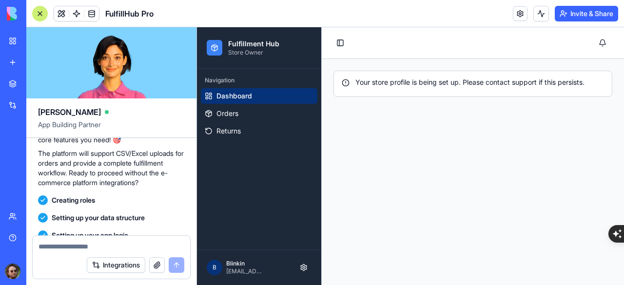
scroll to position [891, 0]
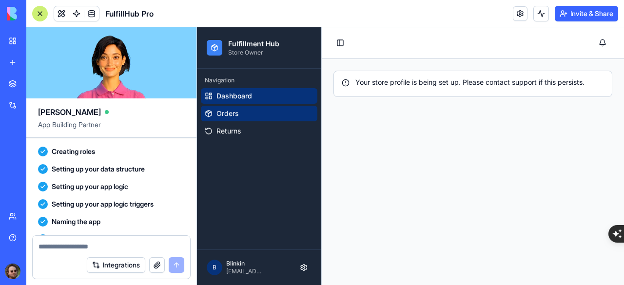
click at [236, 117] on span "Orders" at bounding box center [228, 114] width 22 height 10
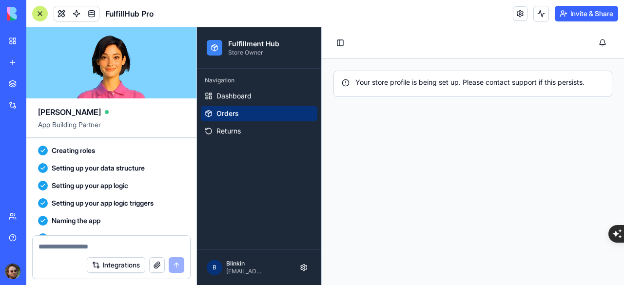
scroll to position [891, 0]
